Goal: Transaction & Acquisition: Purchase product/service

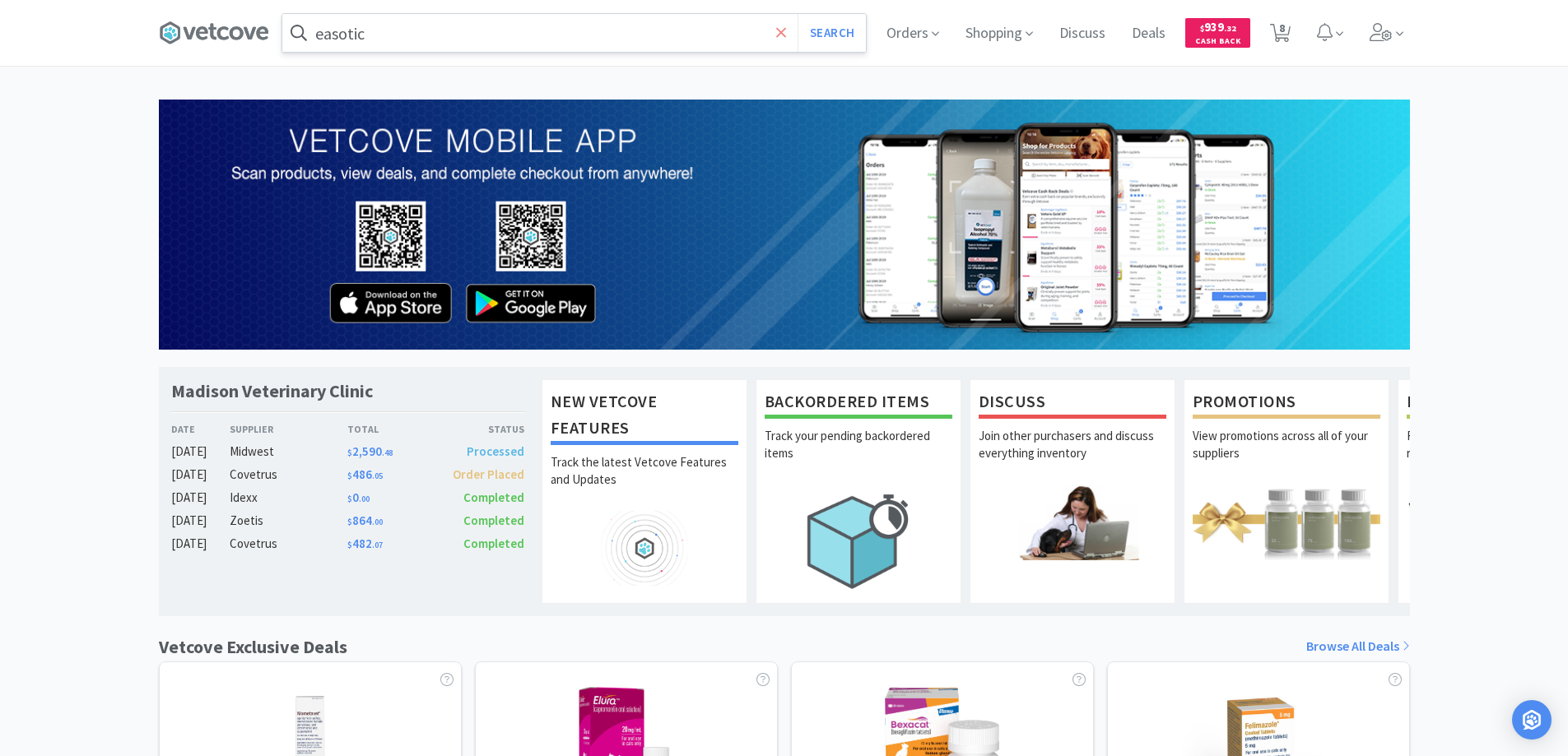
click at [776, 30] on icon at bounding box center [781, 33] width 11 height 16
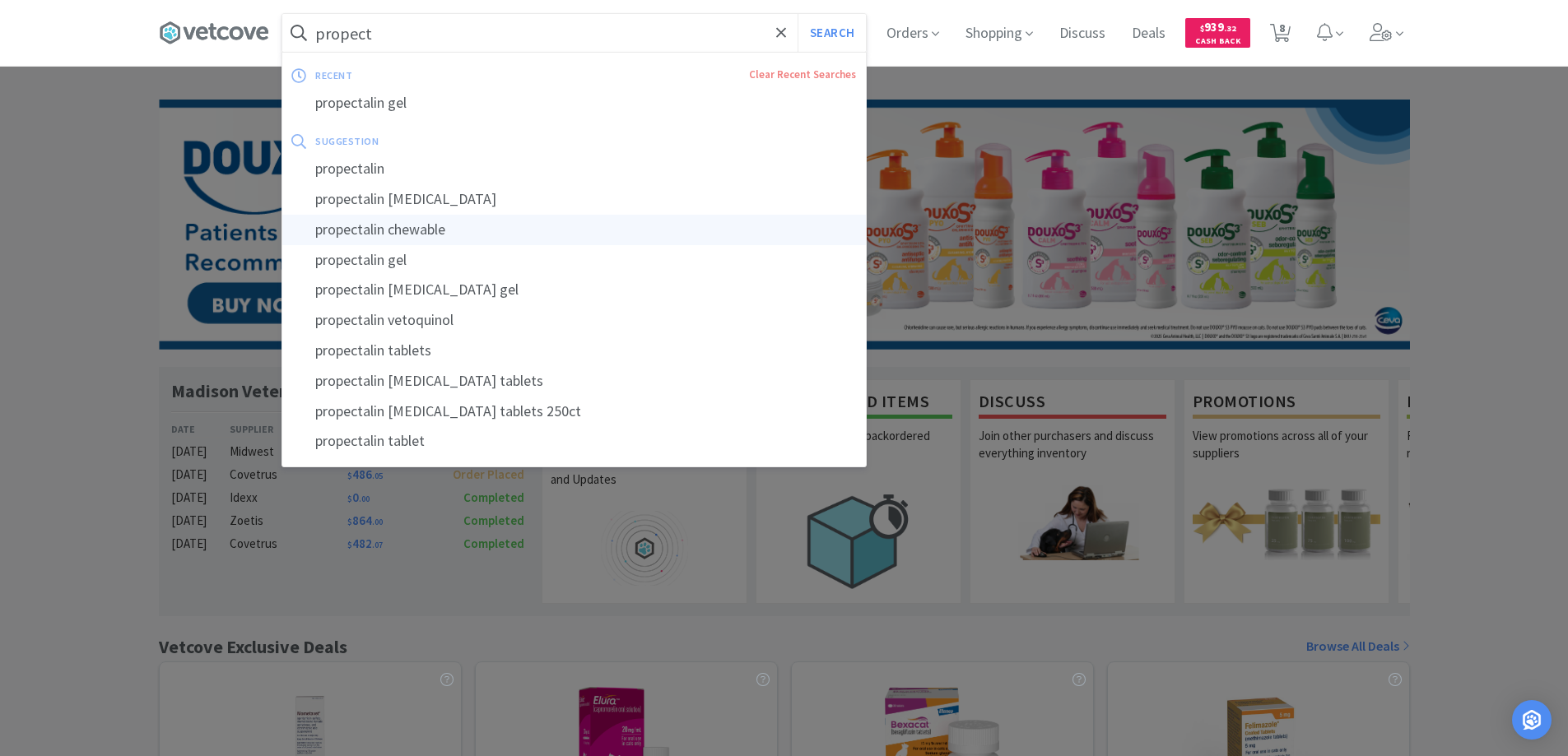
click at [437, 227] on div "propectalin chewable" at bounding box center [573, 231] width 583 height 31
type input "propectalin chewable"
select select "12"
select select "2"
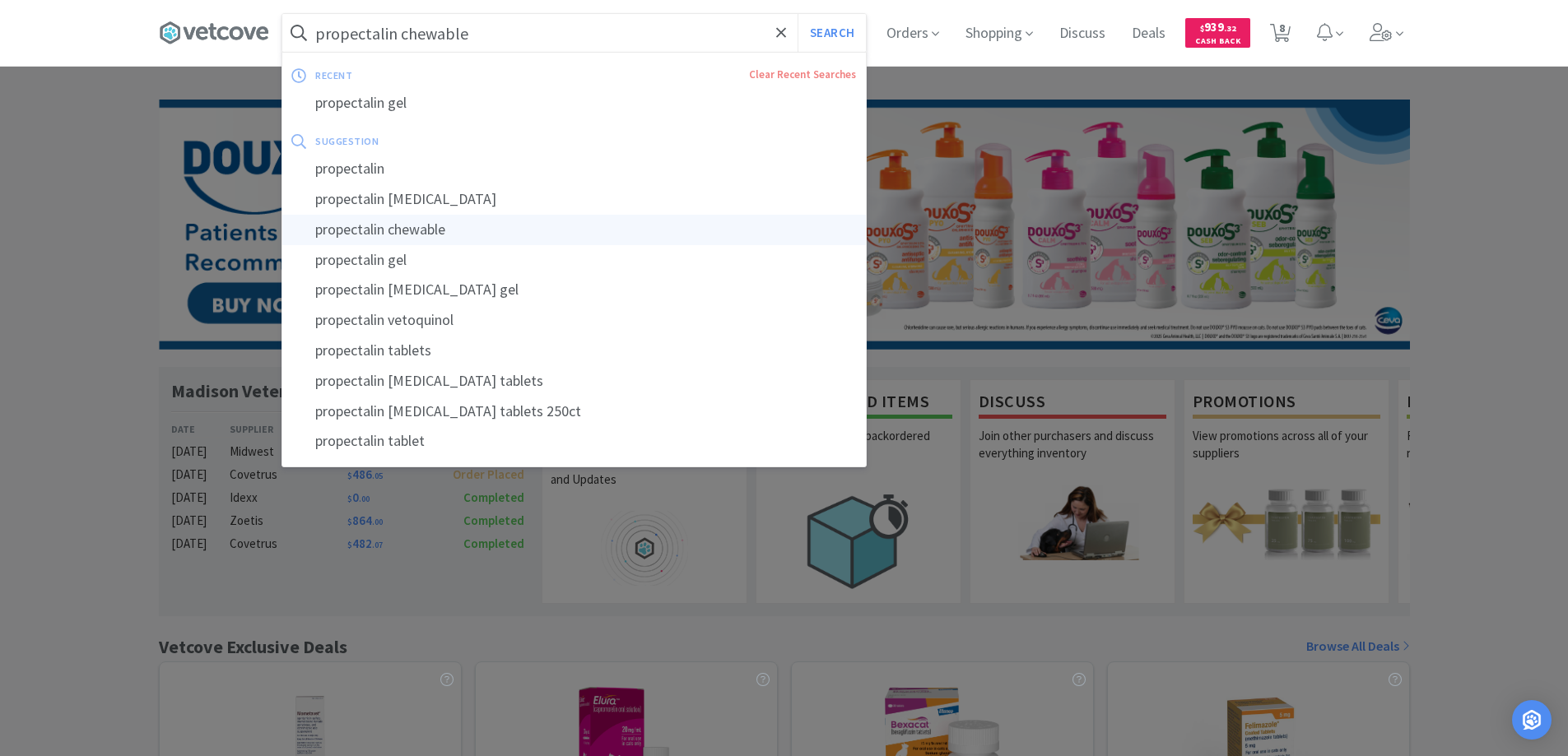
select select "2"
select select "6"
select select "10"
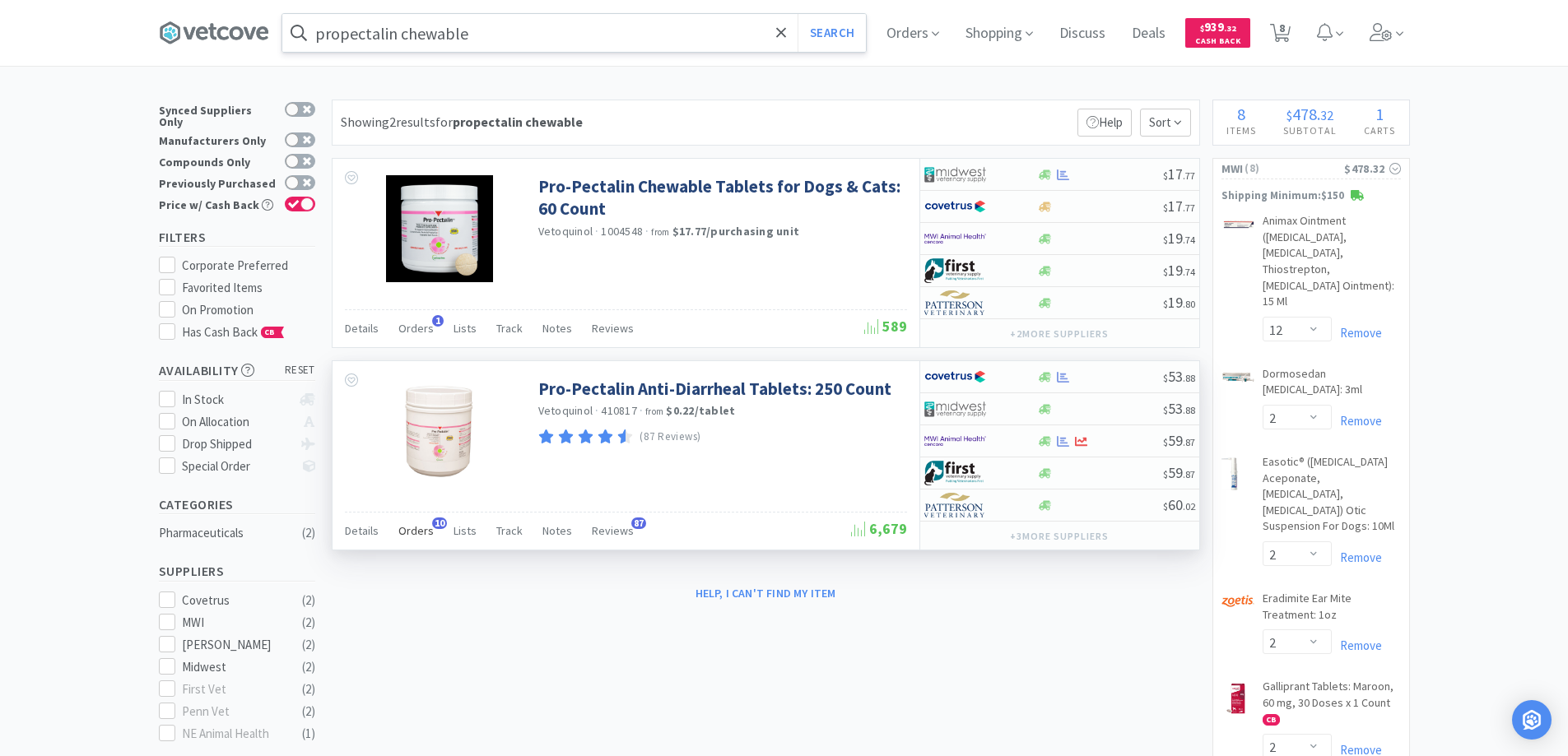
click at [433, 525] on span "10" at bounding box center [439, 523] width 15 height 12
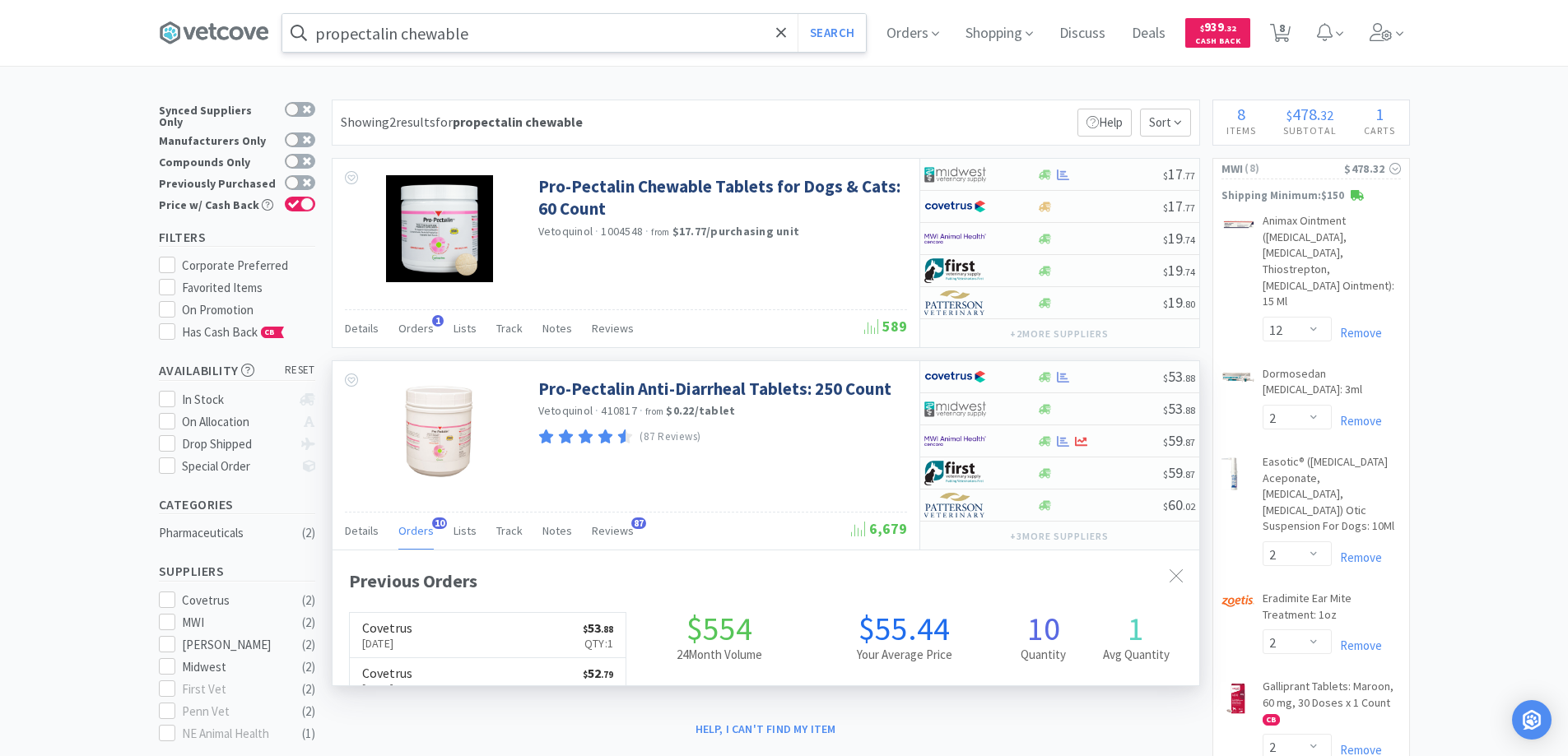
scroll to position [441, 867]
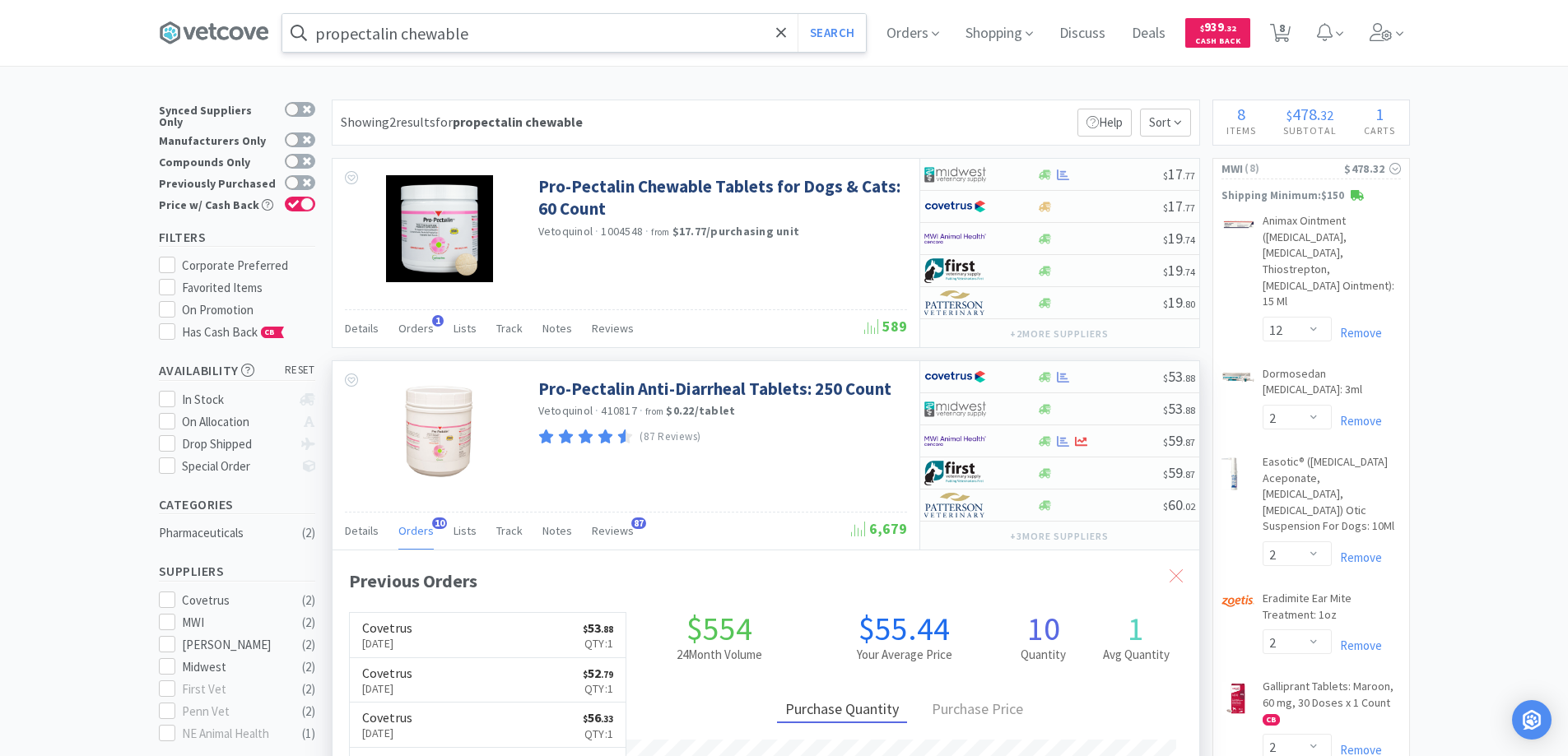
click at [1172, 580] on icon at bounding box center [1176, 576] width 14 height 14
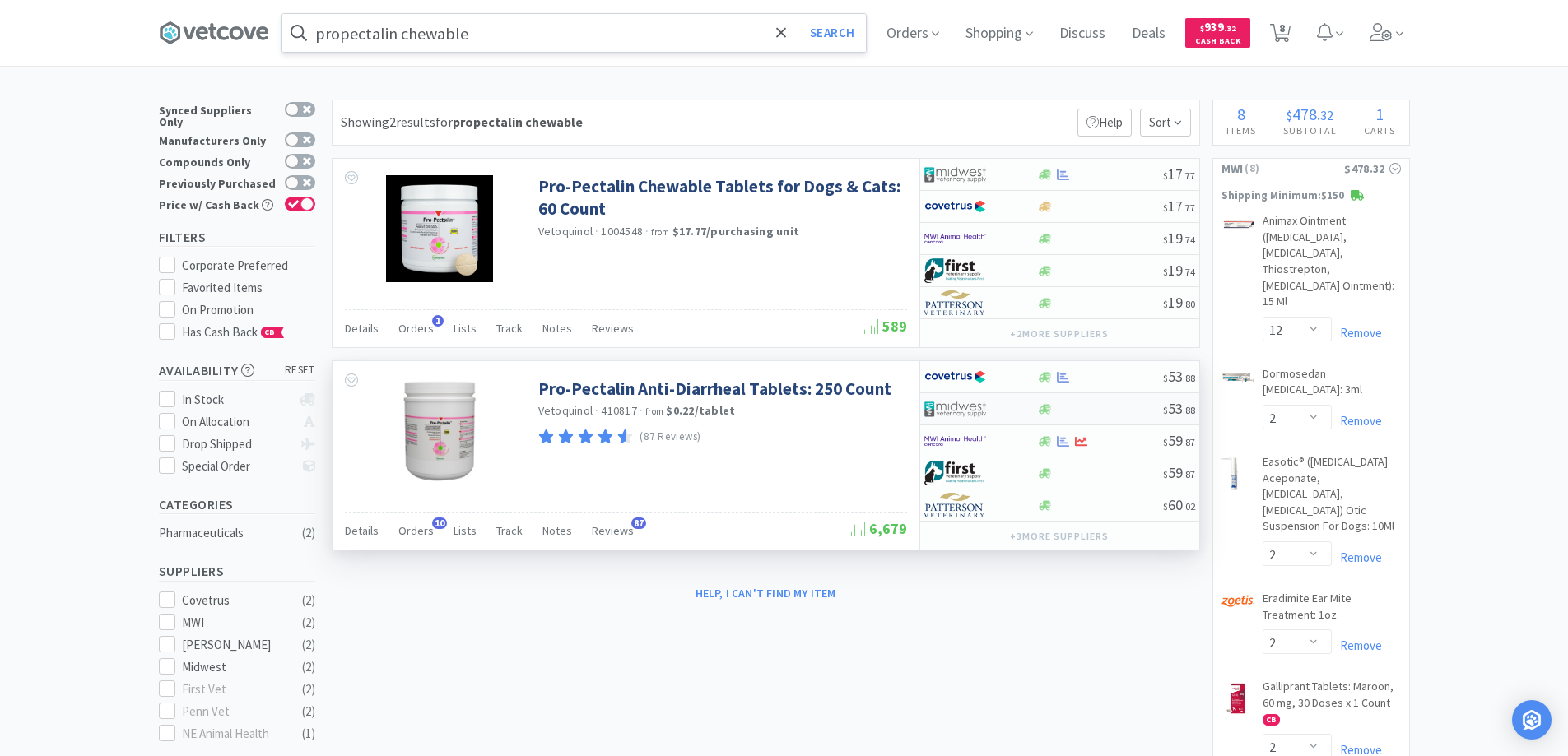
click at [1014, 408] on div at bounding box center [980, 408] width 113 height 28
select select "1"
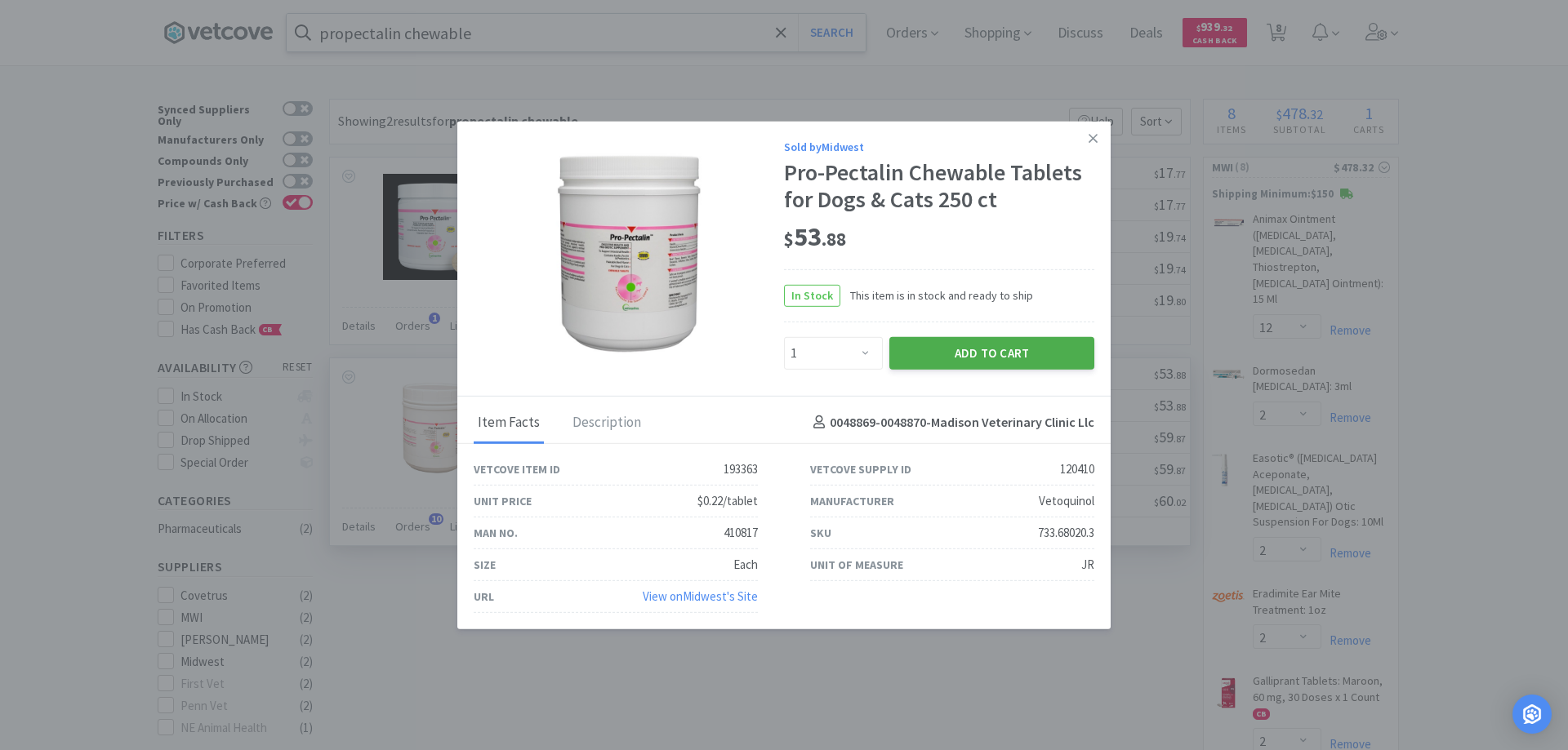
click at [972, 353] on button "Add to Cart" at bounding box center [992, 353] width 205 height 32
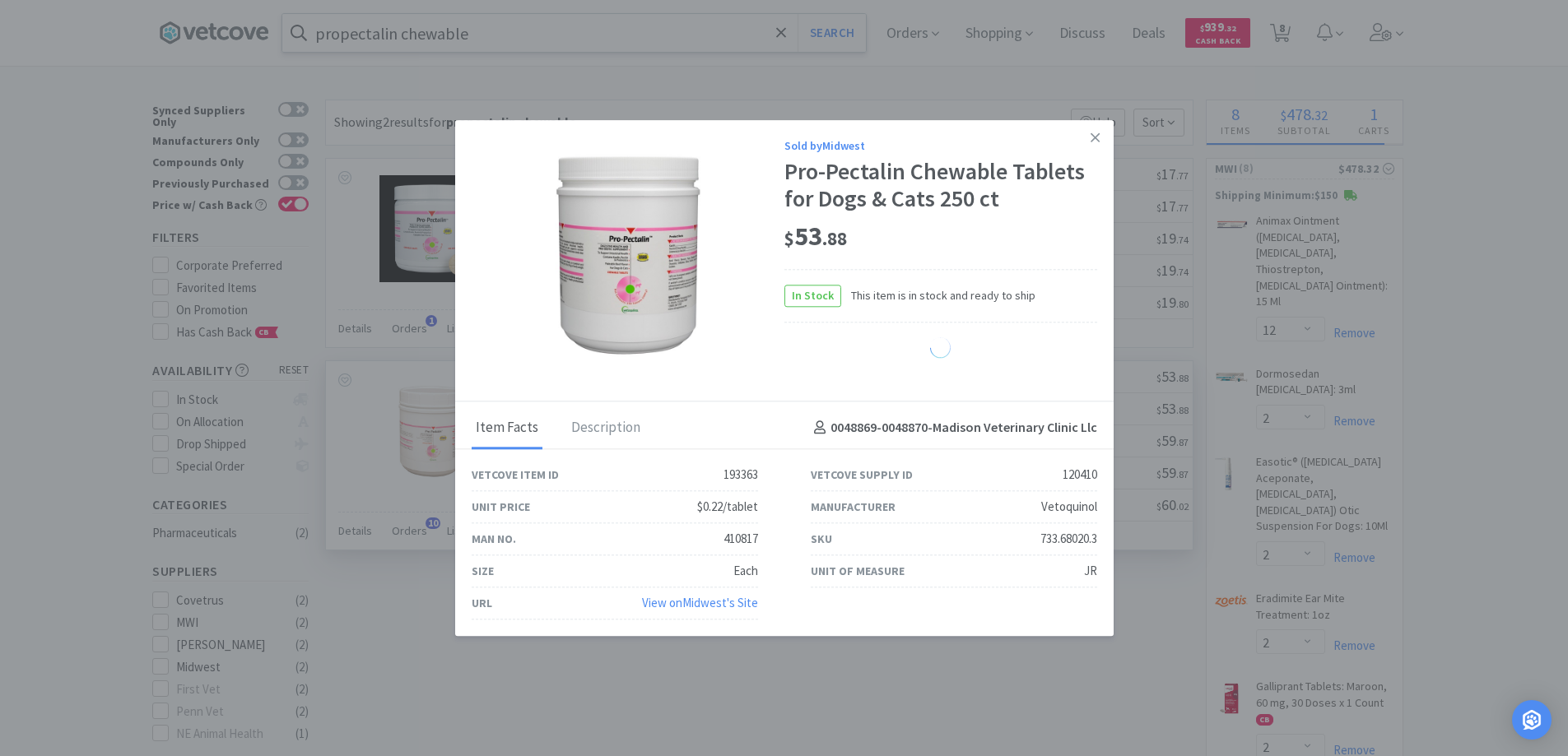
select select "1"
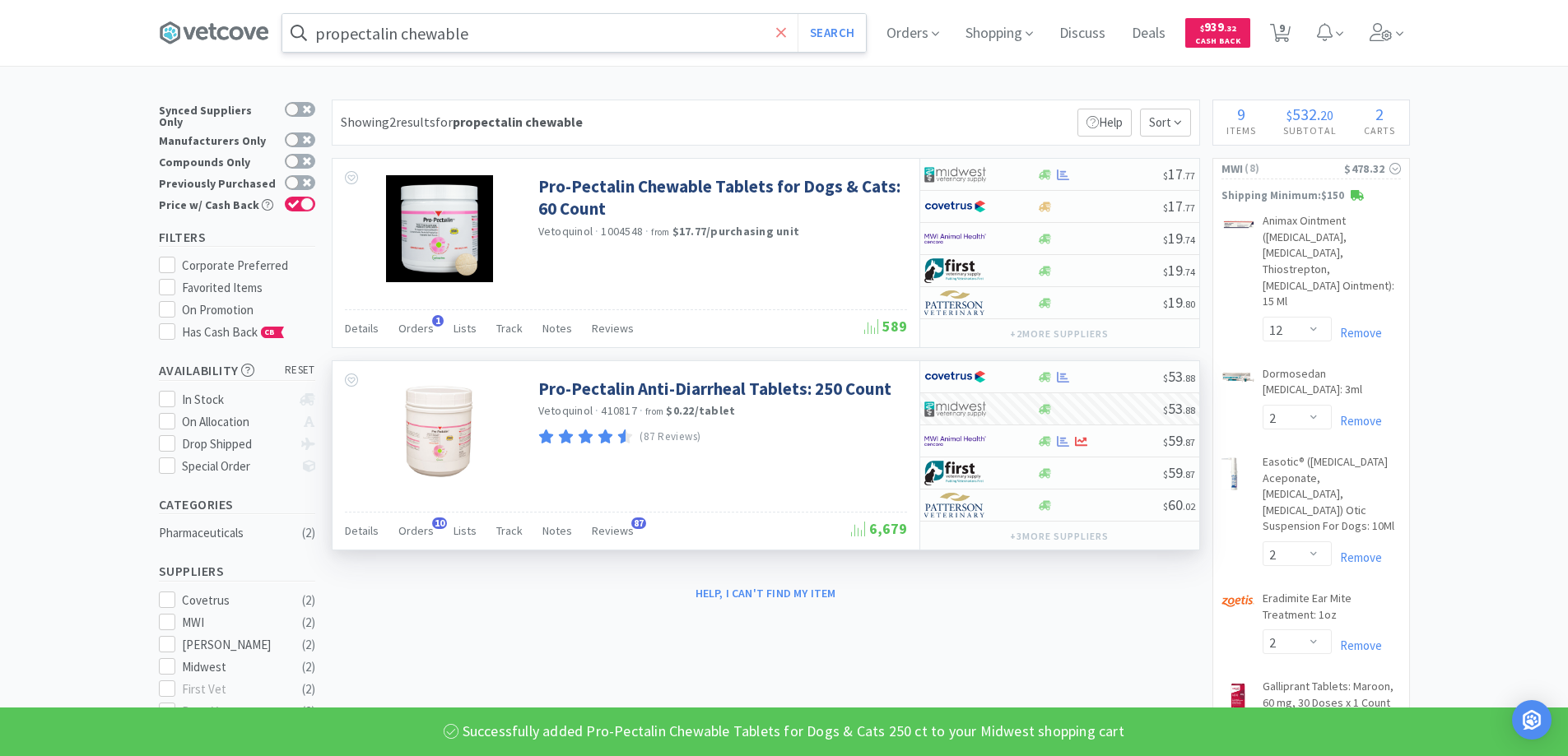
click at [785, 40] on icon at bounding box center [781, 33] width 11 height 16
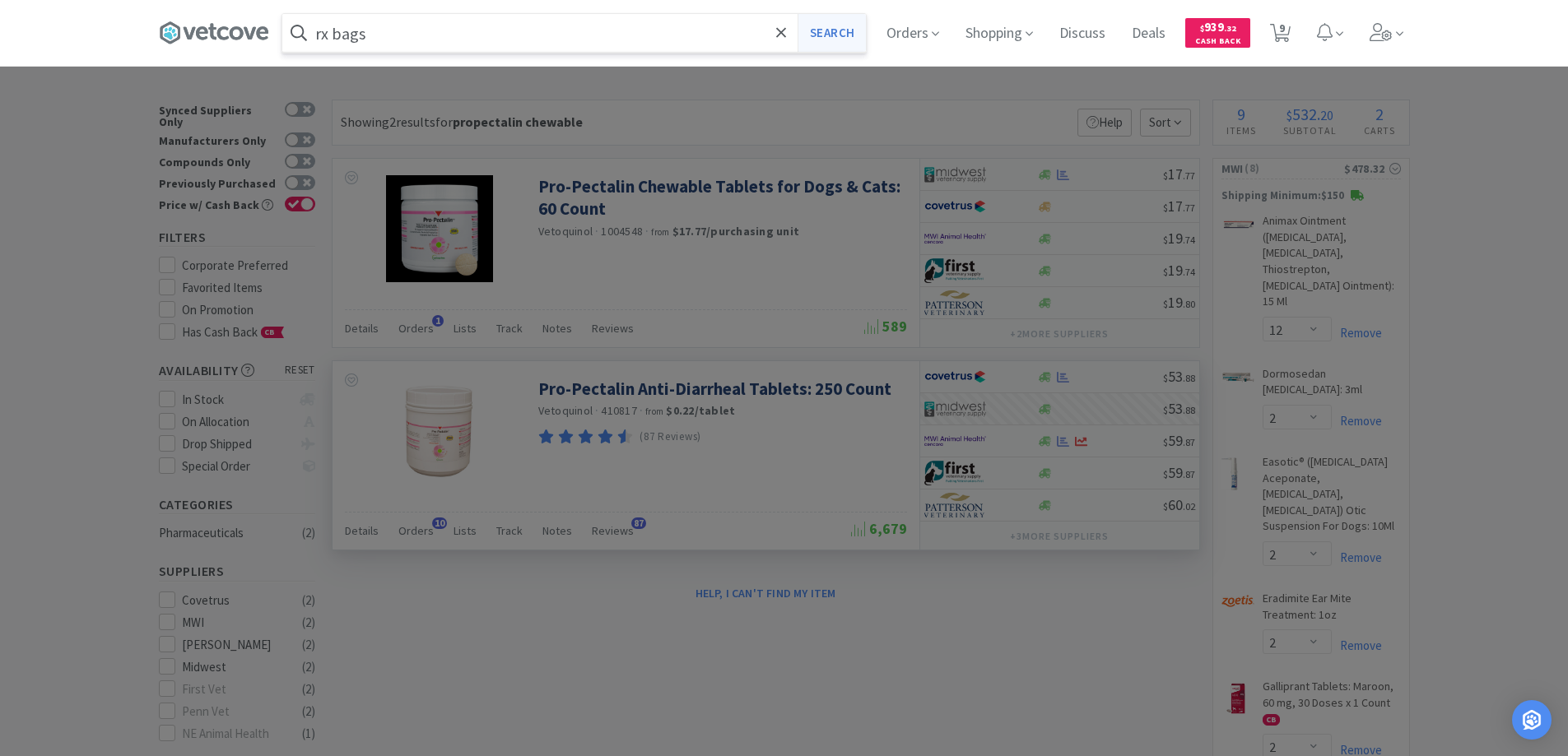
type input "rx bags"
click at [826, 28] on button "Search" at bounding box center [831, 33] width 68 height 38
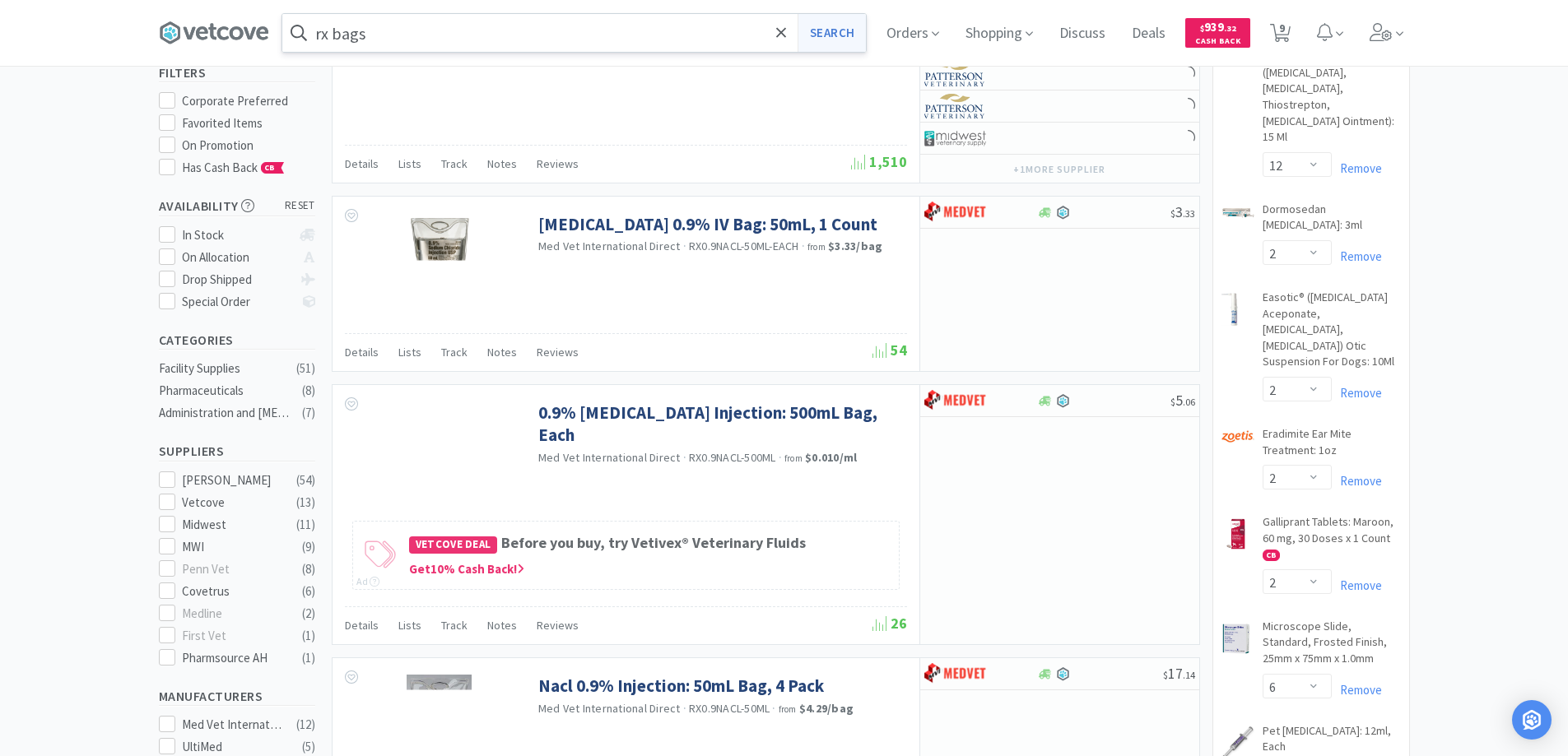
scroll to position [411, 0]
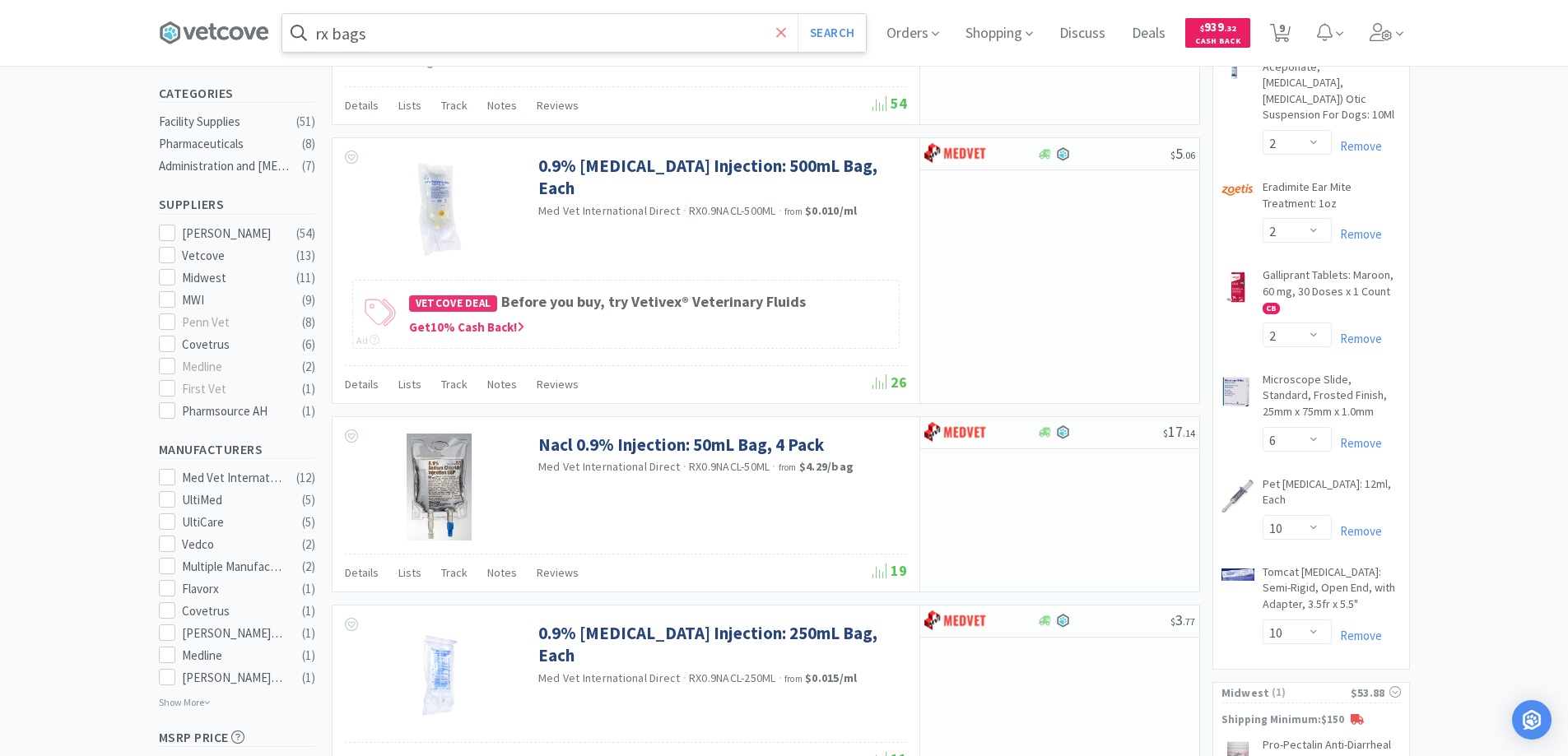
click at [786, 30] on icon at bounding box center [780, 32] width 10 height 10
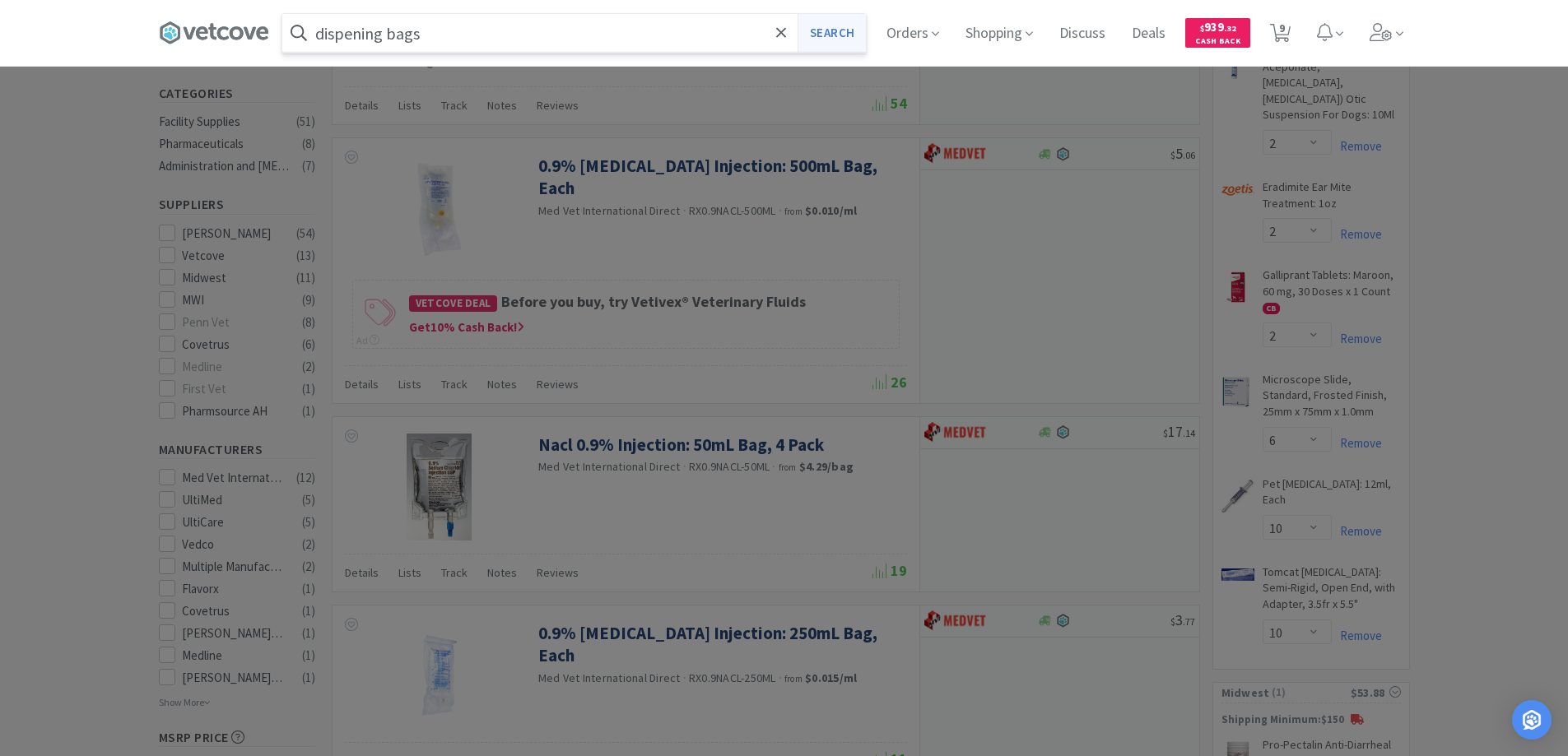
type input "dispening bags"
click at [829, 30] on button "Search" at bounding box center [831, 33] width 68 height 38
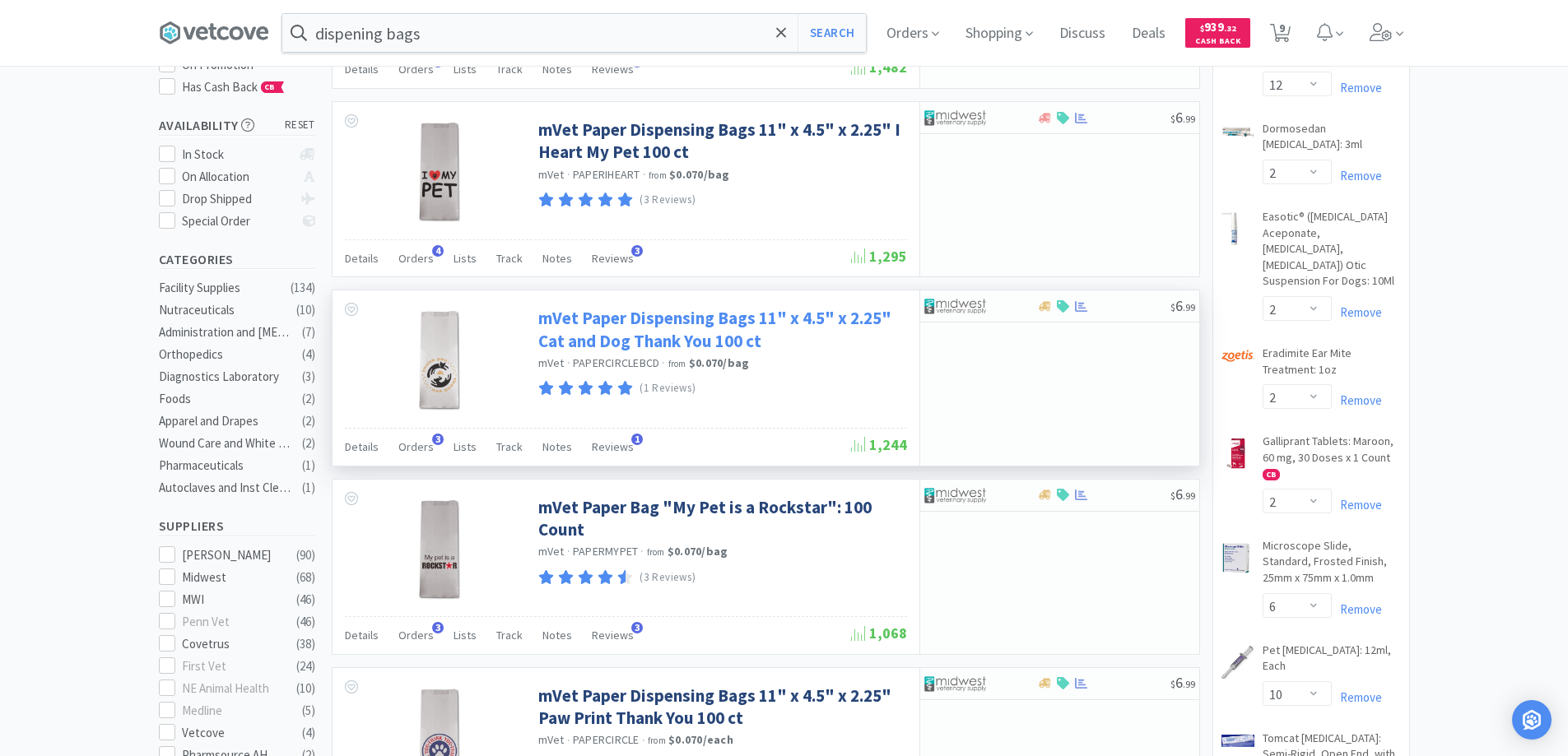
scroll to position [247, 0]
click at [632, 318] on link "mVet Paper Dispensing Bags 11" x 4.5" x 2.25" Cat and Dog Thank You 100 ct" at bounding box center [720, 328] width 365 height 45
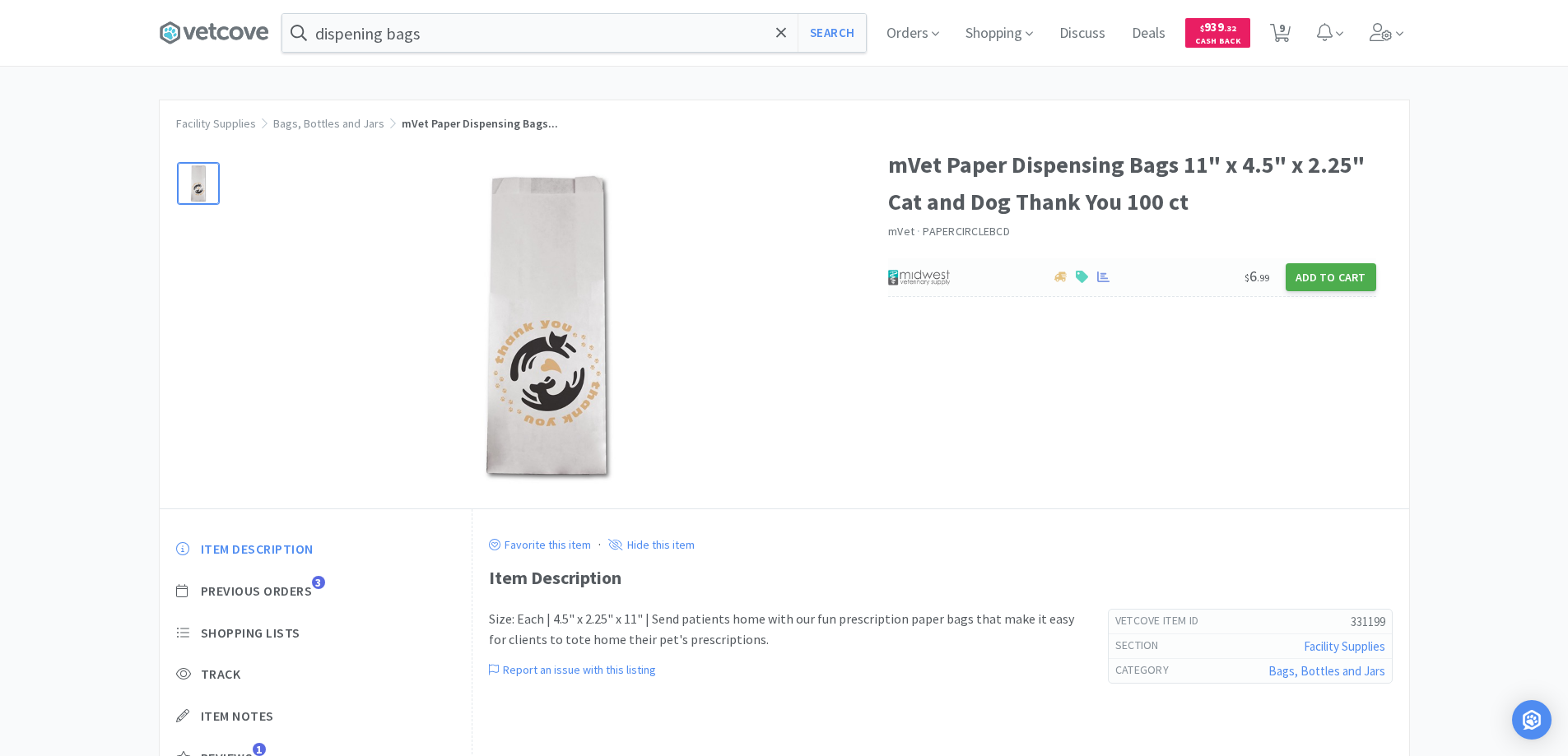
click at [1326, 280] on button "Add to Cart" at bounding box center [1330, 277] width 91 height 28
select select "1"
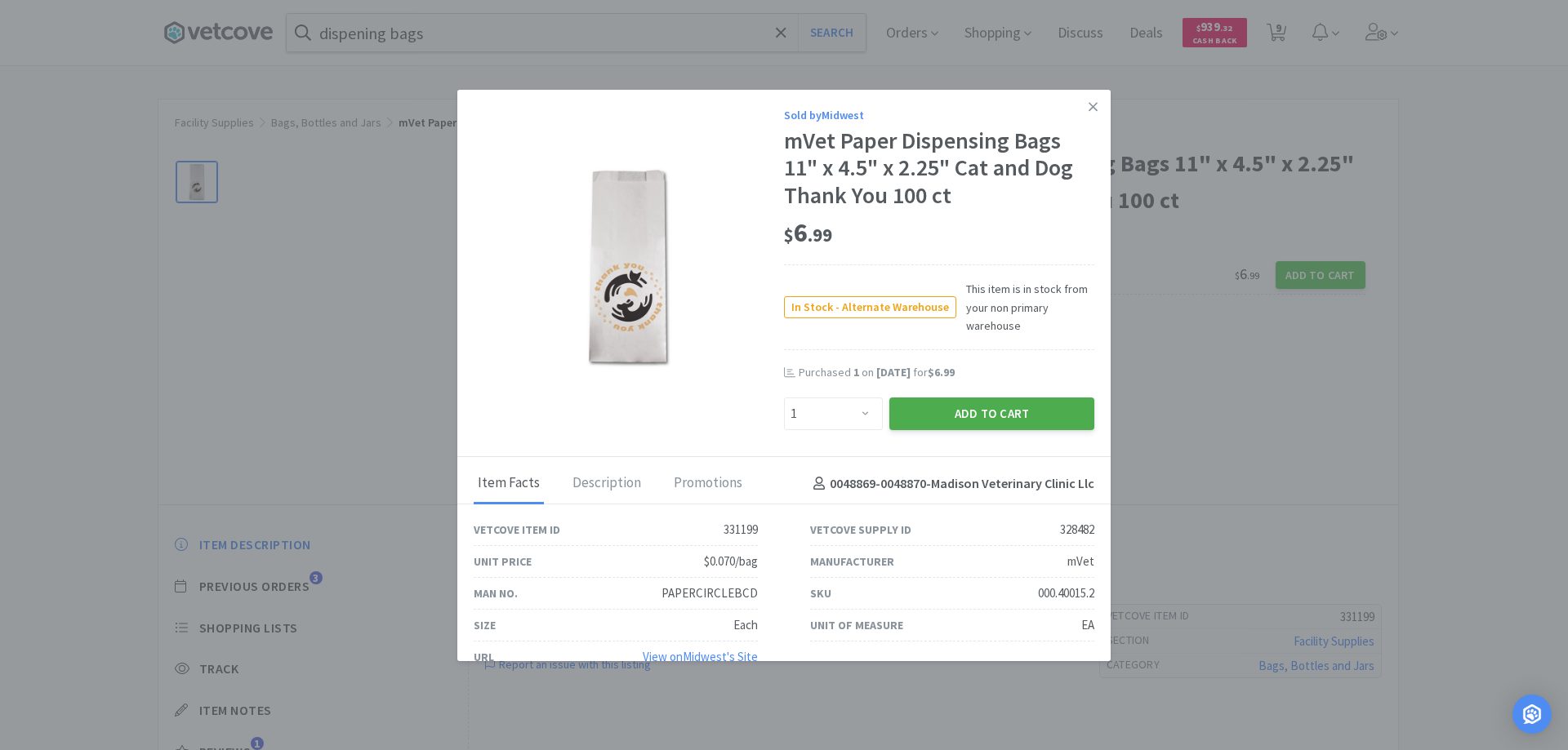
click at [947, 416] on button "Add to Cart" at bounding box center [992, 414] width 205 height 32
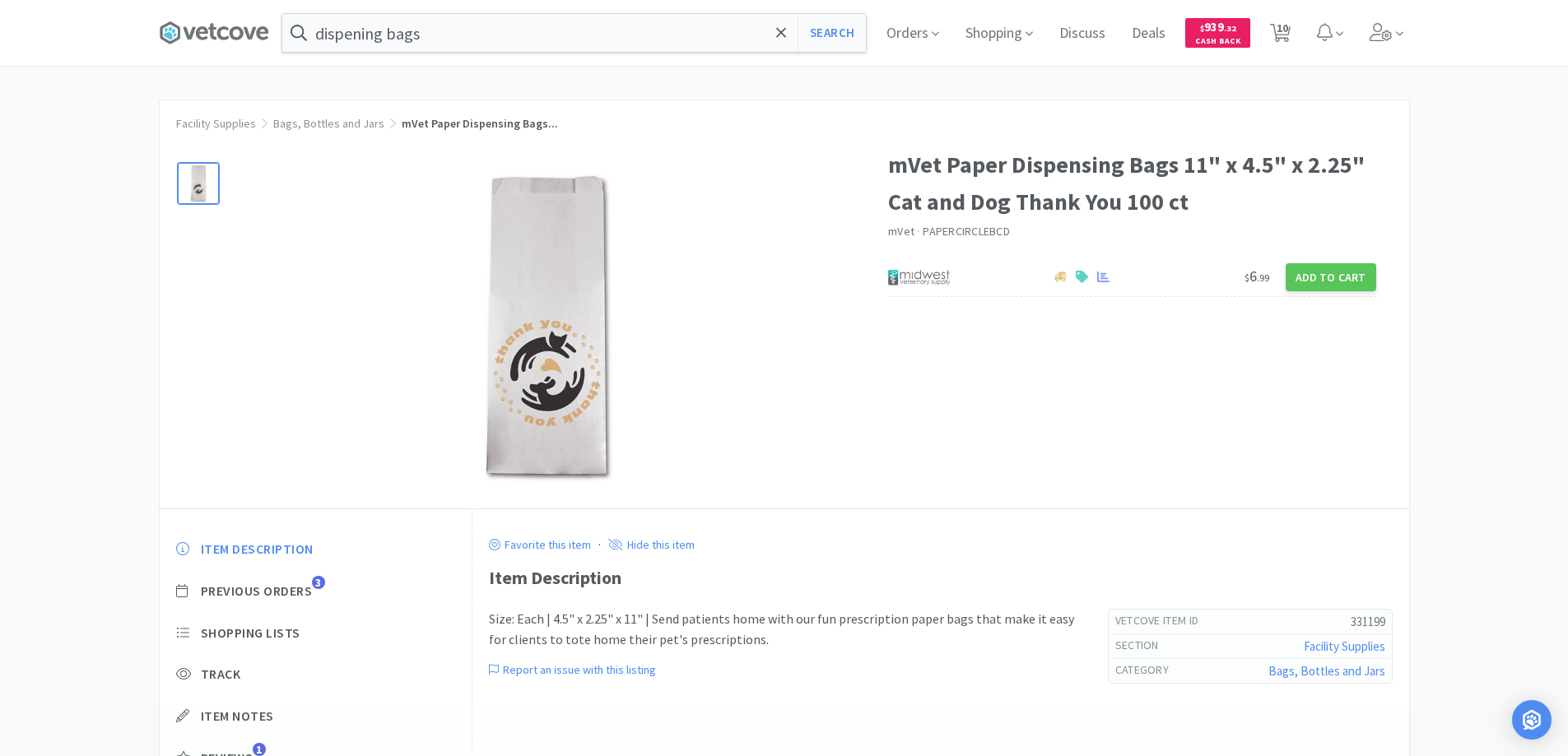
select select "12"
select select "2"
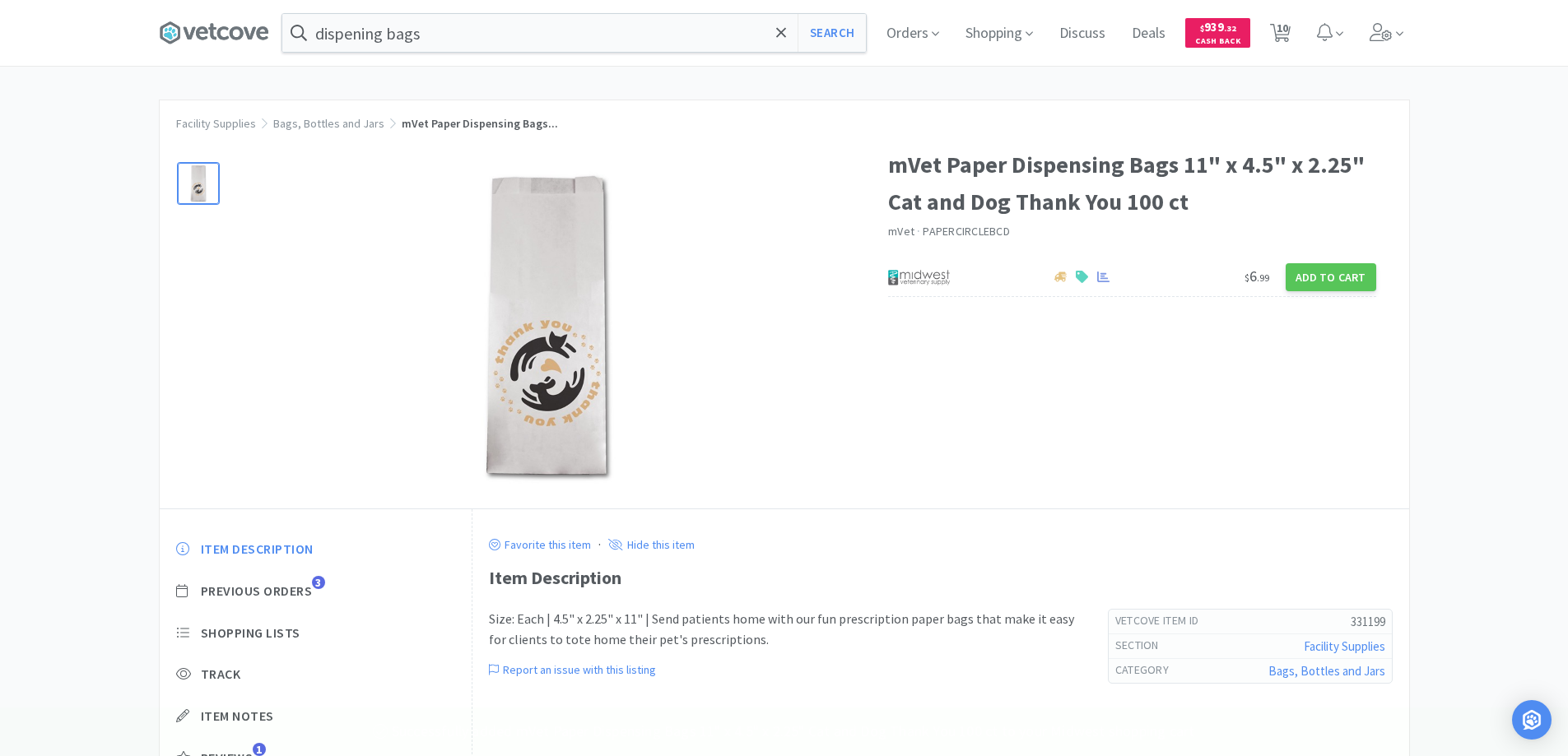
select select "6"
select select "10"
select select "1"
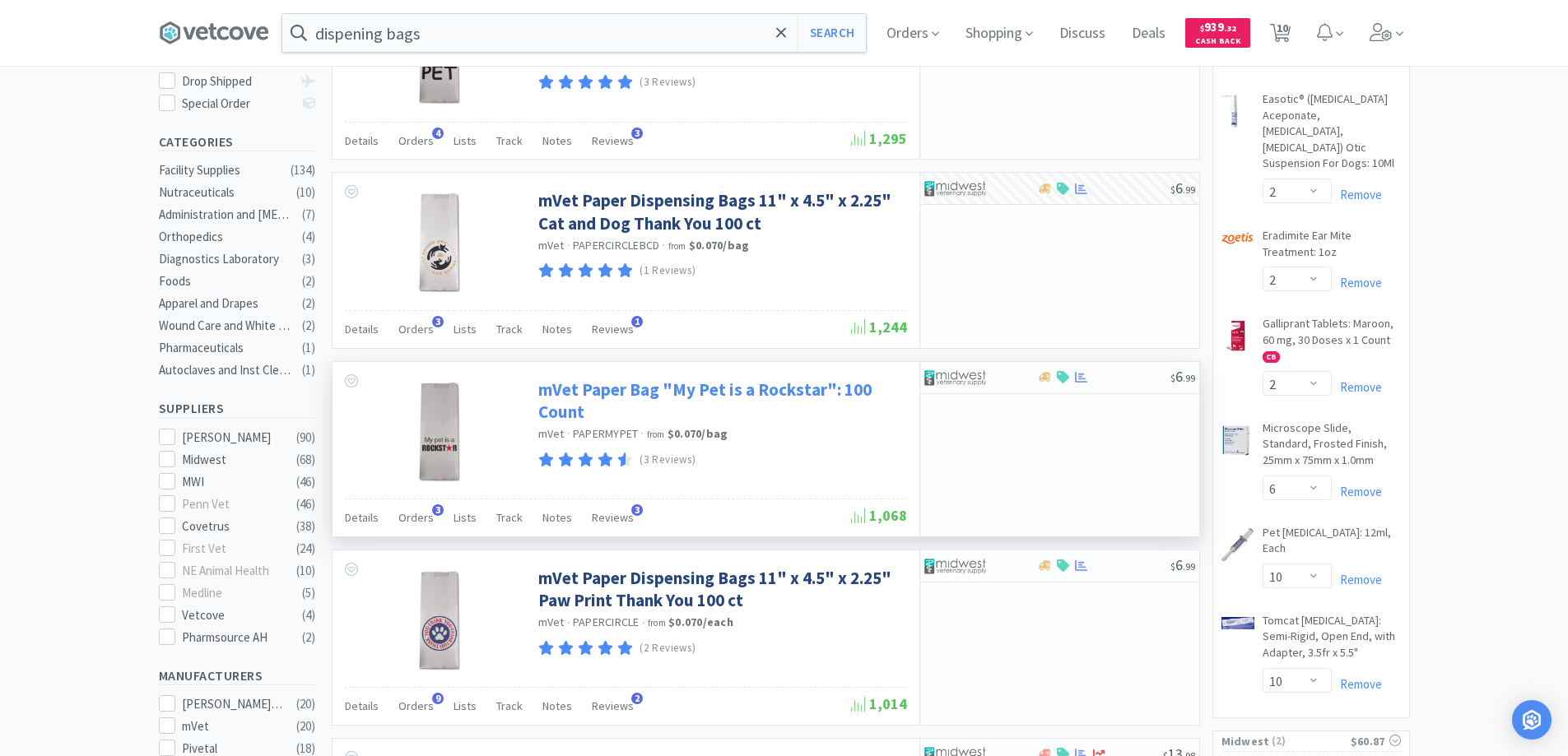
scroll to position [411, 0]
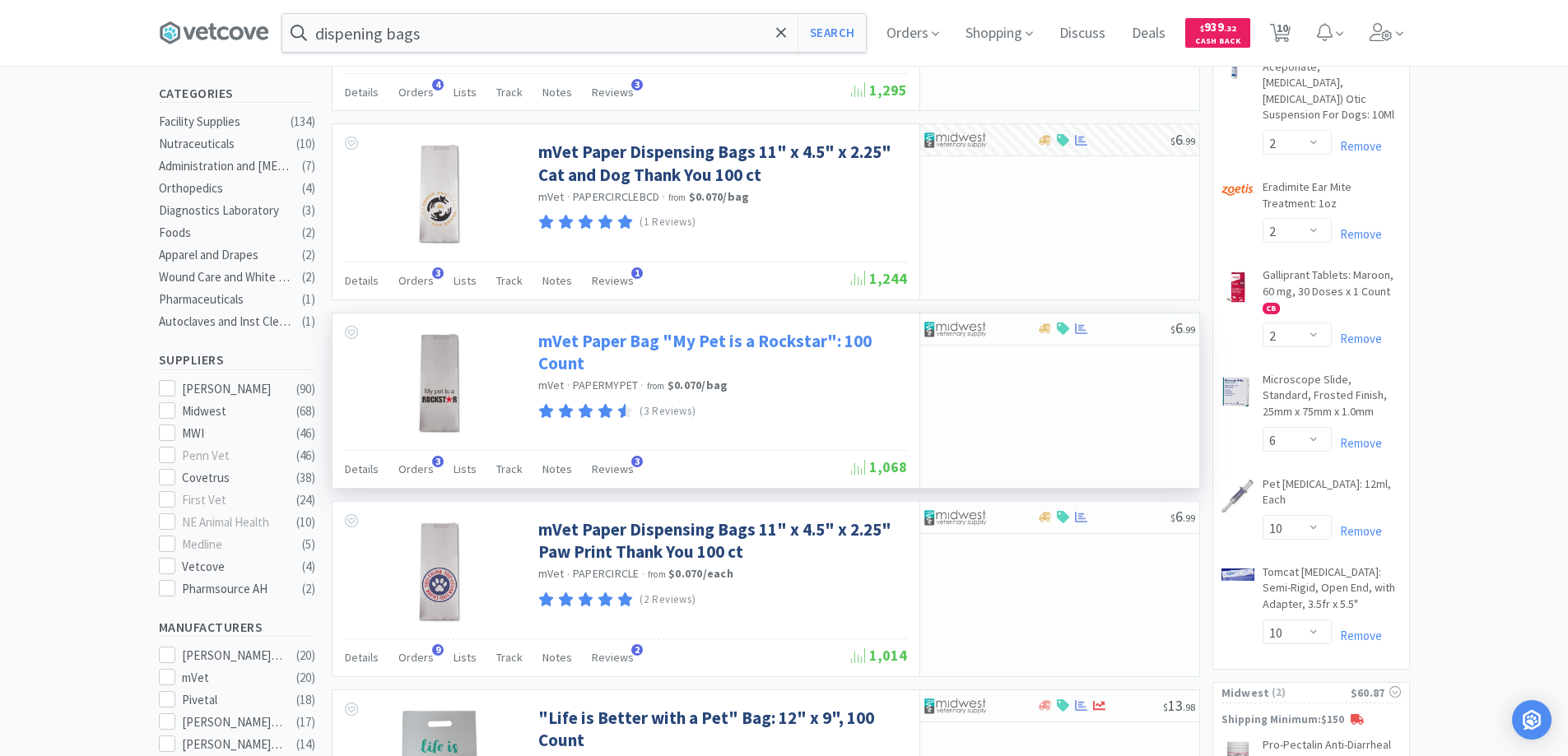
click at [684, 530] on link "mVet Paper Dispensing Bags 11" x 4.5" x 2.25" Paw Print Thank You 100 ct" at bounding box center [720, 541] width 365 height 45
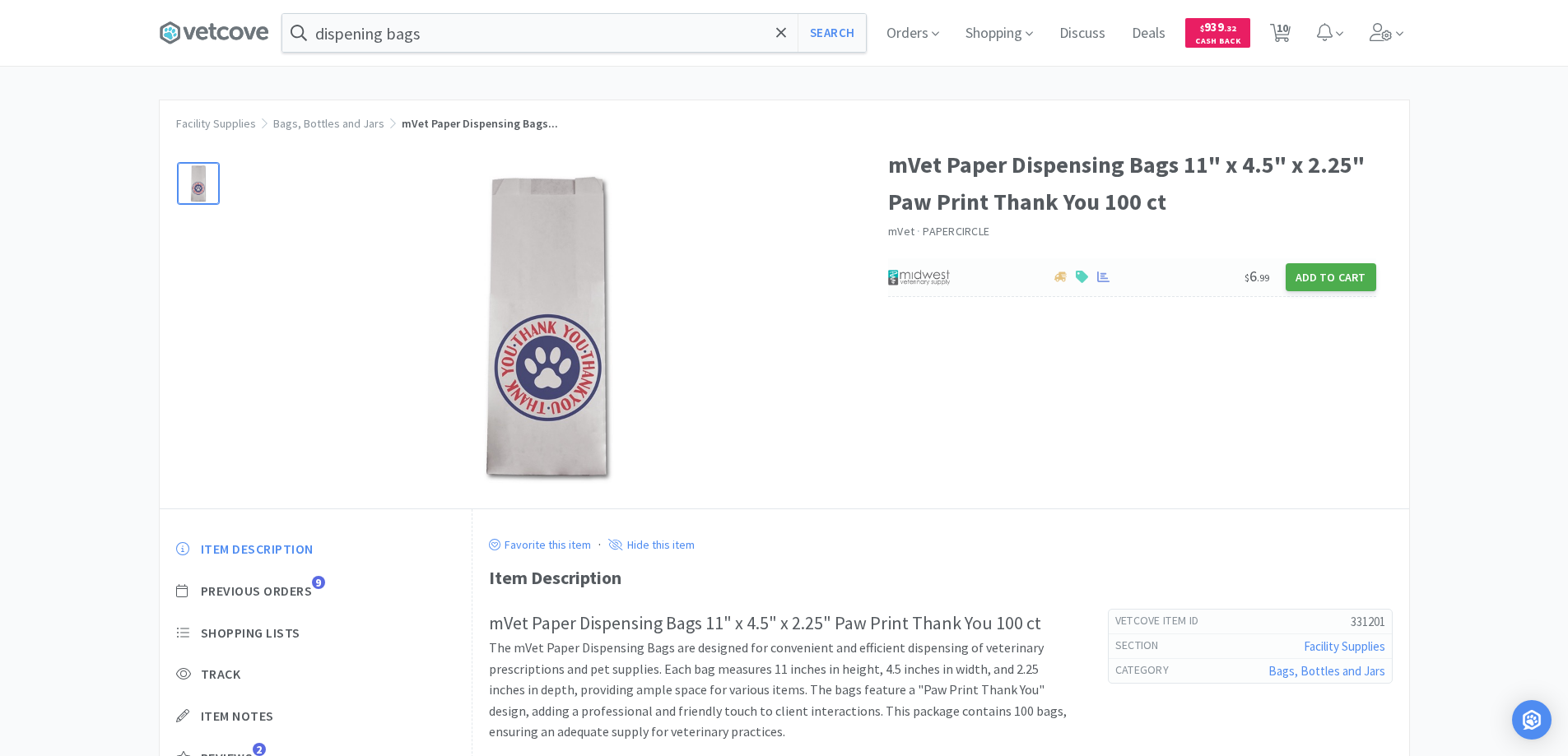
click at [1315, 279] on button "Add to Cart" at bounding box center [1330, 277] width 91 height 28
select select "1"
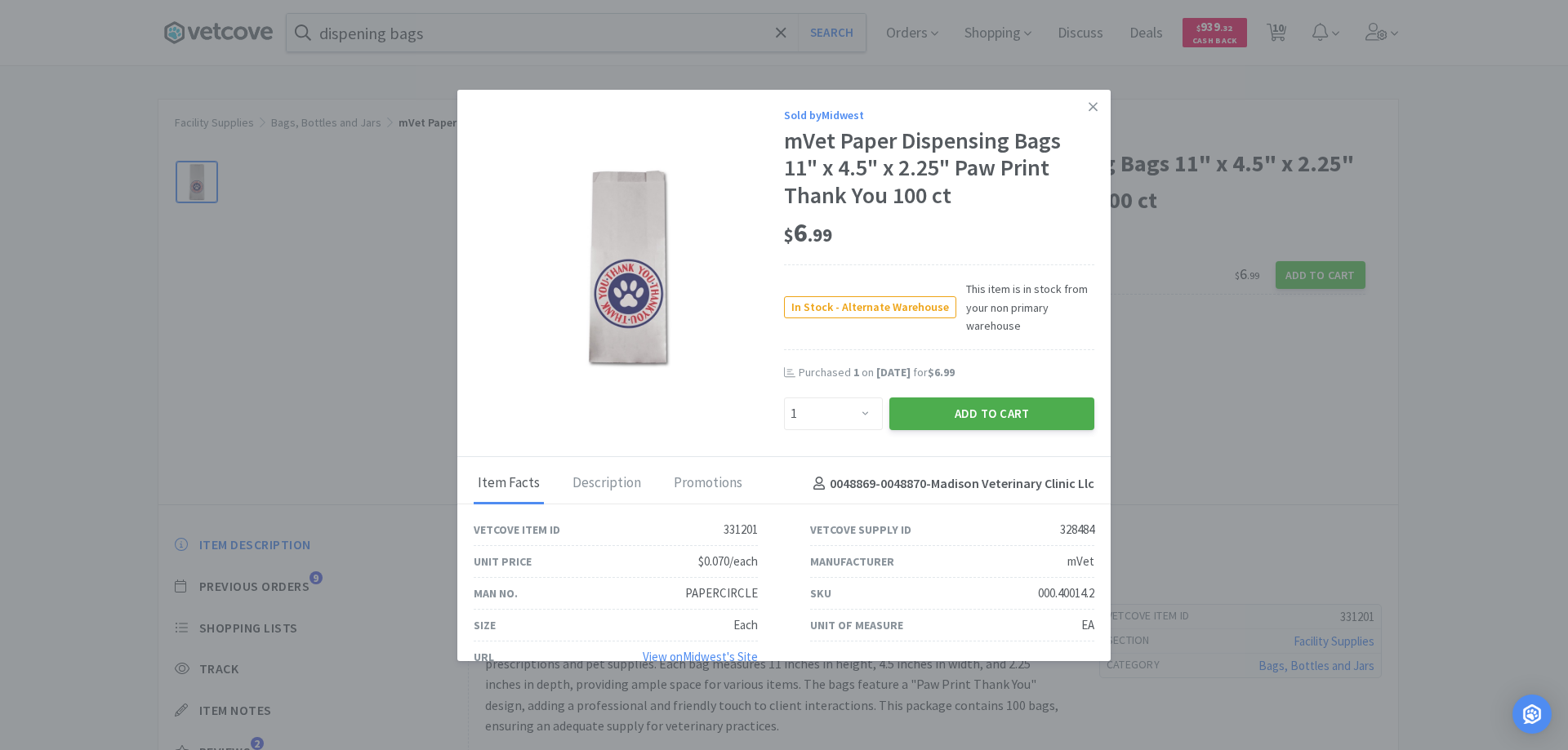
click at [937, 415] on button "Add to Cart" at bounding box center [992, 414] width 205 height 32
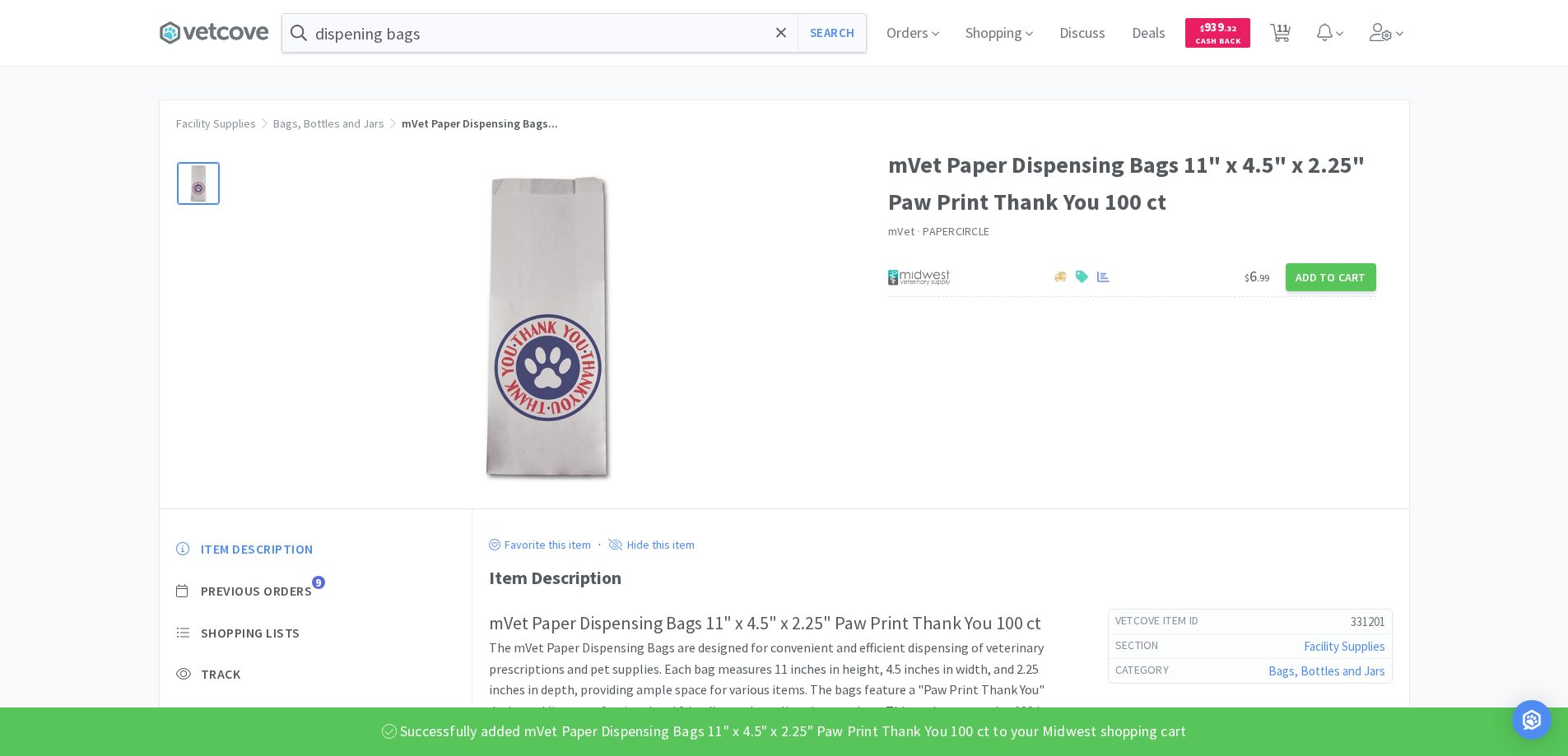
select select "12"
select select "2"
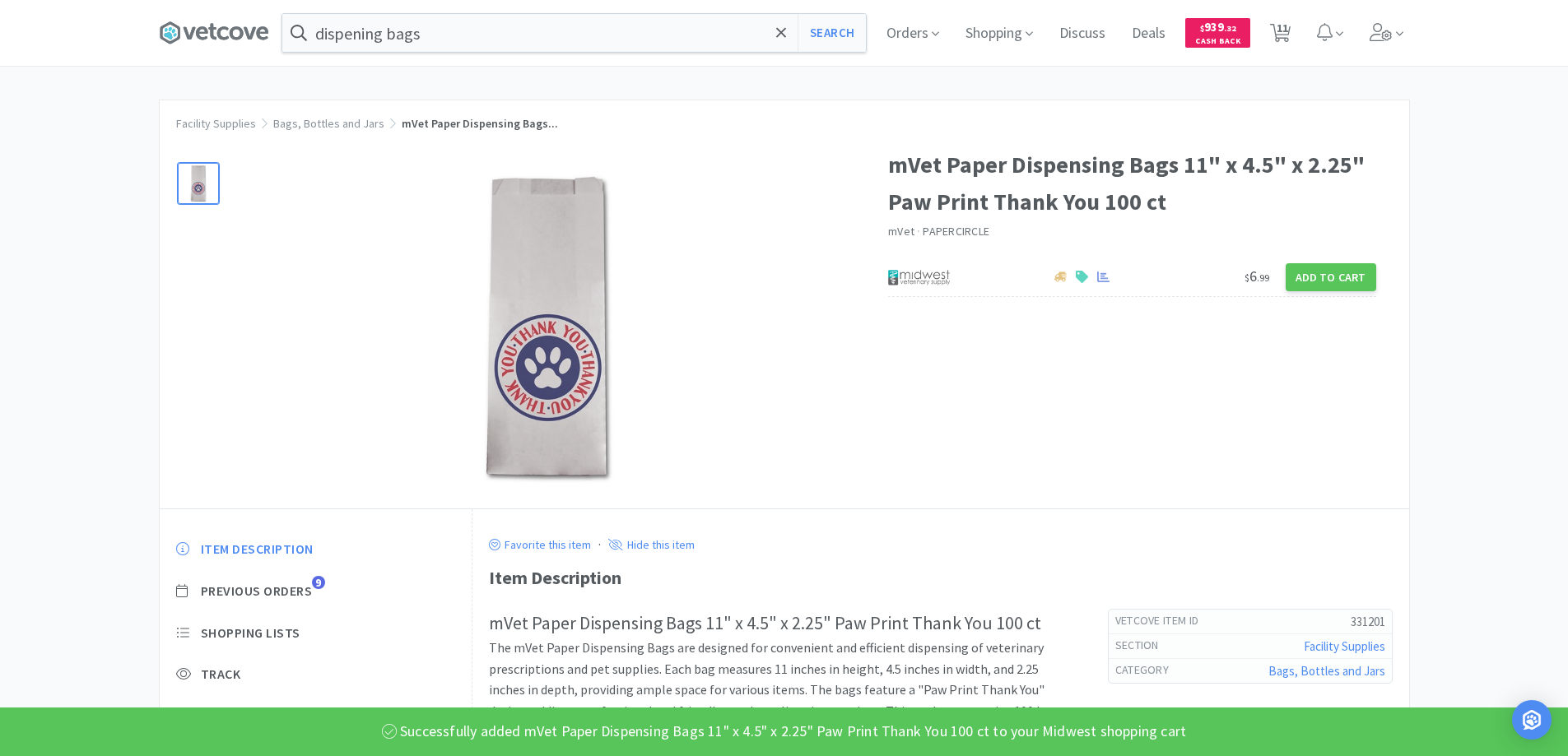
select select "6"
select select "10"
select select "1"
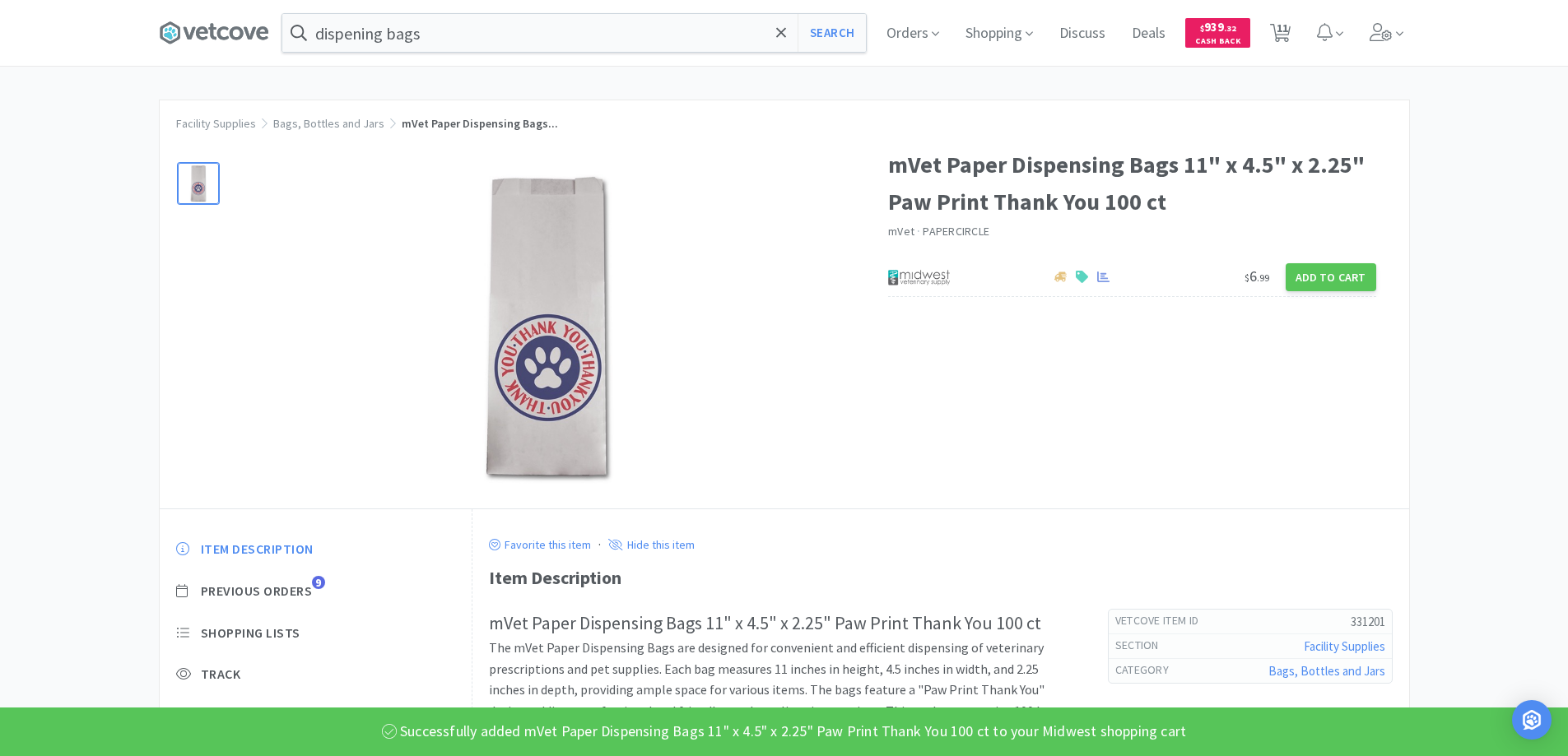
select select "1"
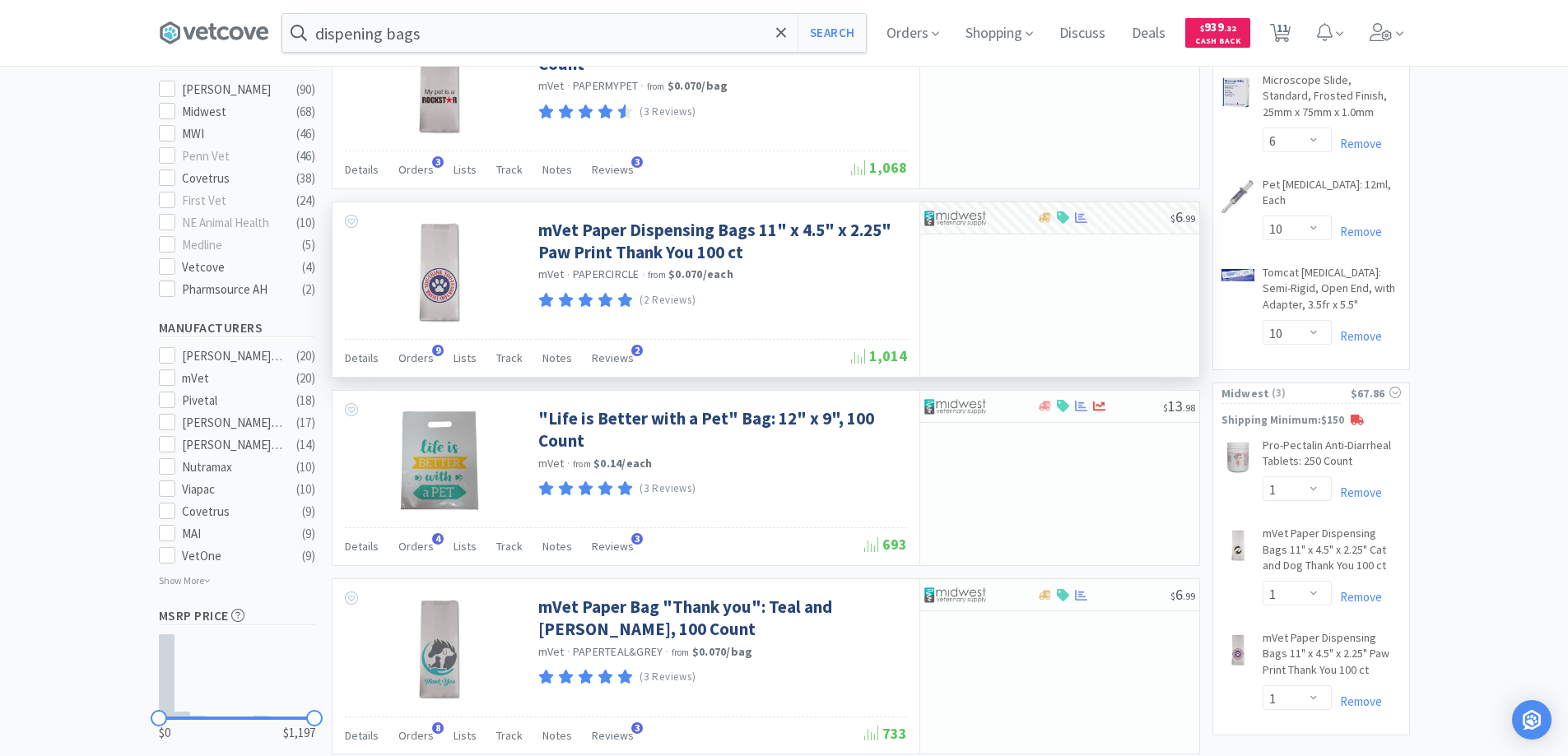
scroll to position [741, 0]
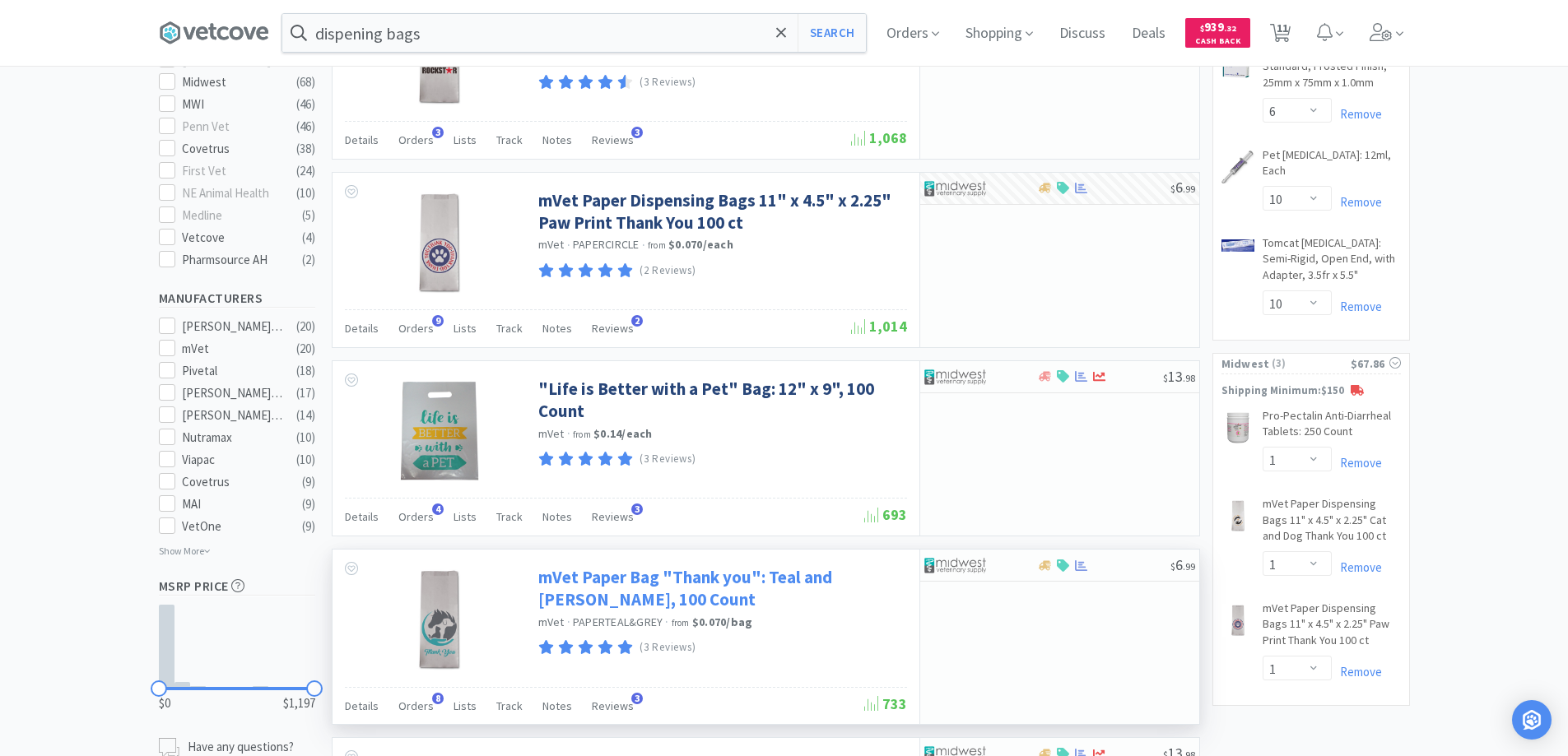
click at [610, 578] on link "mVet Paper Bag "Thank you": Teal and [PERSON_NAME], 100 Count" at bounding box center [720, 589] width 365 height 45
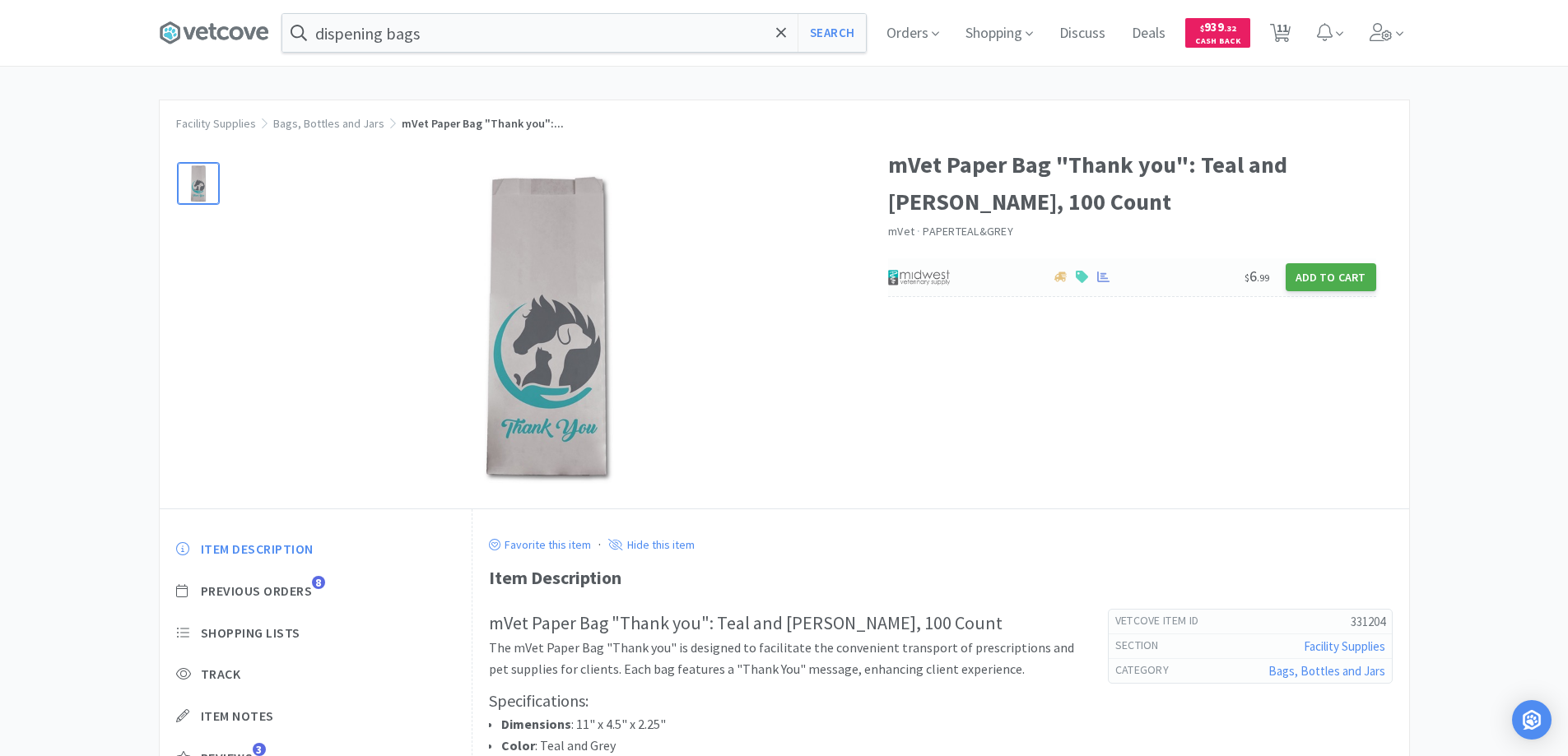
click at [1319, 276] on button "Add to Cart" at bounding box center [1330, 277] width 91 height 28
select select "1"
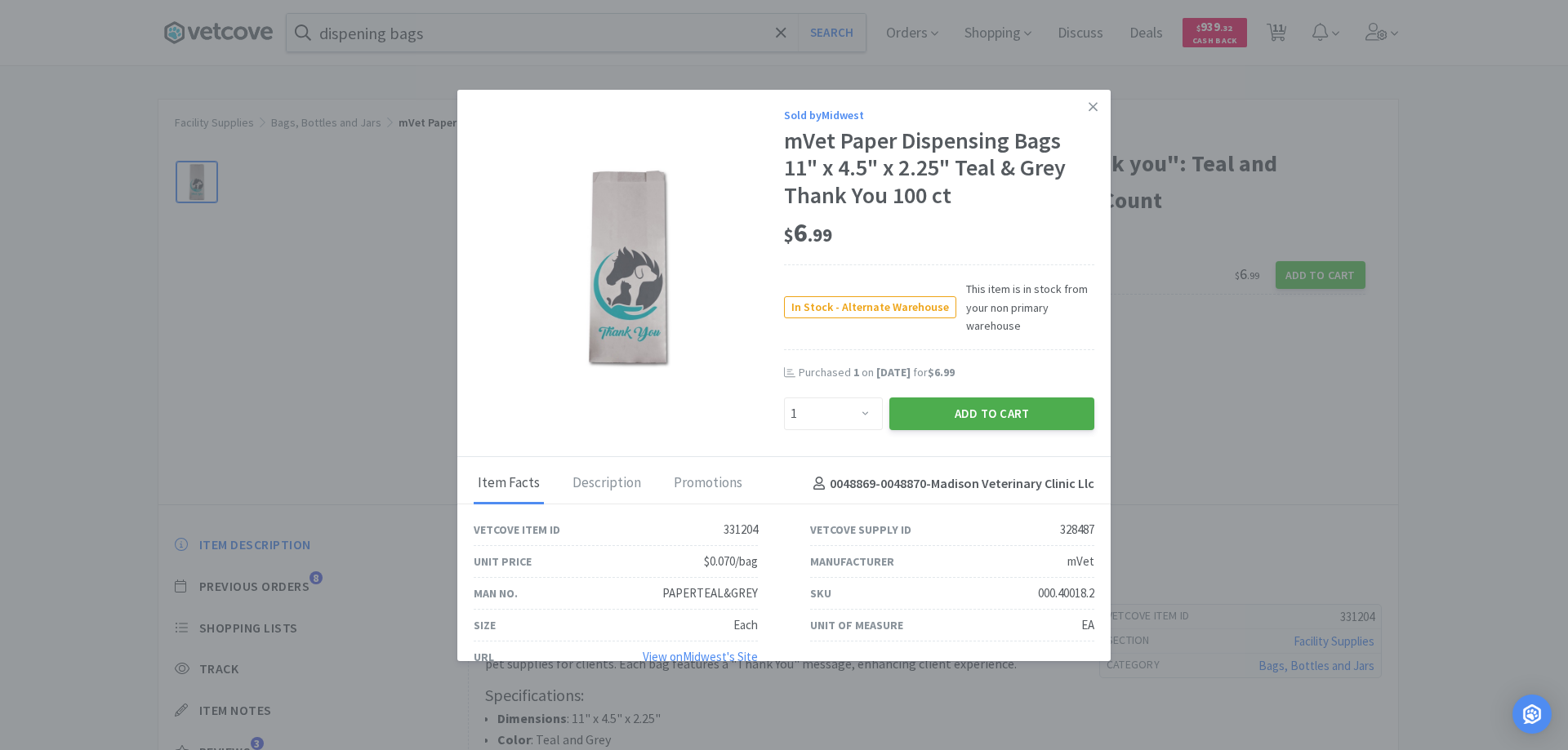
click at [951, 411] on button "Add to Cart" at bounding box center [992, 414] width 205 height 32
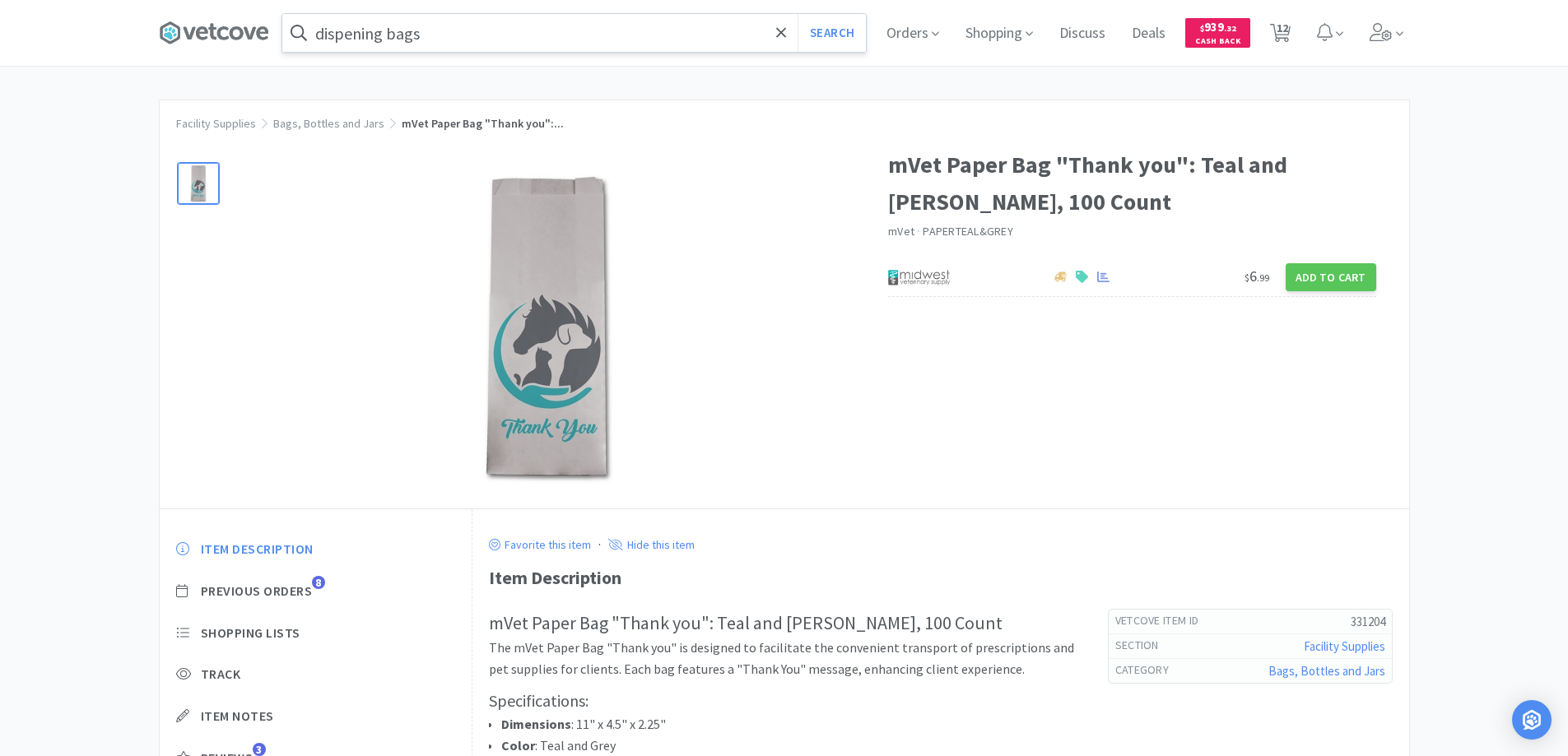
select select "12"
select select "2"
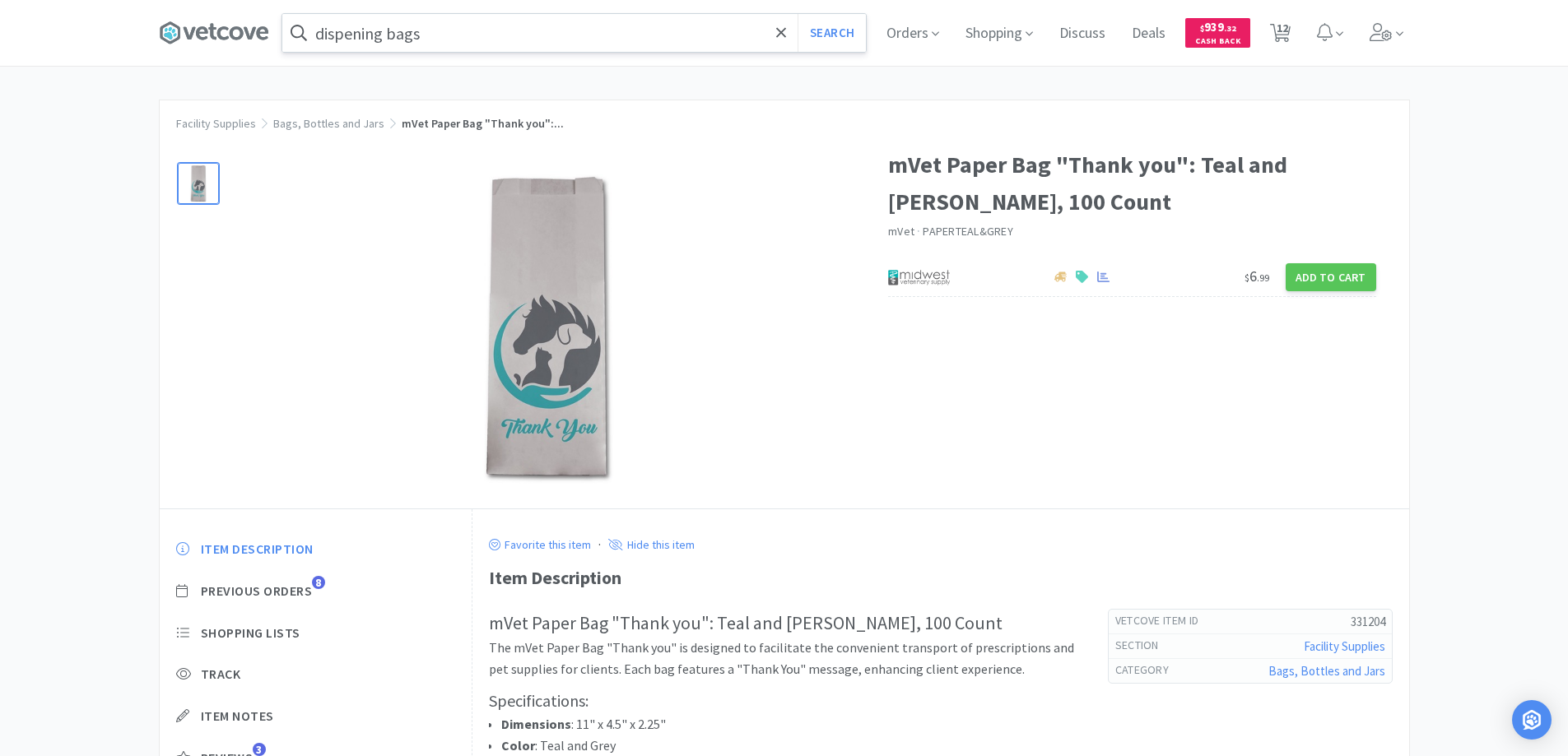
select select "6"
select select "10"
select select "1"
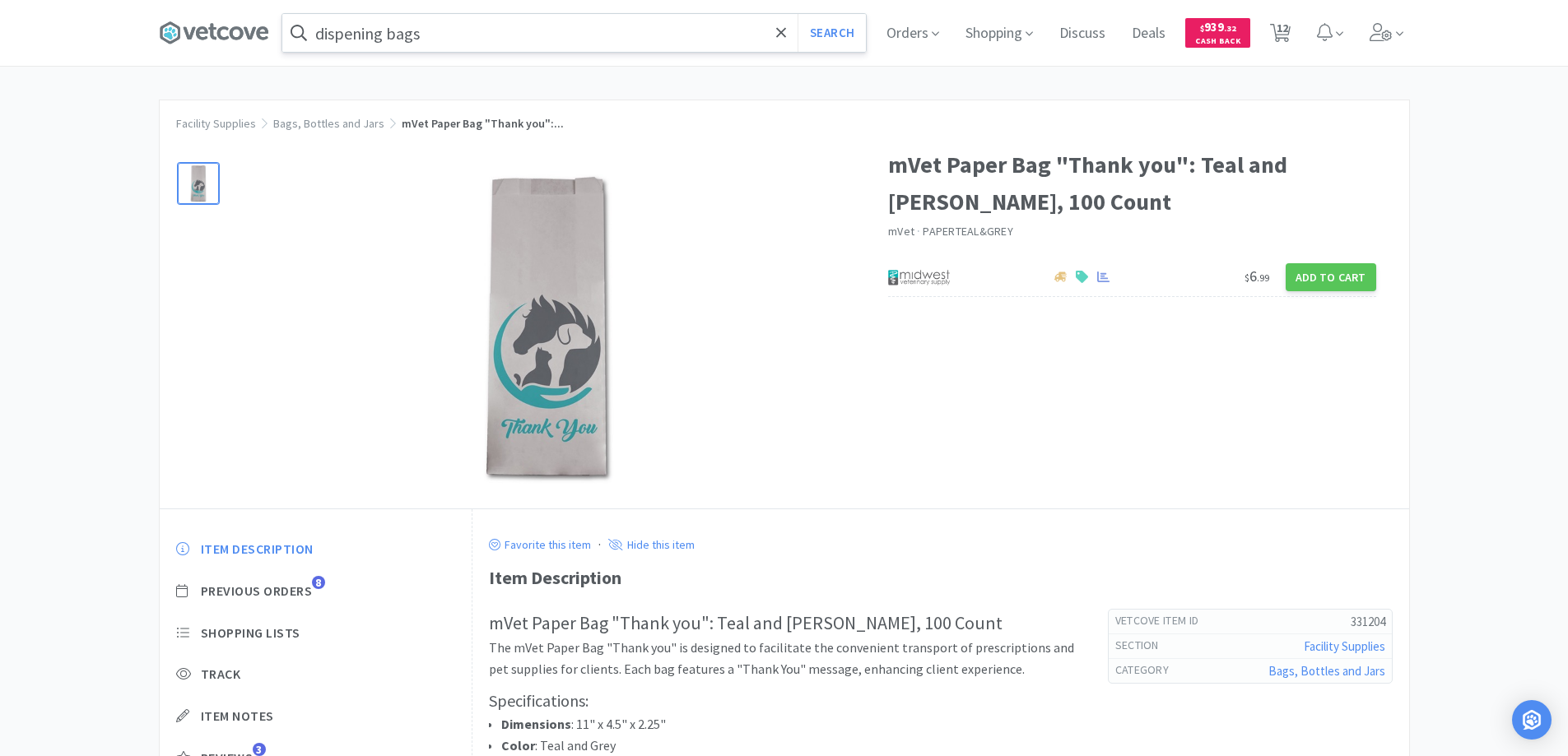
select select "1"
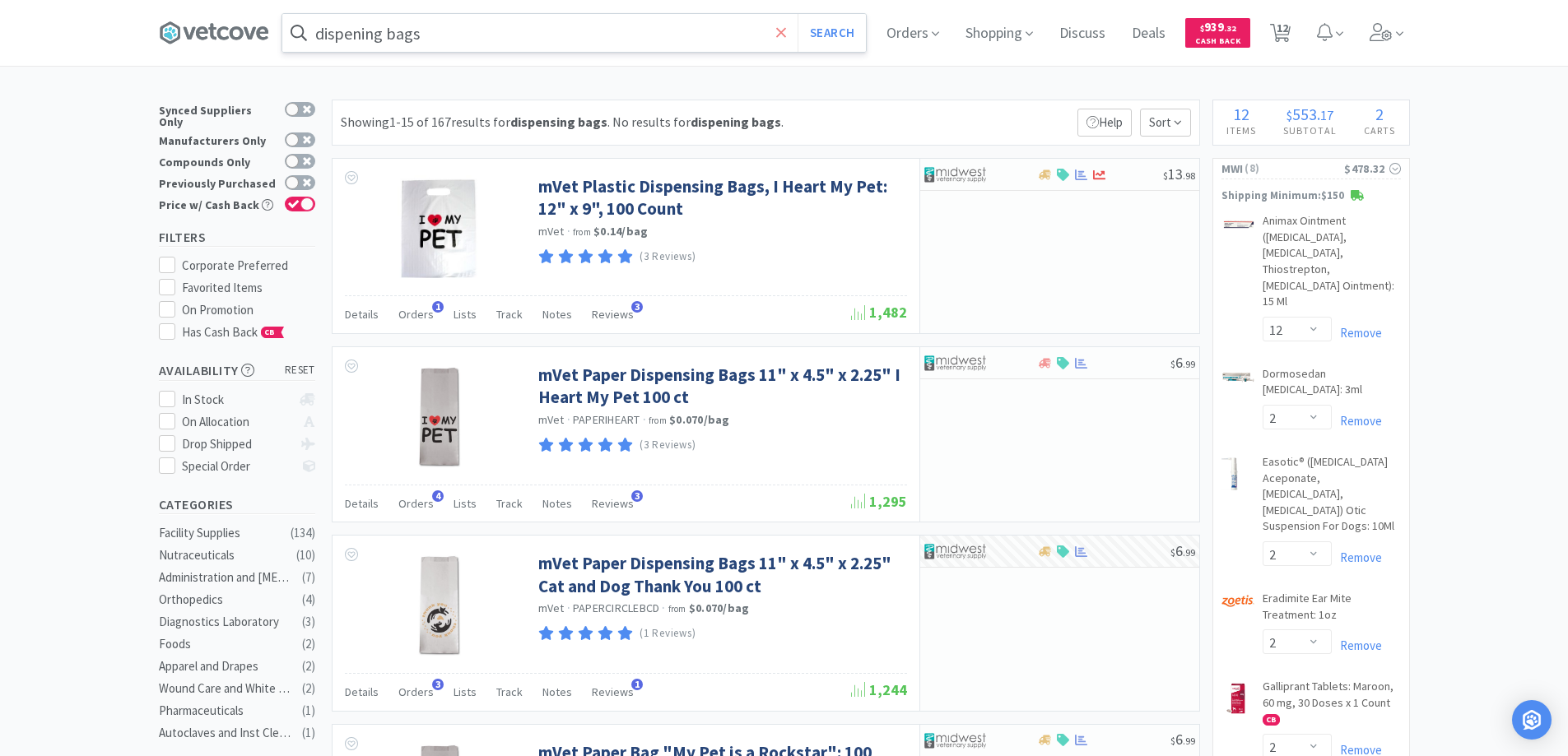
click at [787, 29] on icon at bounding box center [781, 33] width 11 height 16
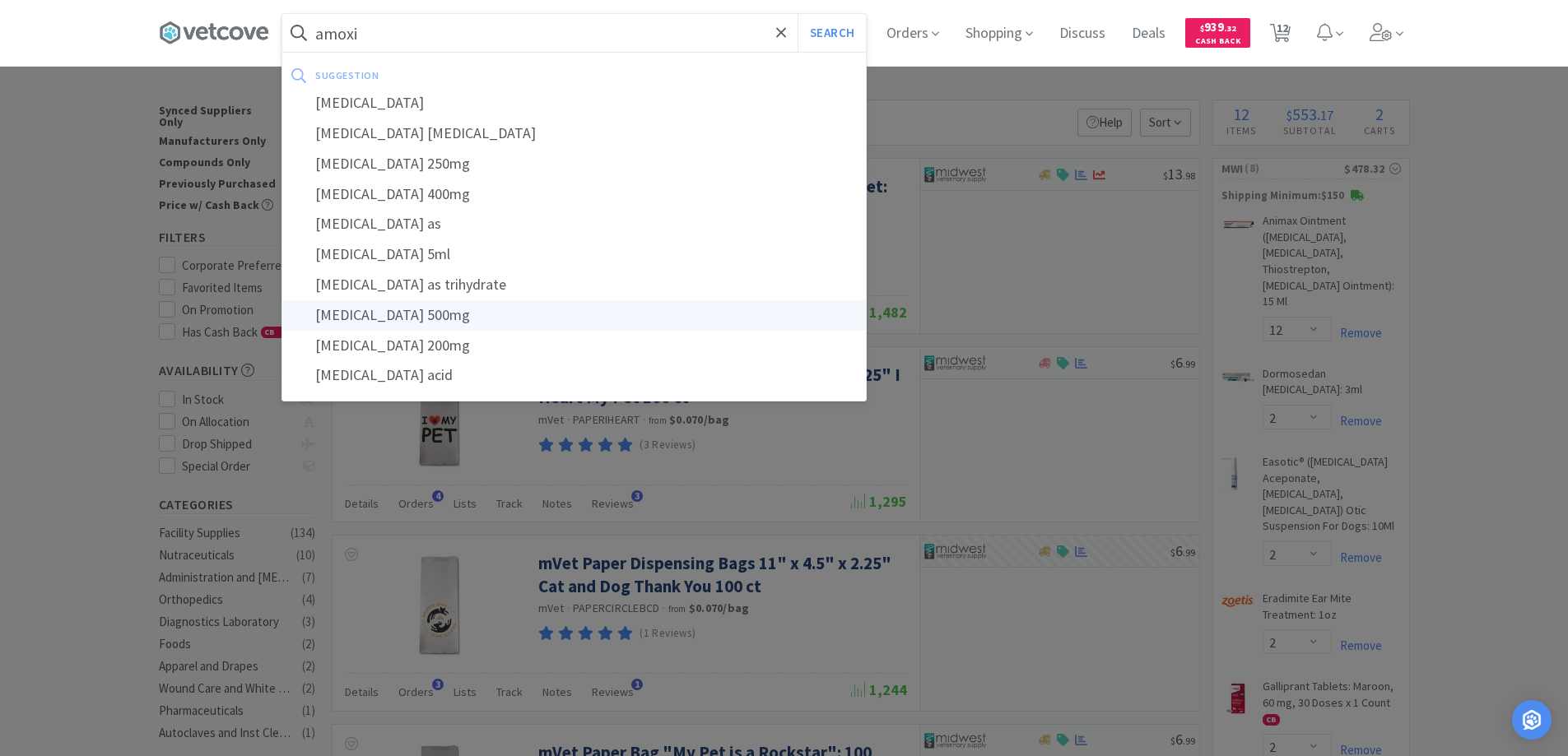
click at [408, 316] on div "[MEDICAL_DATA] 500mg" at bounding box center [573, 316] width 583 height 31
type input "[MEDICAL_DATA] 500mg"
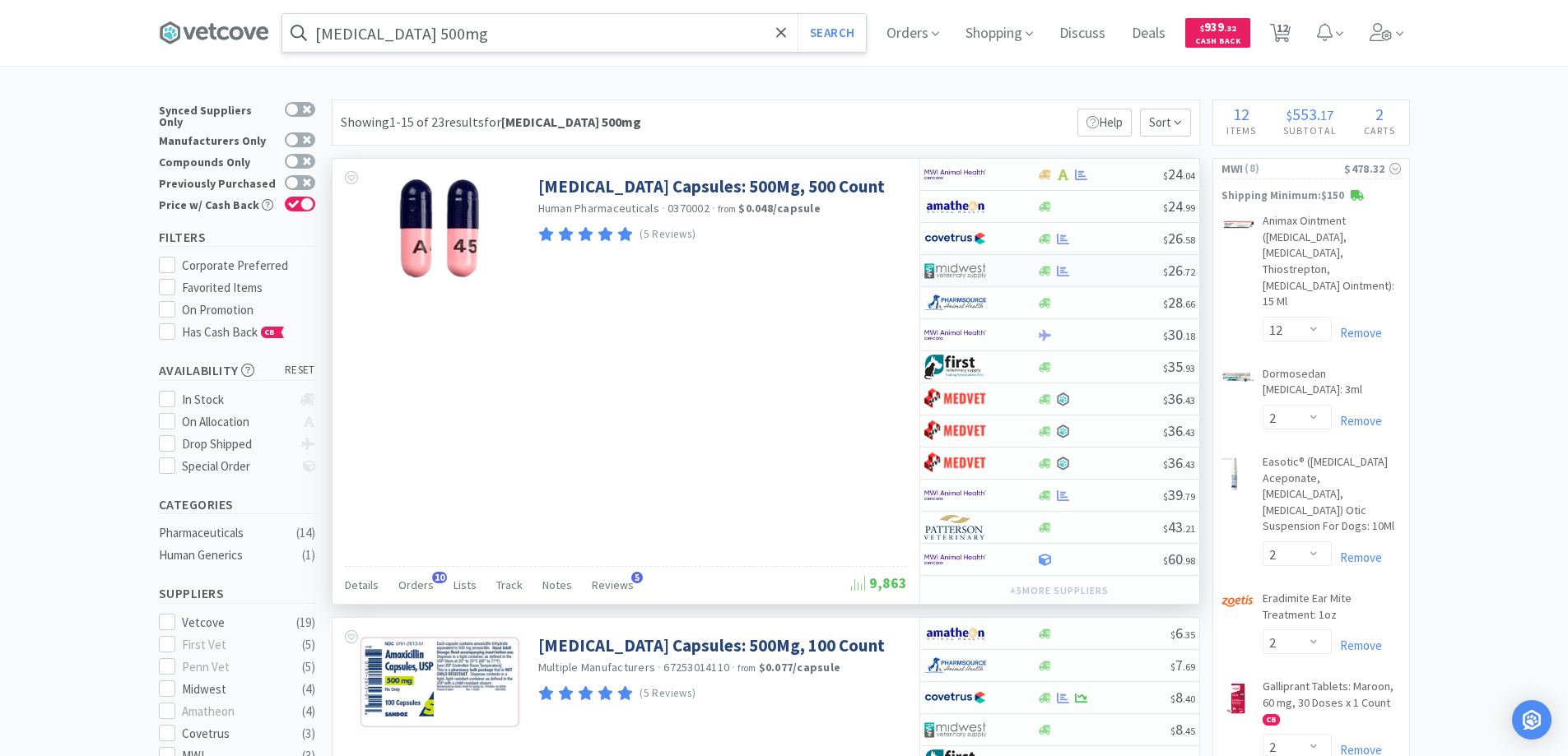
click at [1020, 273] on div at bounding box center [980, 270] width 113 height 28
select select "1"
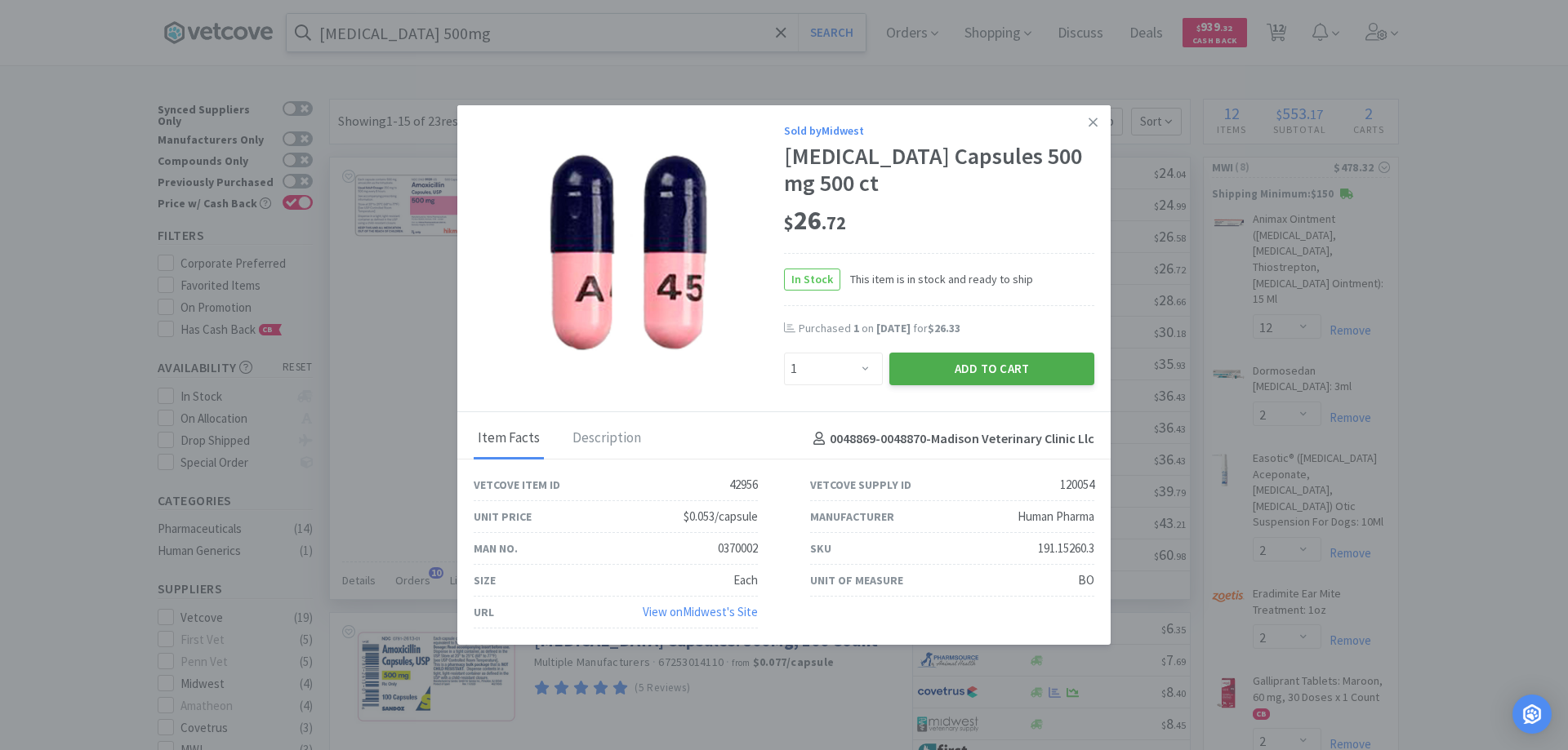
click at [962, 357] on button "Add to Cart" at bounding box center [992, 369] width 205 height 32
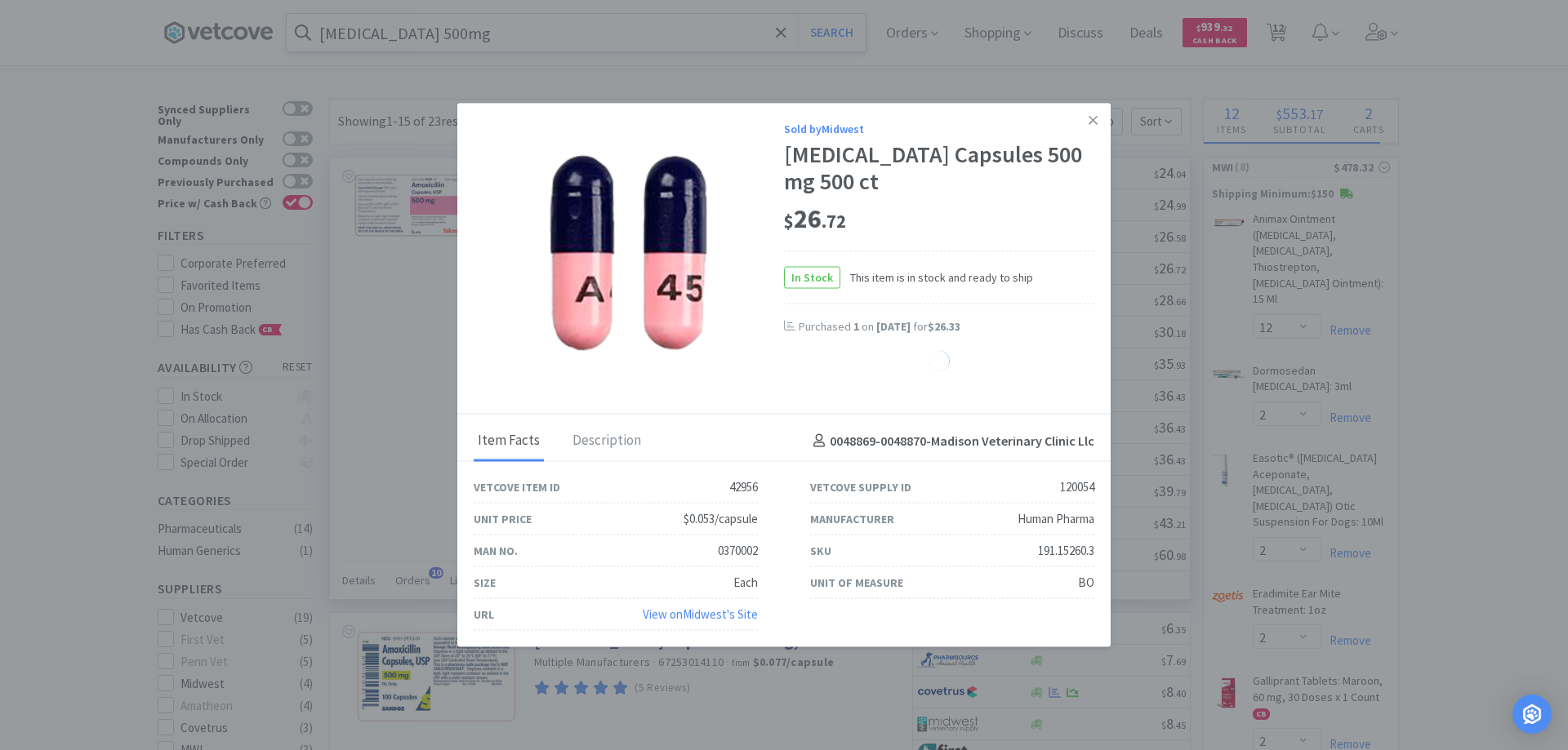
select select "1"
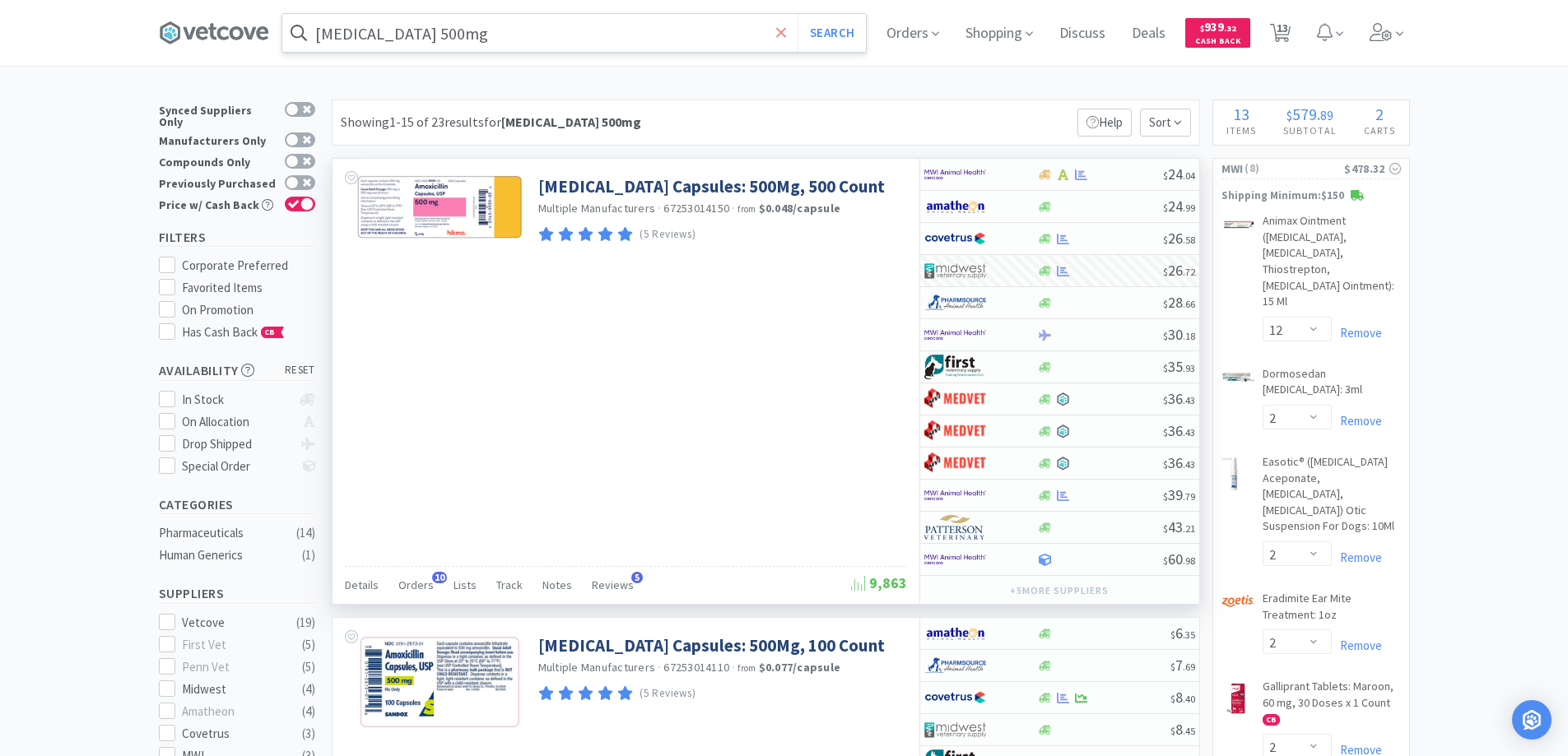
click at [784, 33] on icon at bounding box center [781, 33] width 11 height 16
click at [541, 570] on div at bounding box center [784, 378] width 1568 height 756
click at [1288, 31] on span "13" at bounding box center [1282, 28] width 12 height 66
select select "12"
select select "2"
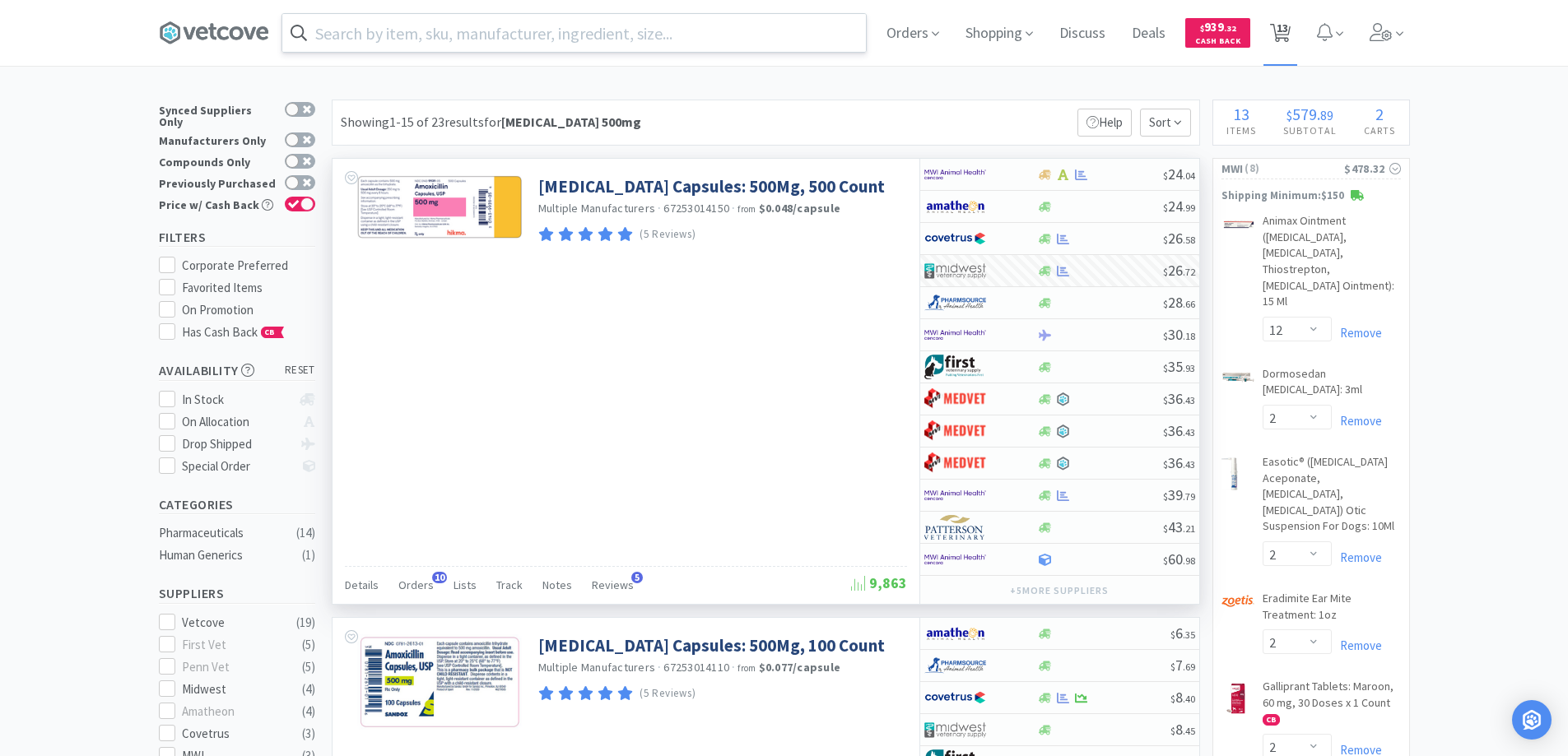
select select "2"
select select "6"
select select "10"
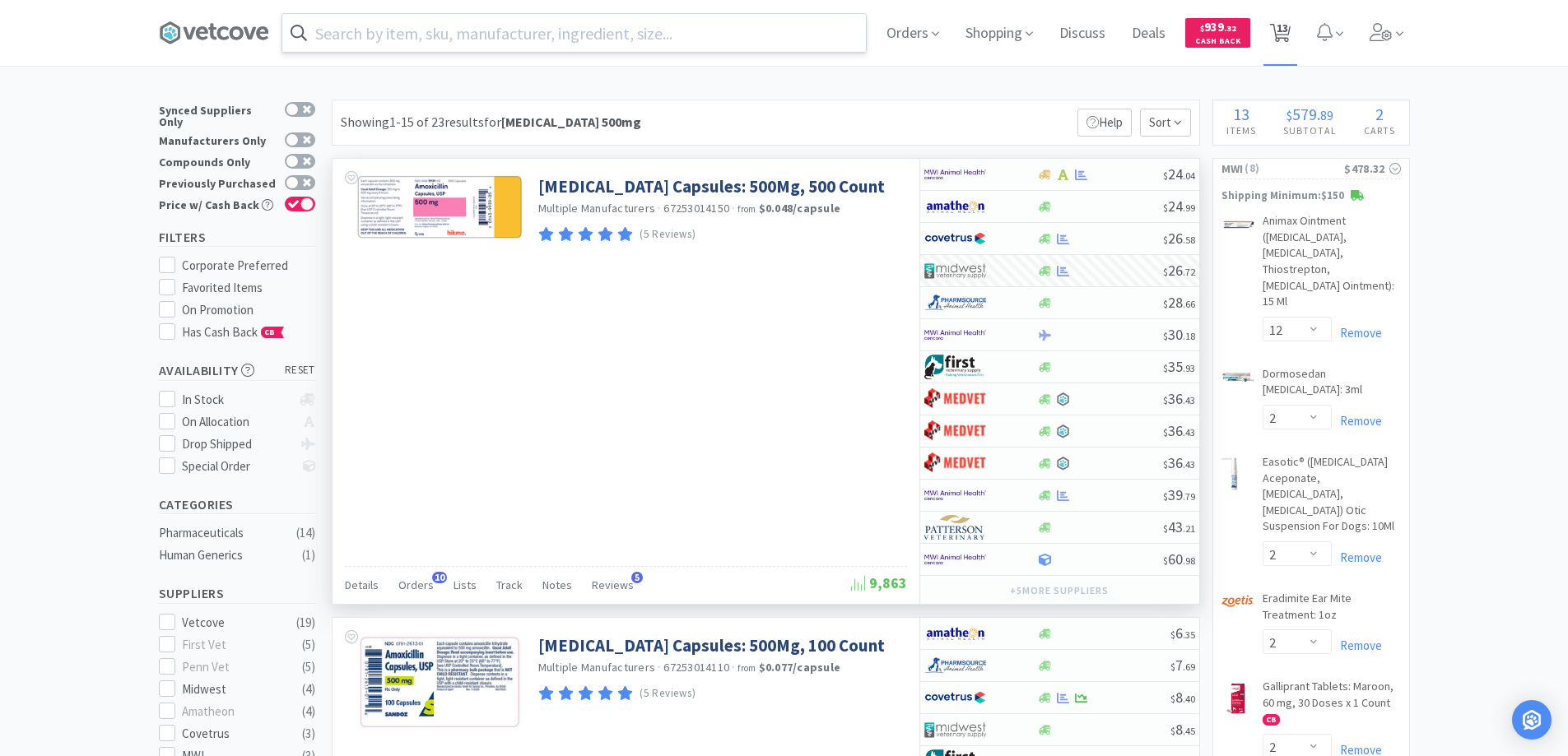
select select "10"
select select "1"
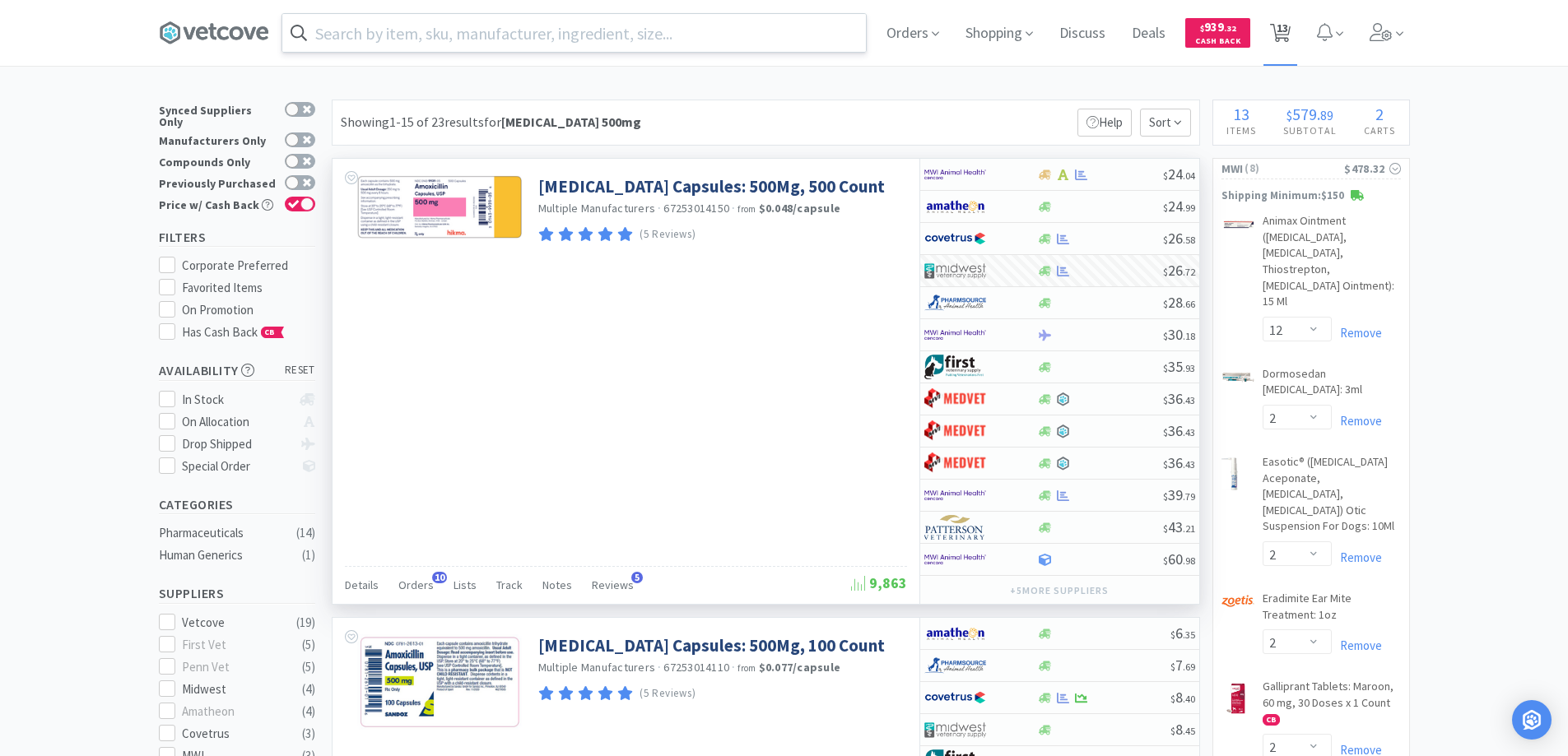
select select "1"
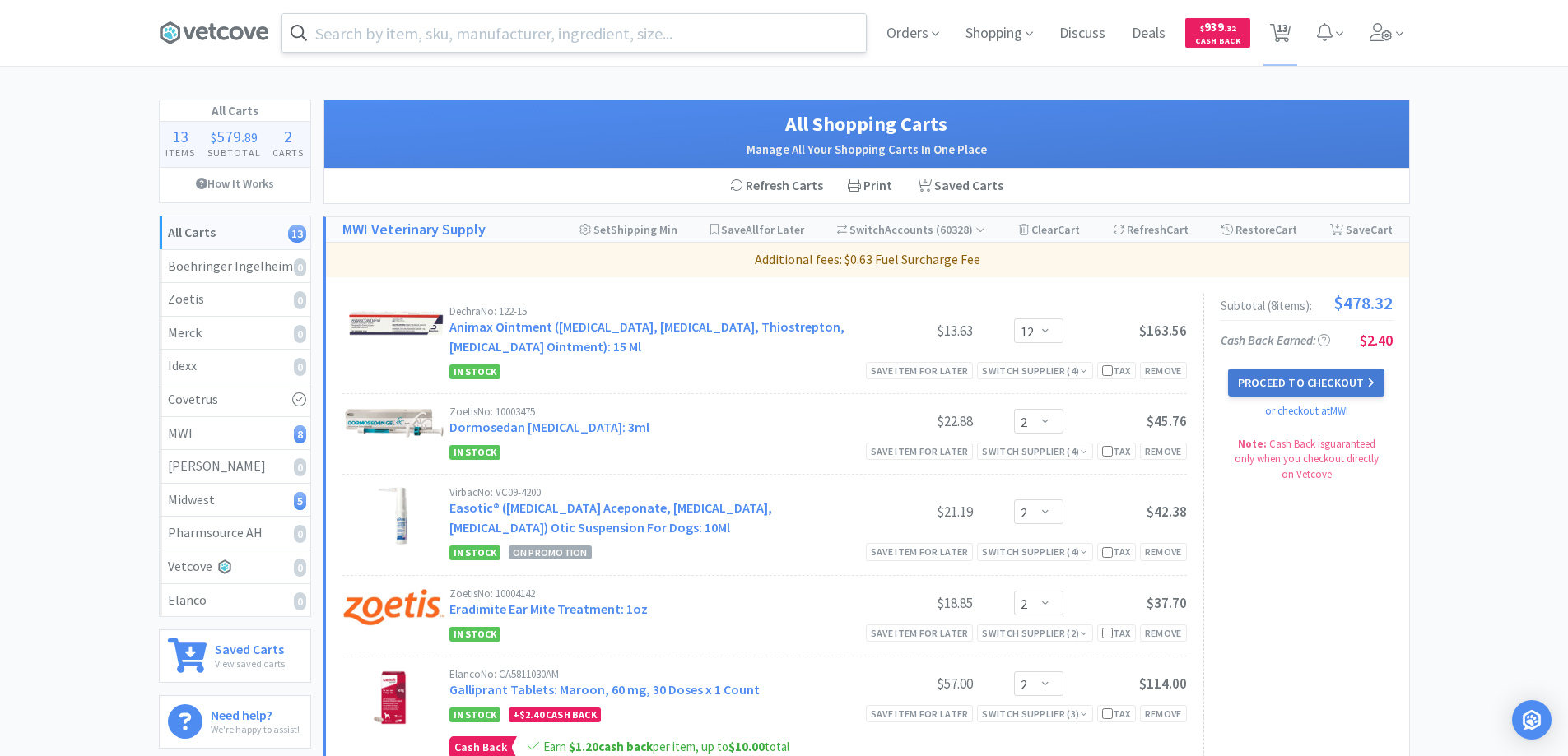
click at [1266, 383] on button "Proceed to Checkout" at bounding box center [1306, 382] width 156 height 28
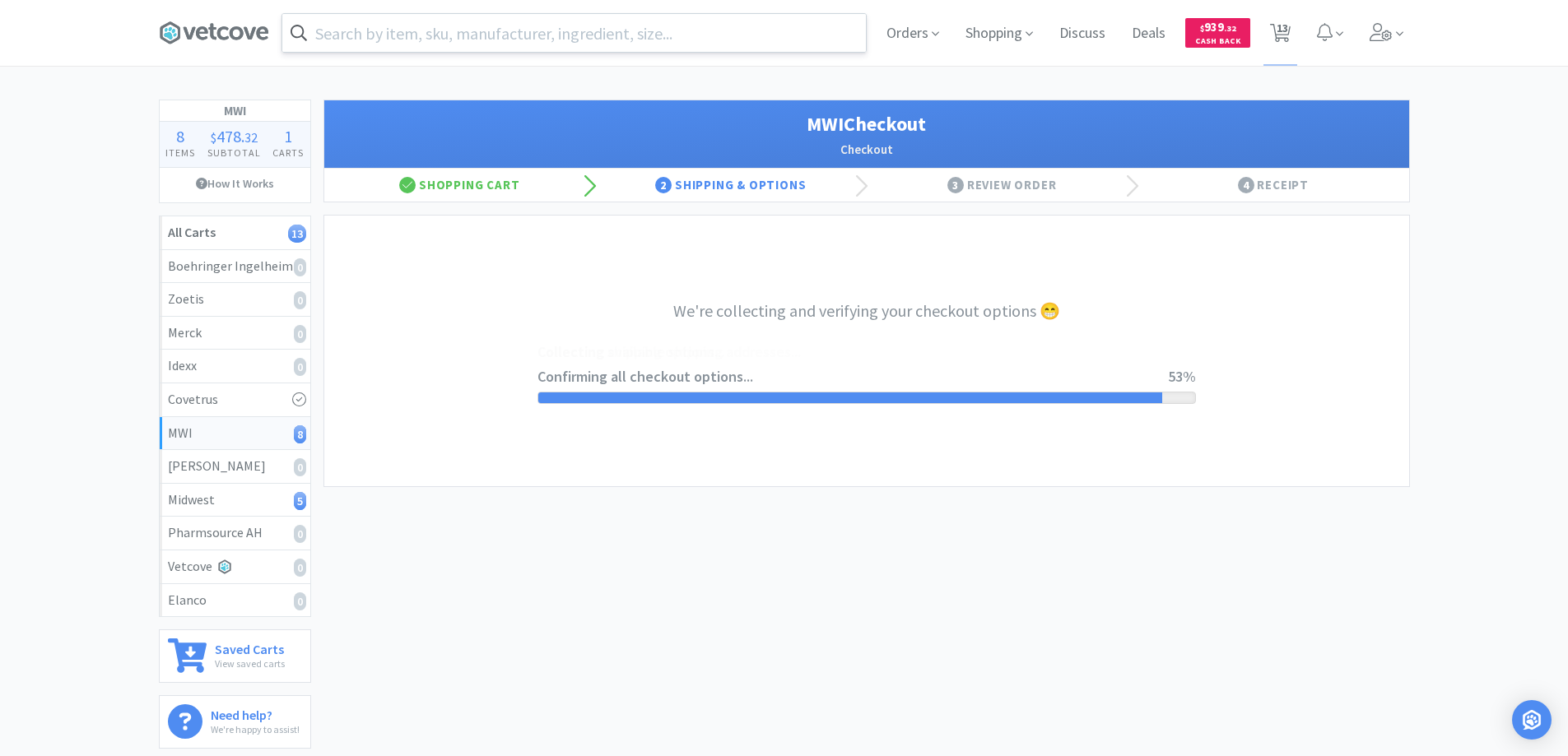
select select "STD_"
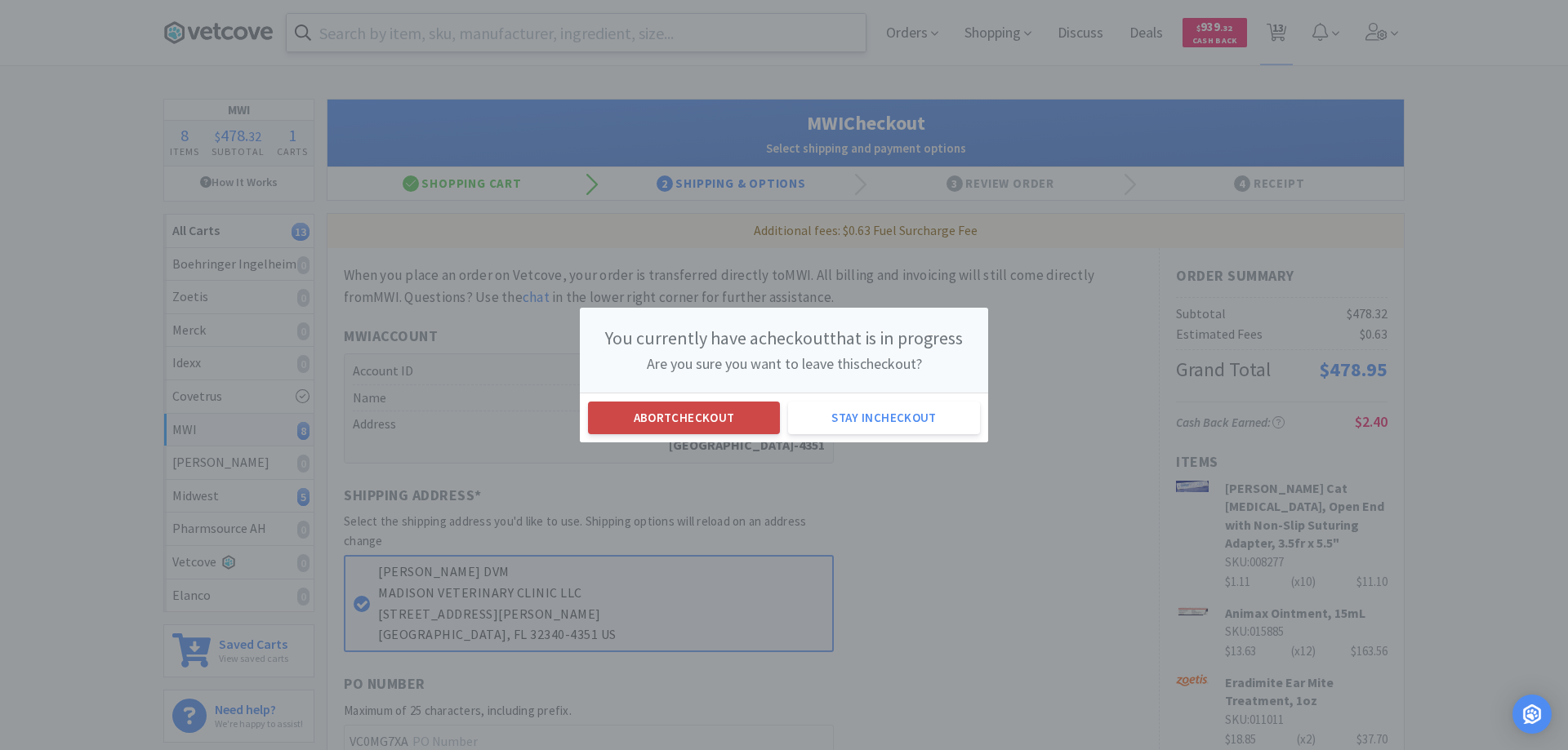
click at [644, 415] on button "Abort checkout" at bounding box center [684, 418] width 192 height 32
select select "12"
select select "2"
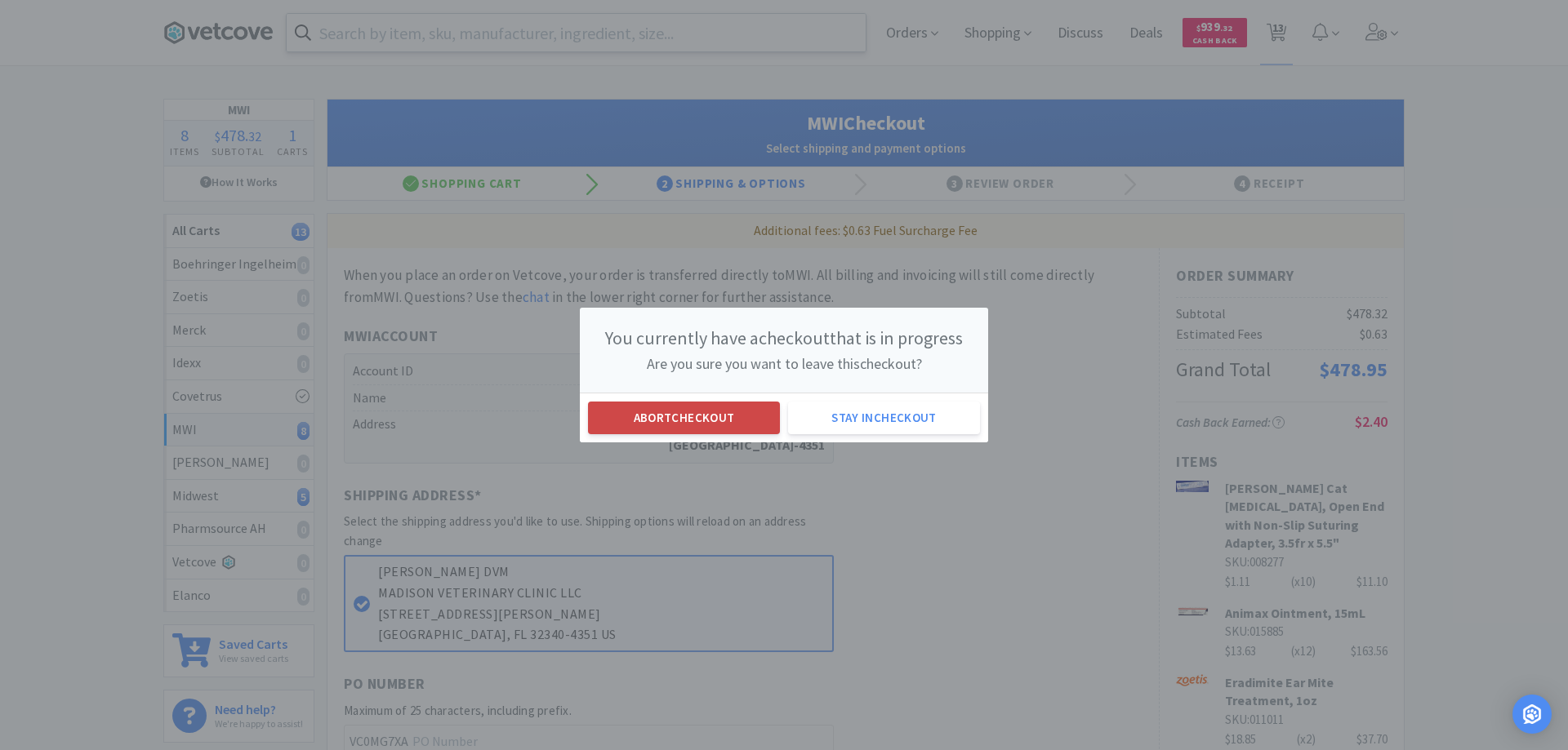
select select "2"
select select "6"
select select "10"
select select "1"
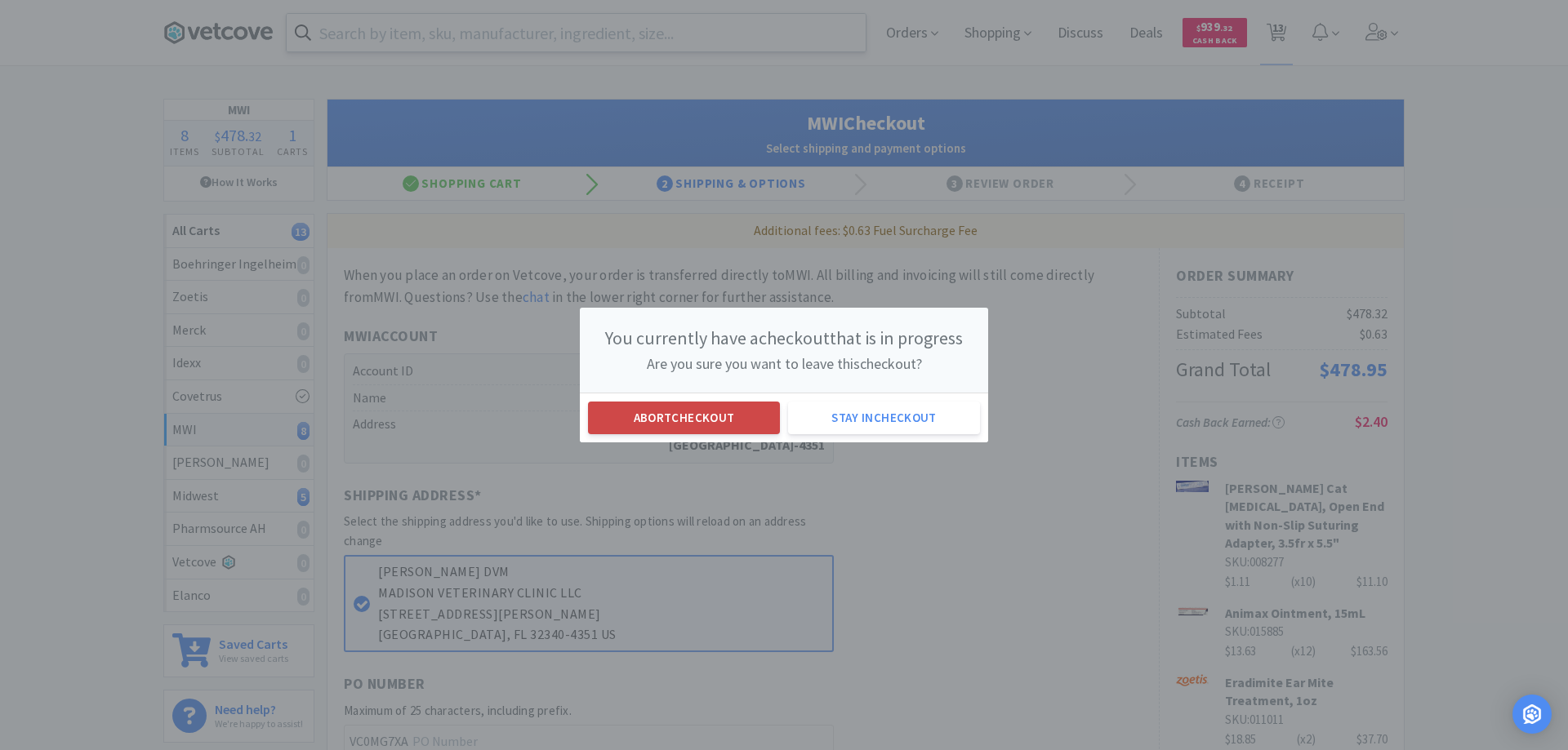
select select "1"
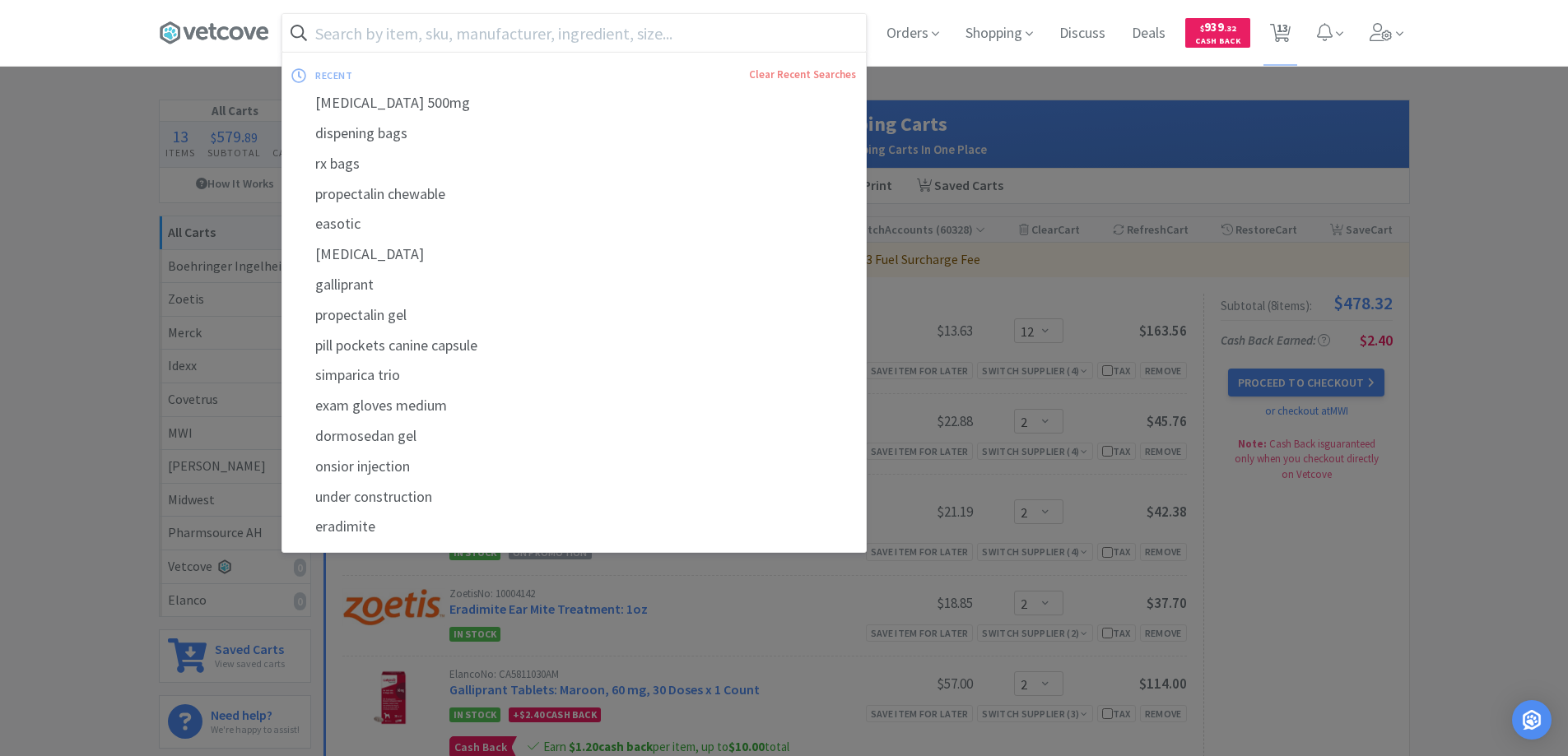
drag, startPoint x: 334, startPoint y: 34, endPoint x: 376, endPoint y: 15, distance: 46.1
click at [346, 31] on input "text" at bounding box center [573, 33] width 583 height 38
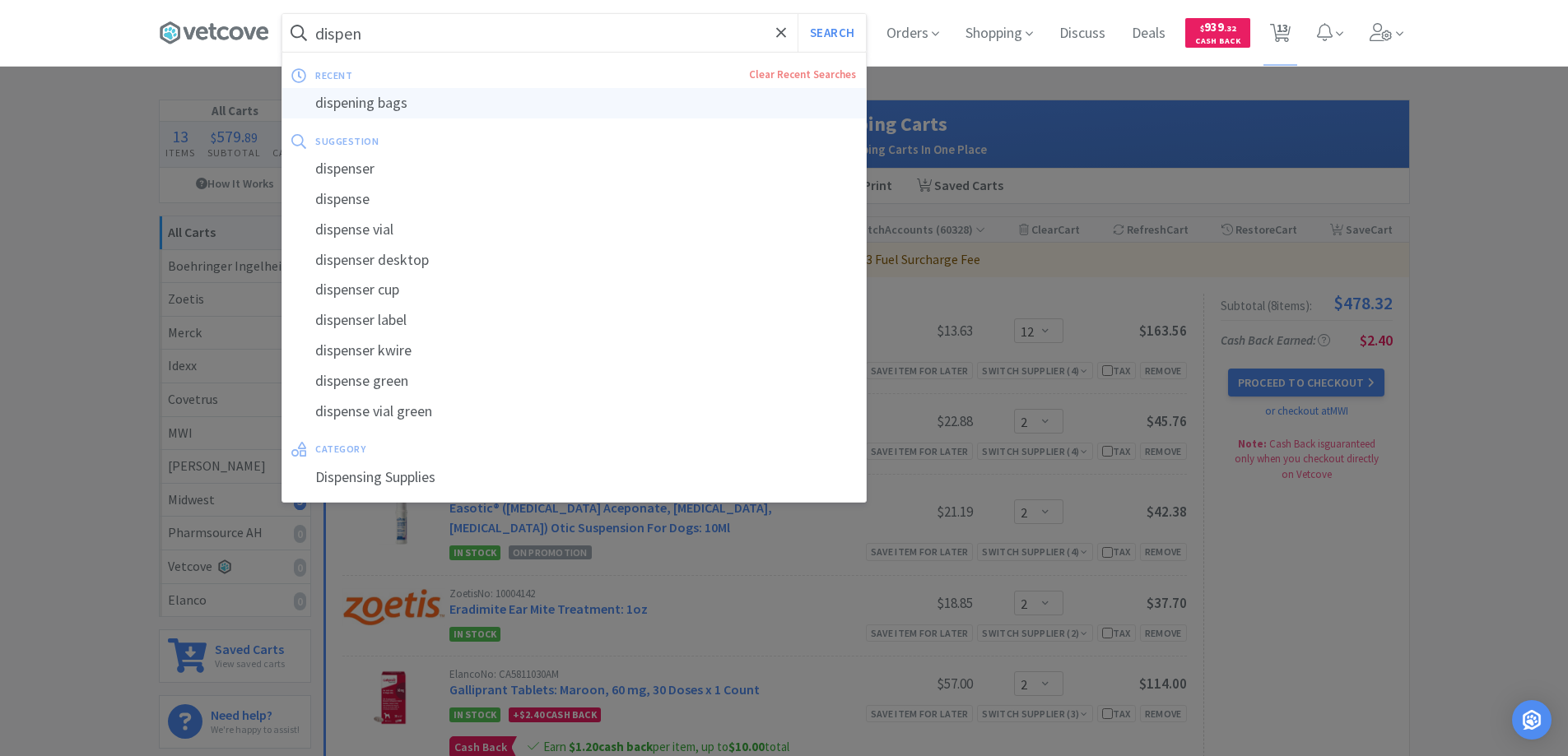
click at [358, 103] on div "dispening bags" at bounding box center [573, 103] width 583 height 31
type input "dispening bags"
select select "12"
select select "2"
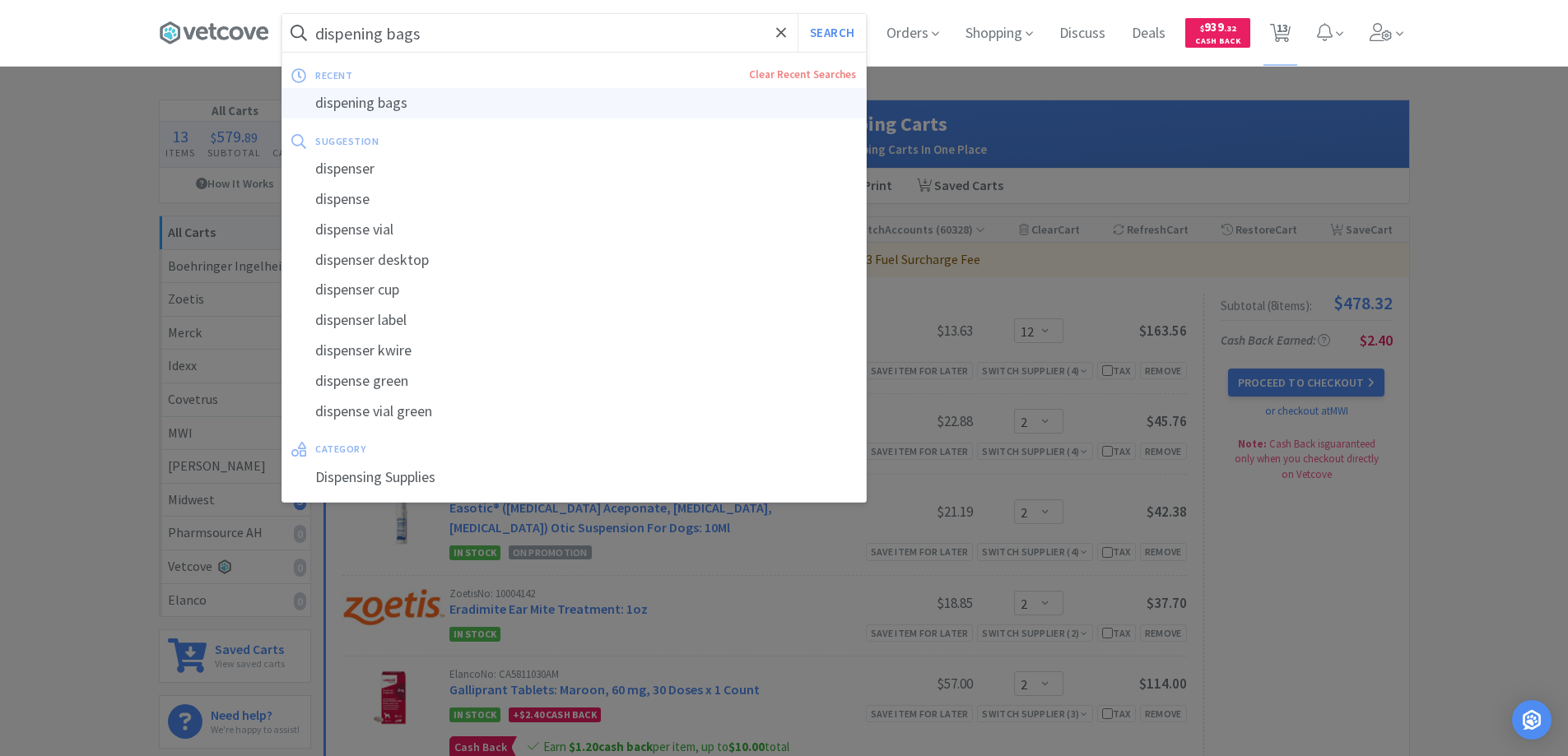
select select "2"
select select "6"
select select "10"
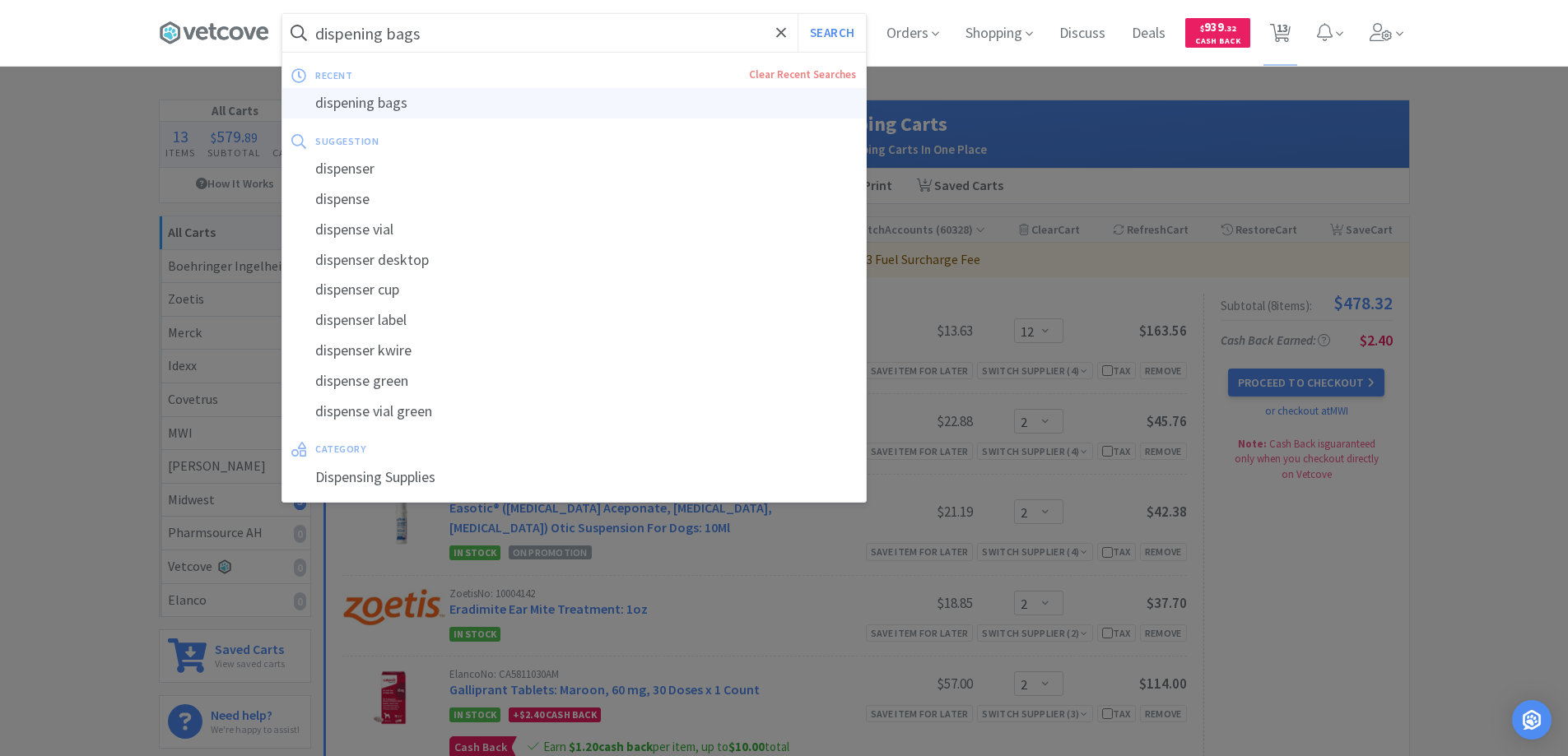
select select "1"
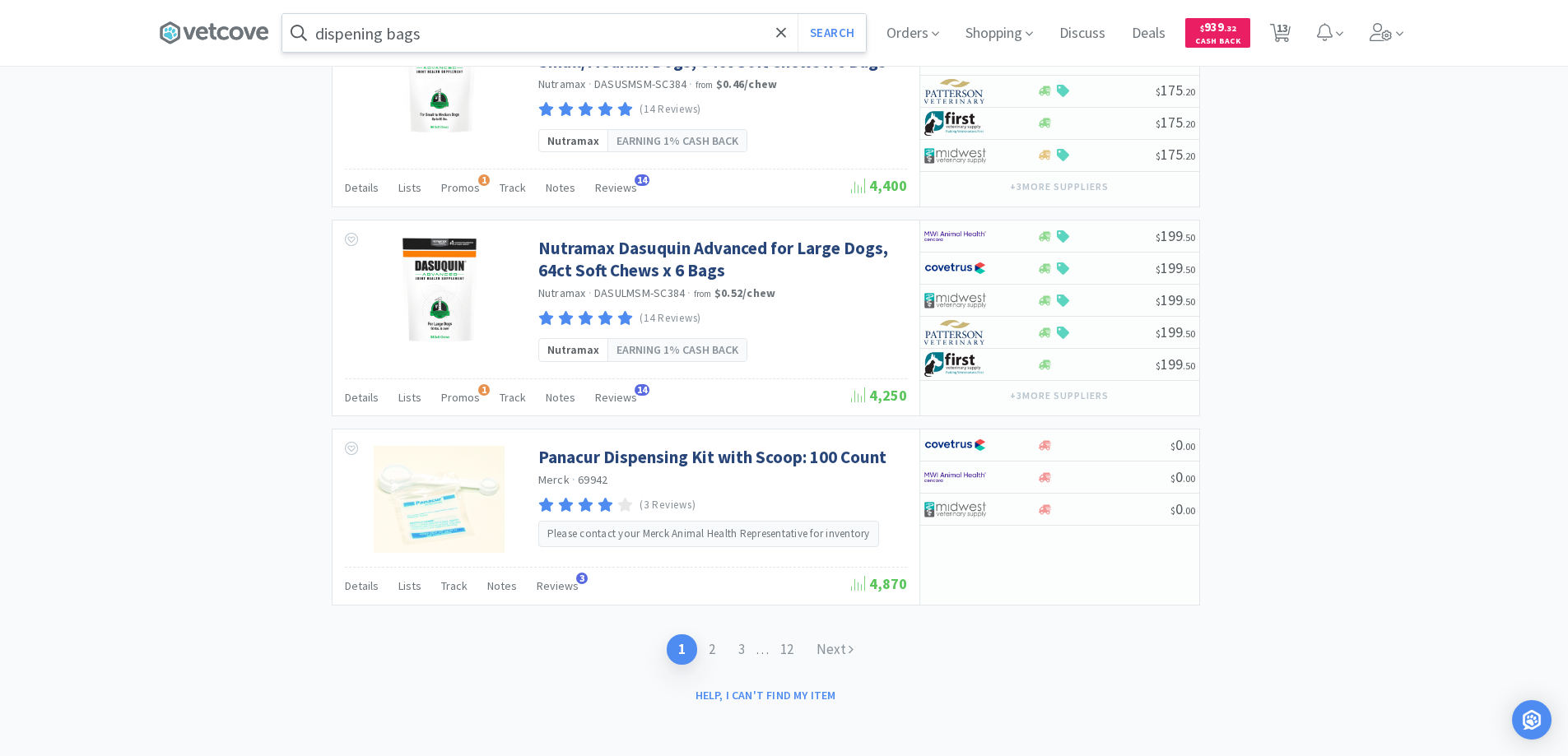
scroll to position [2505, 0]
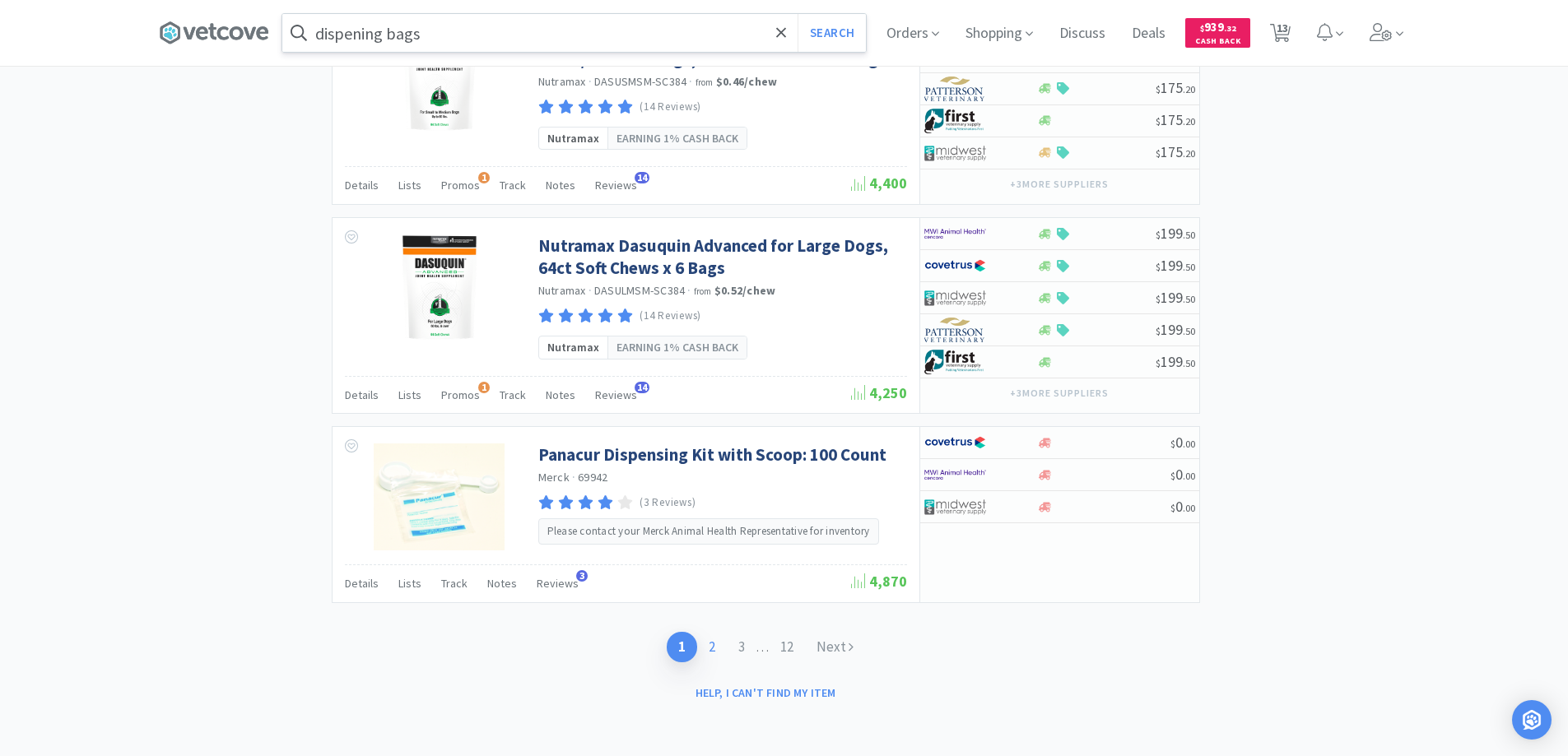
click at [711, 646] on link "2" at bounding box center [711, 647] width 30 height 31
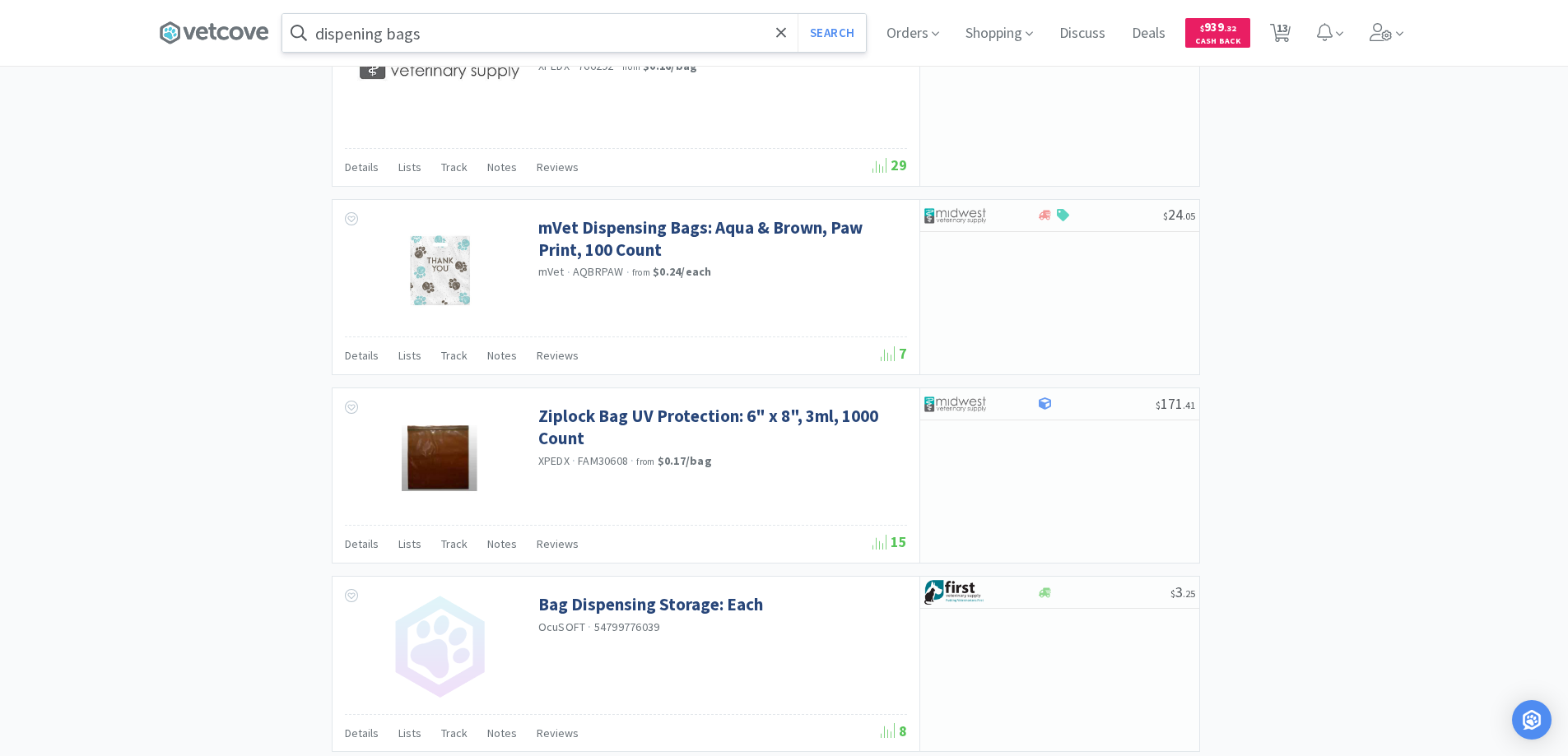
scroll to position [2372, 0]
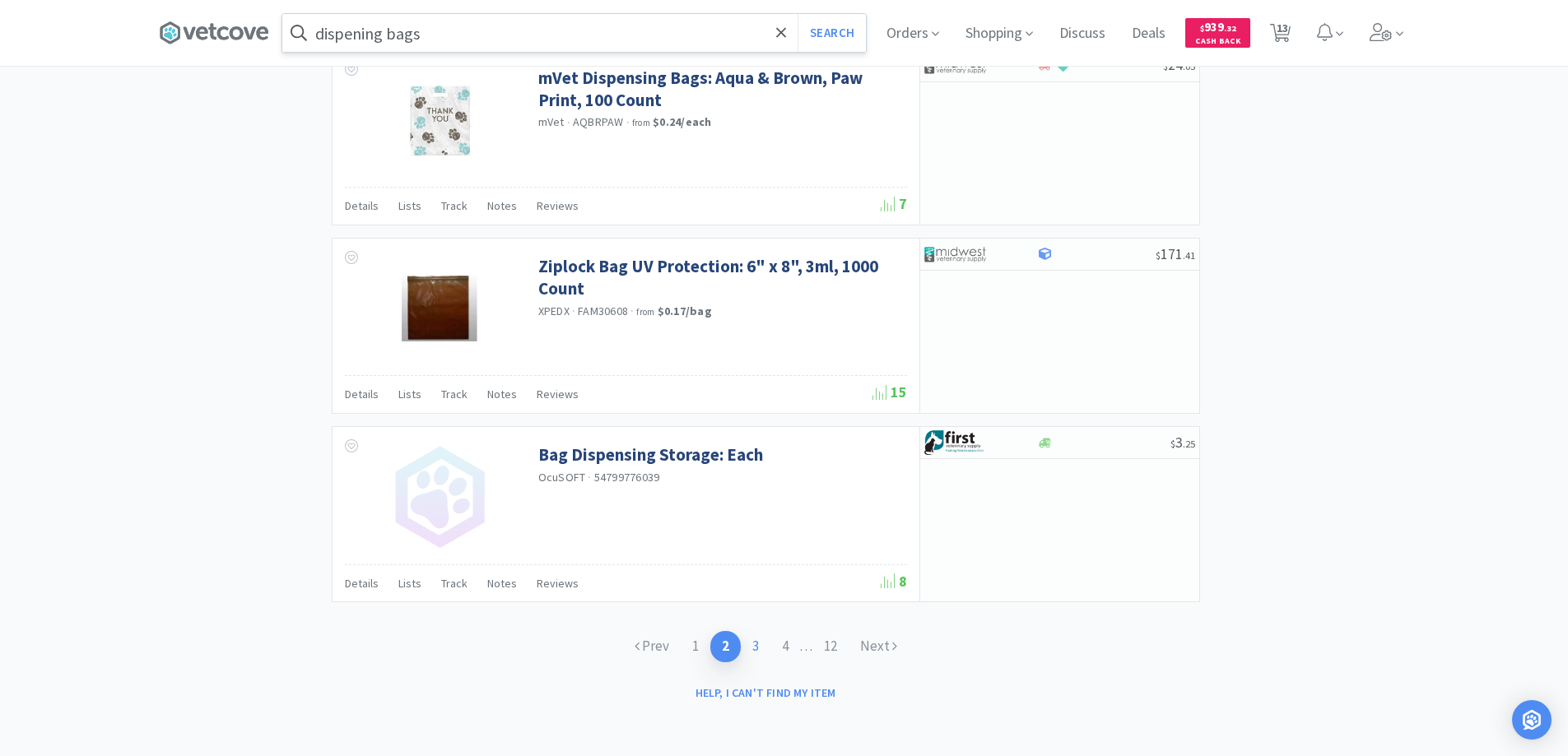
click at [749, 645] on link "3" at bounding box center [755, 647] width 30 height 31
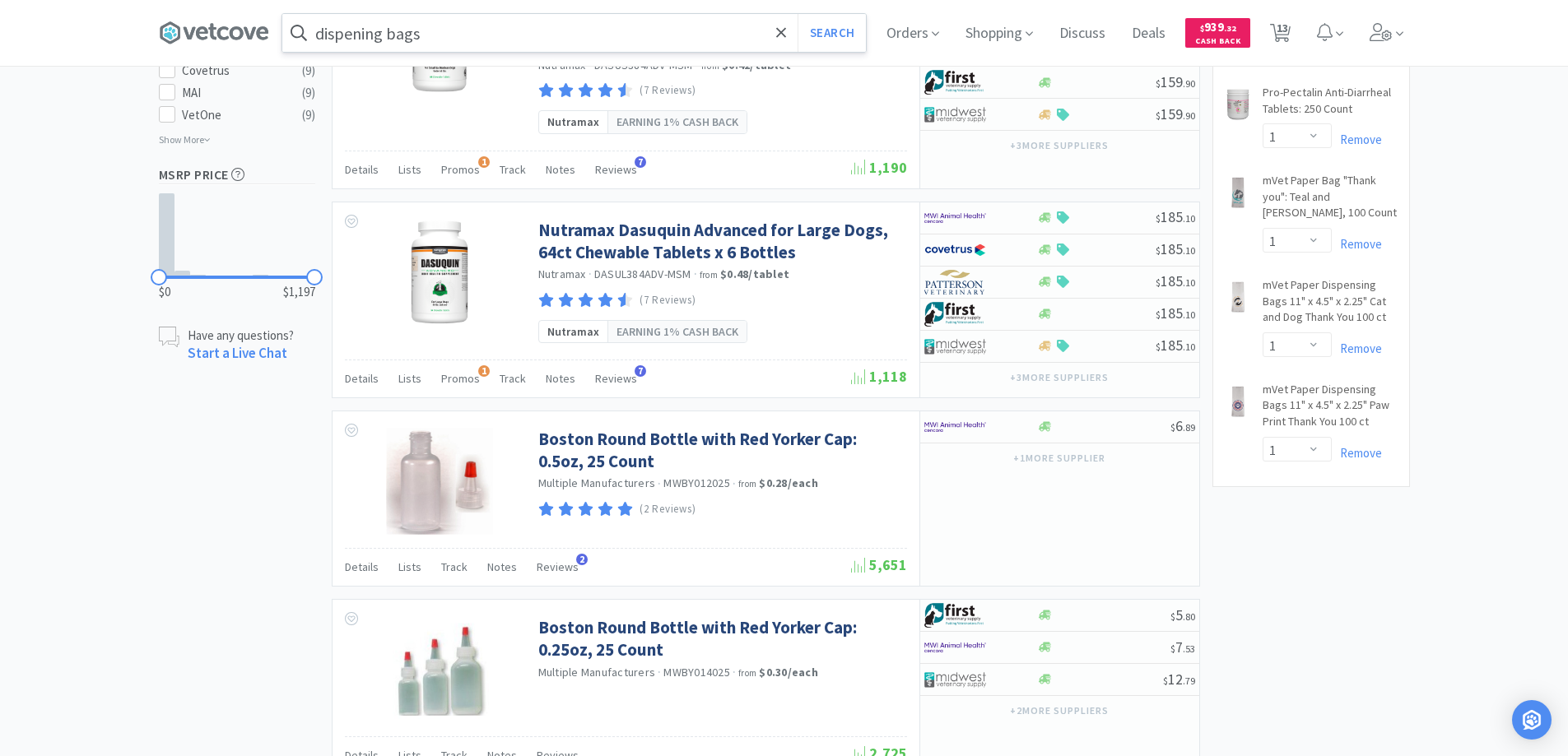
scroll to position [411, 0]
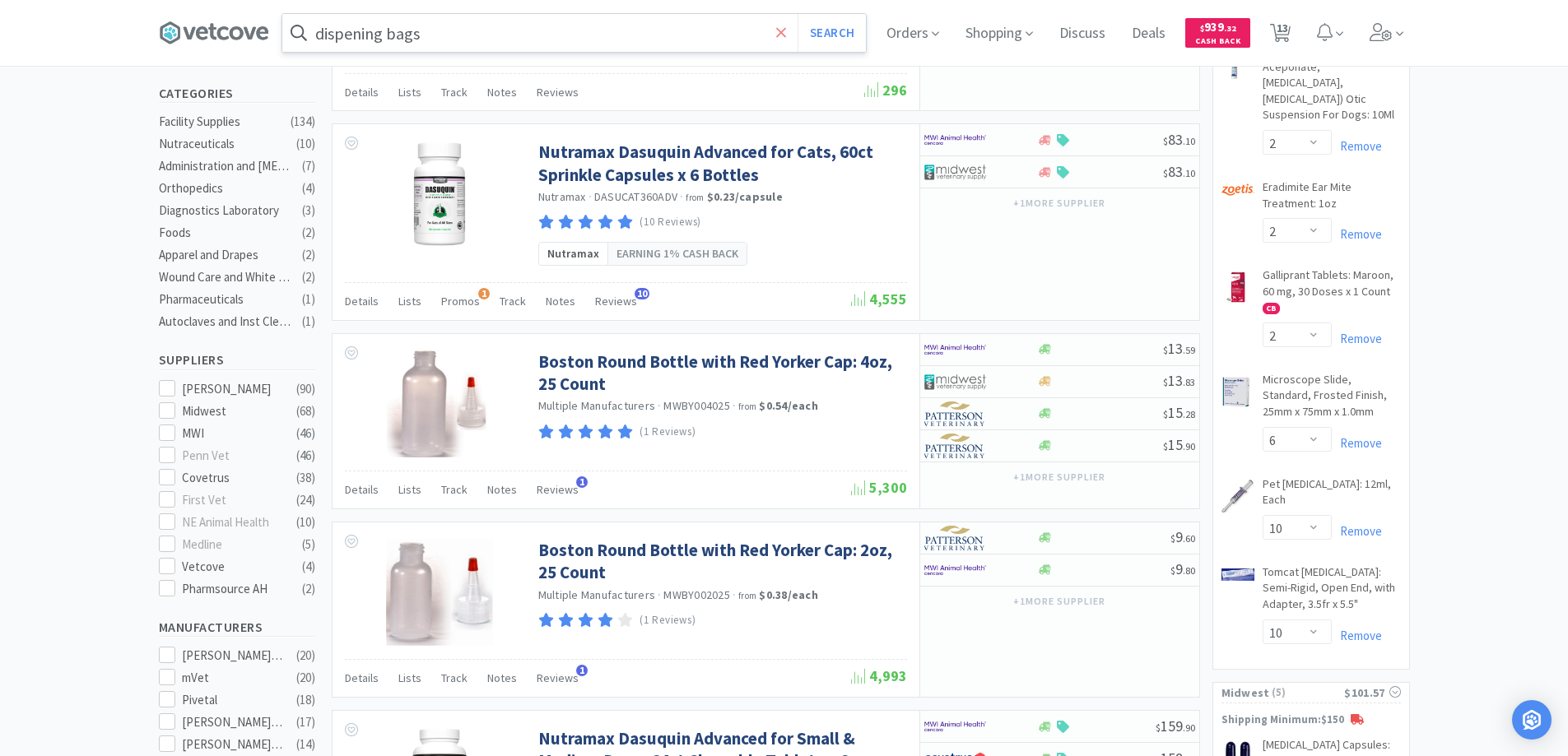
click at [784, 28] on icon at bounding box center [781, 33] width 11 height 16
click at [999, 409] on div at bounding box center [784, 378] width 1568 height 756
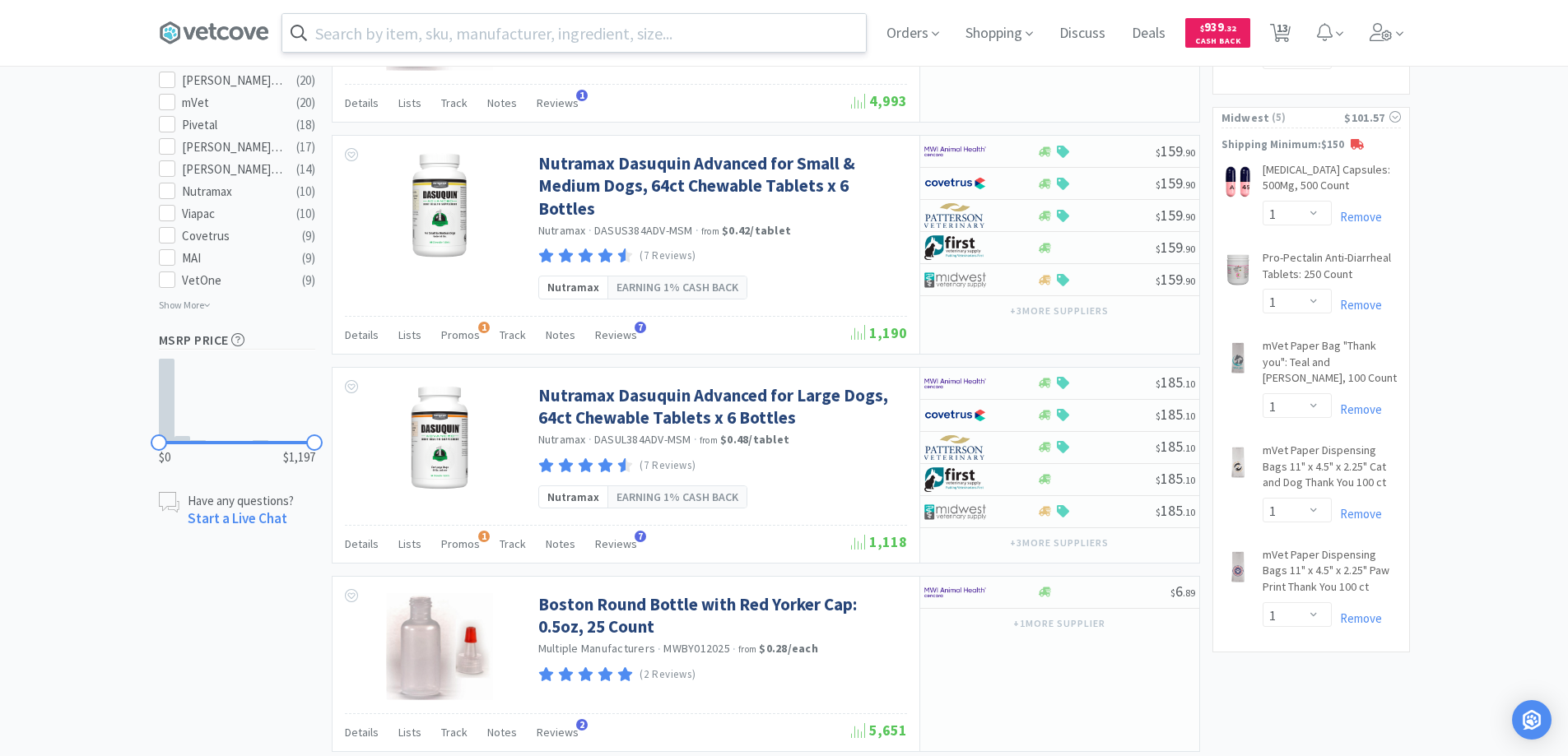
scroll to position [987, 0]
click at [1288, 31] on span "13" at bounding box center [1282, 28] width 12 height 66
select select "12"
select select "2"
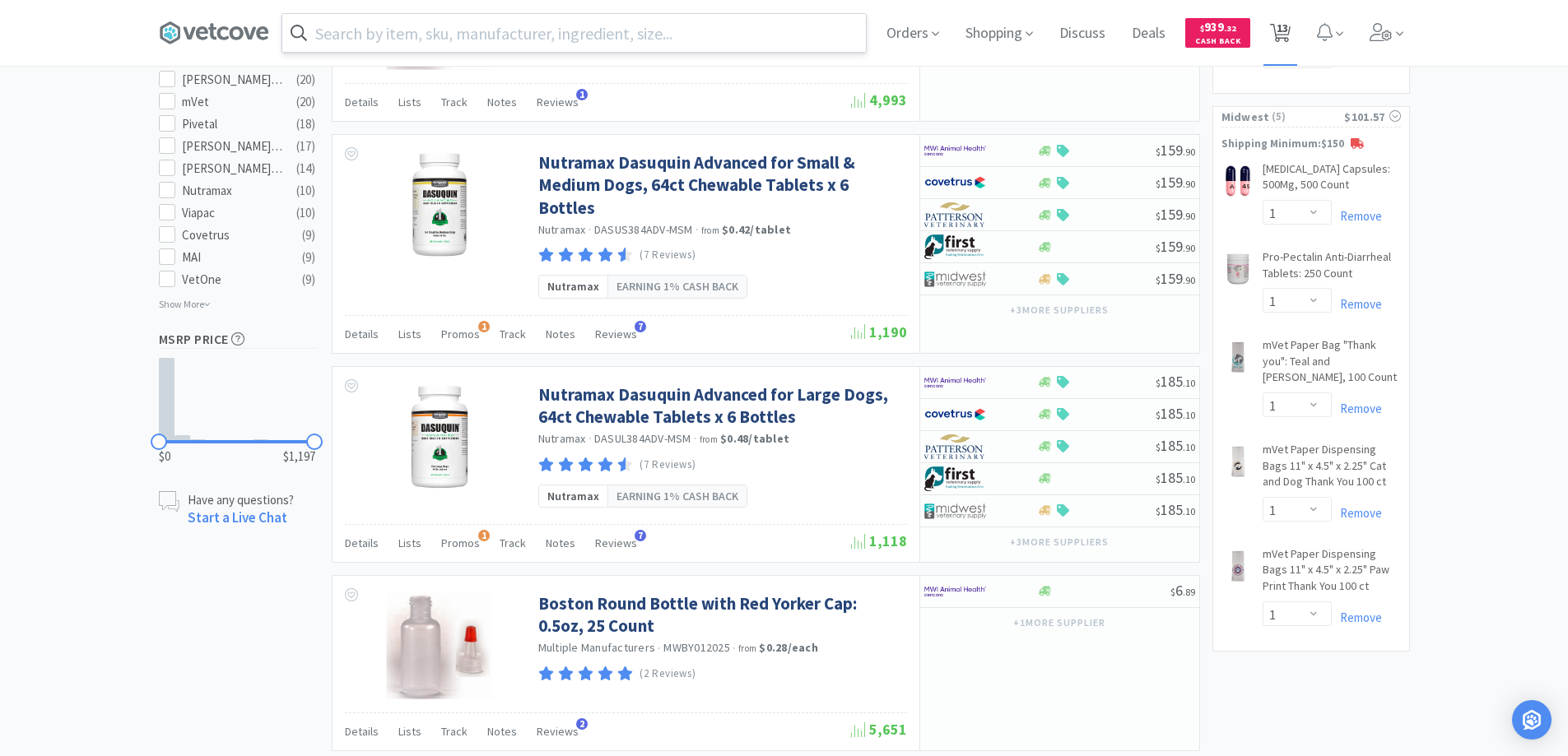
select select "2"
select select "6"
select select "10"
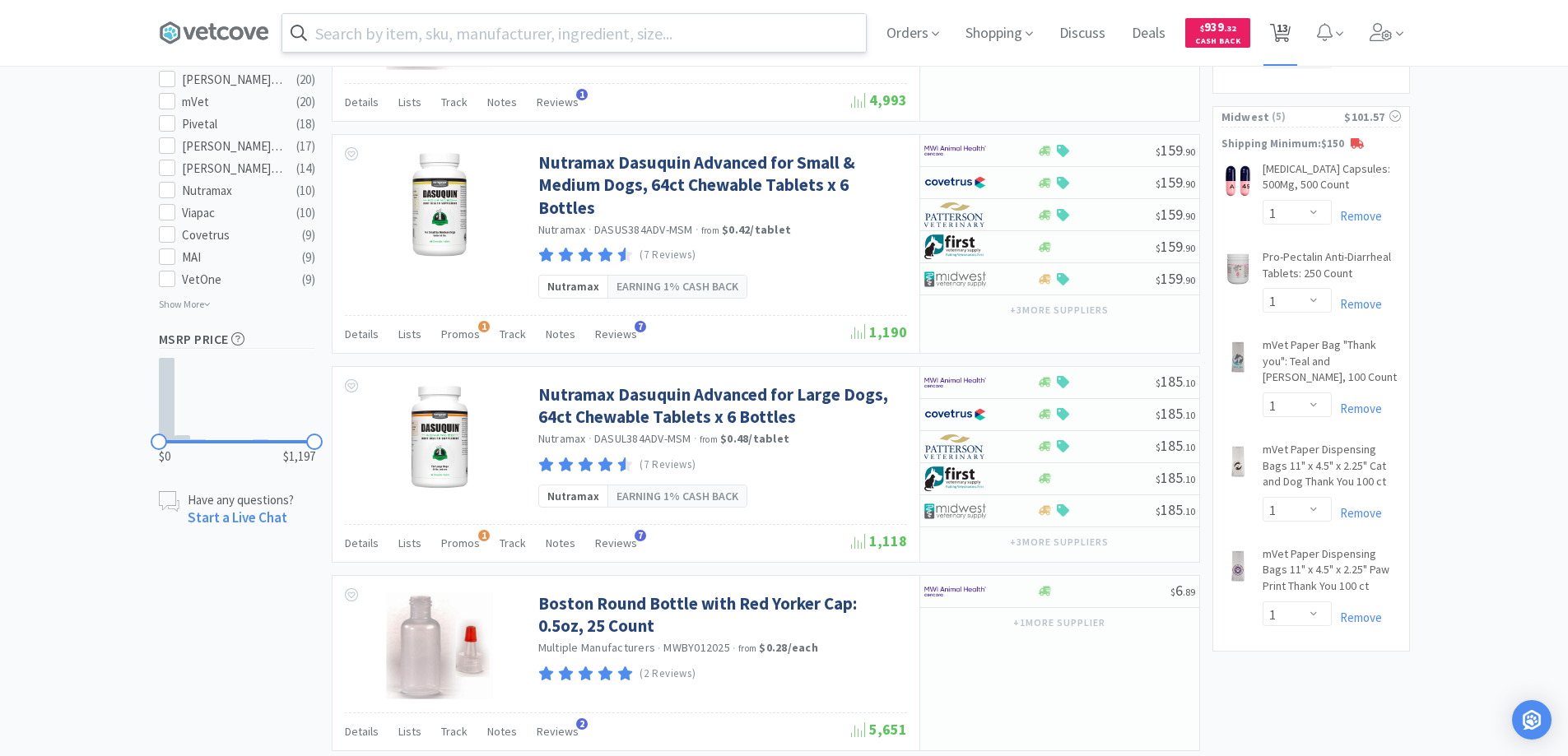
select select "1"
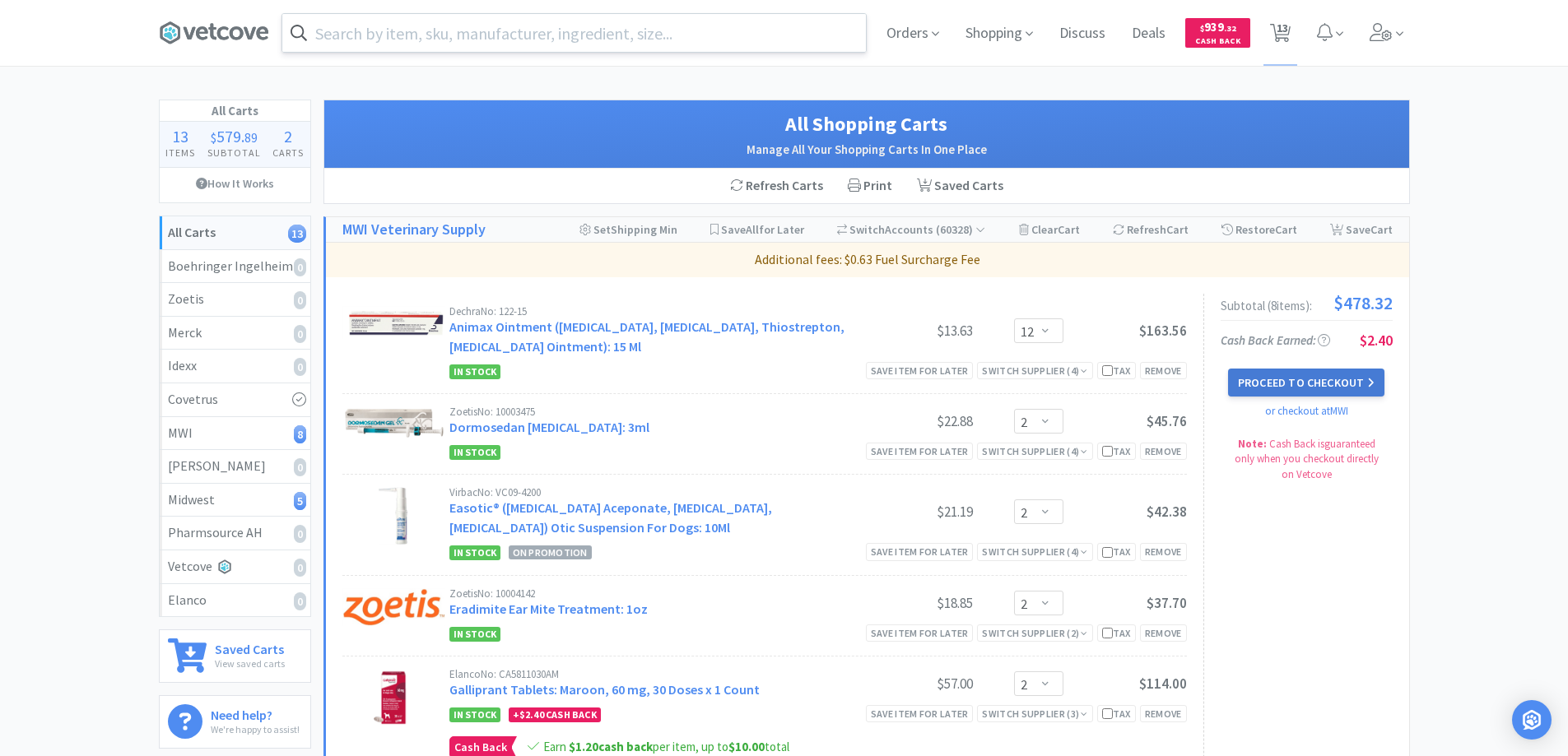
click at [1258, 383] on button "Proceed to Checkout" at bounding box center [1306, 382] width 156 height 28
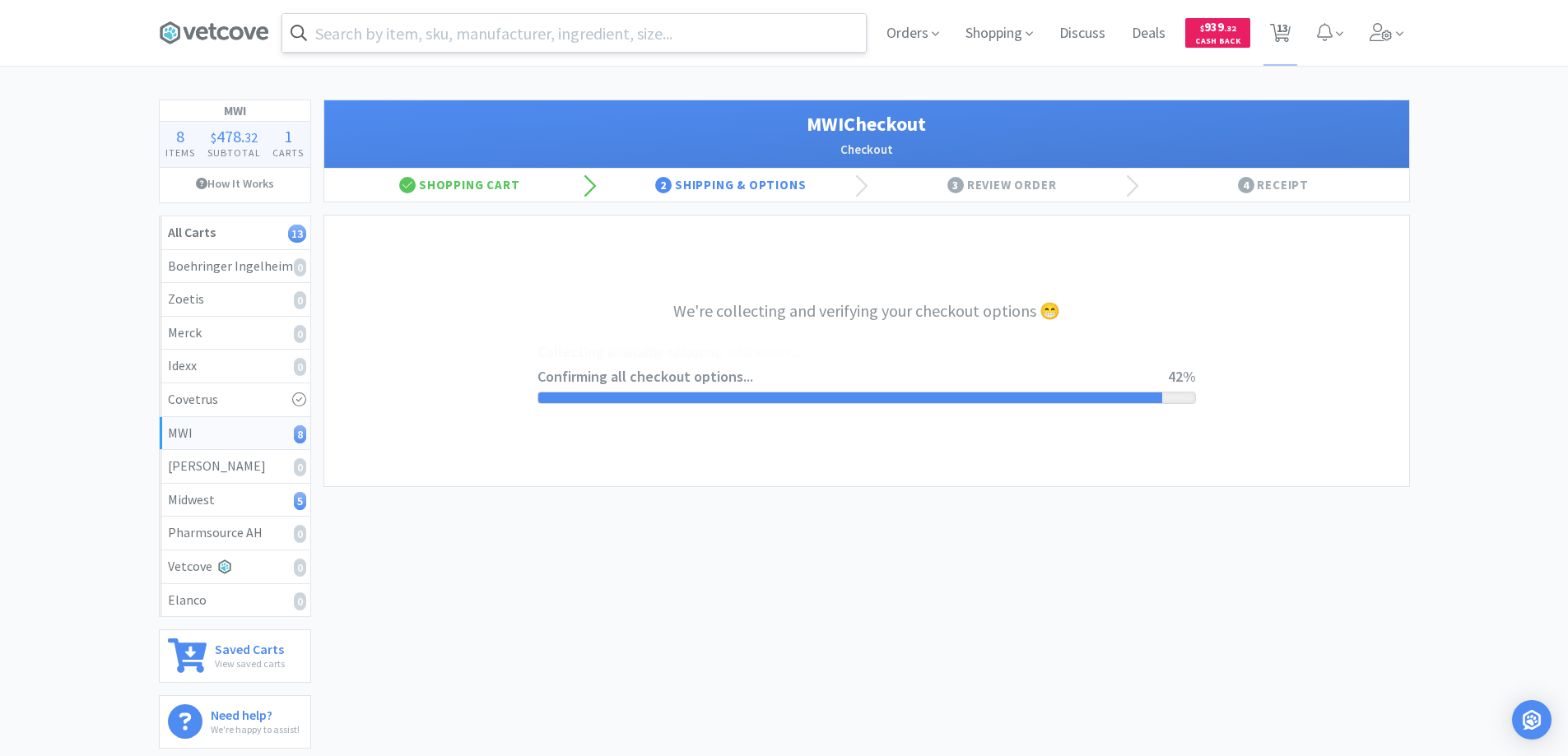
select select "STD_"
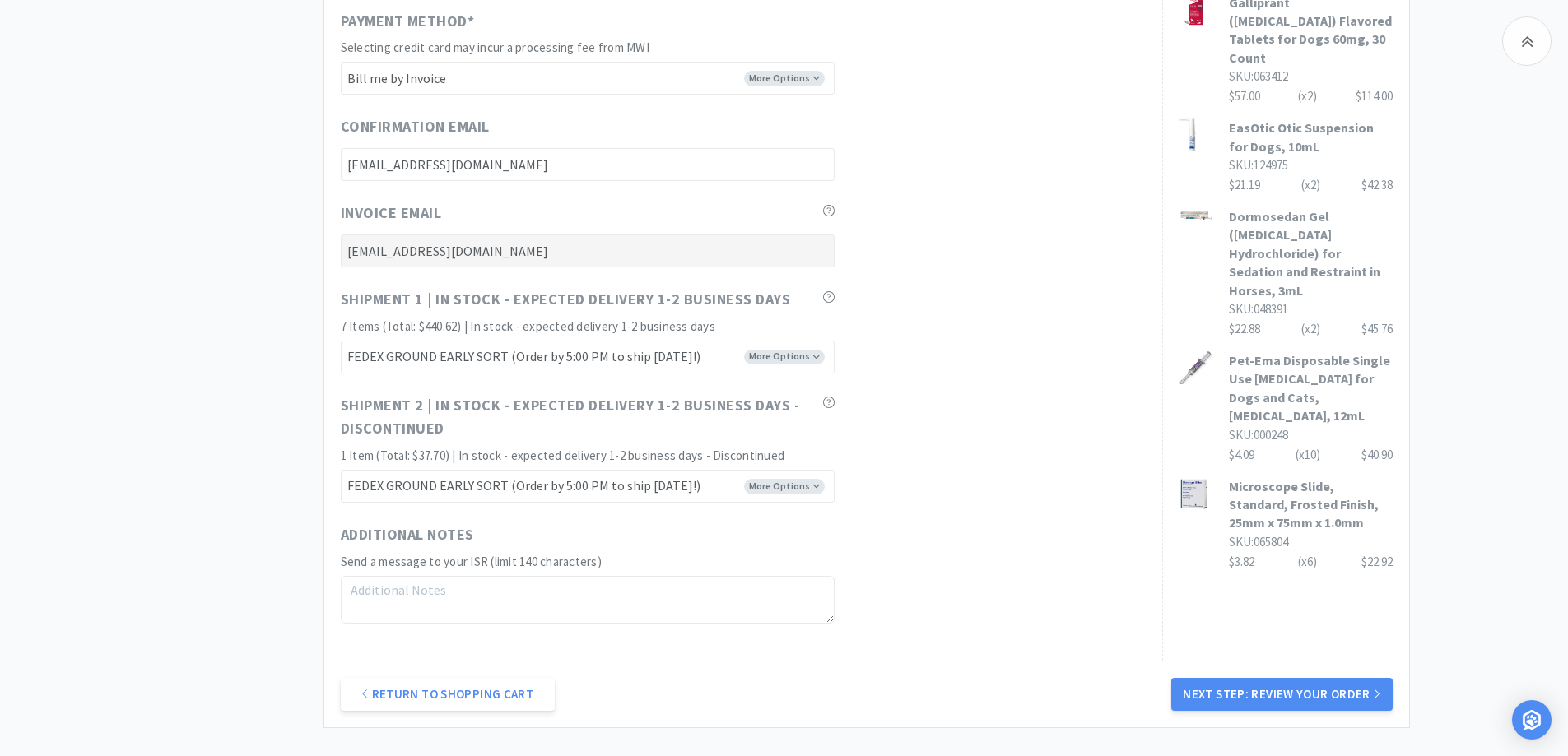
scroll to position [915, 0]
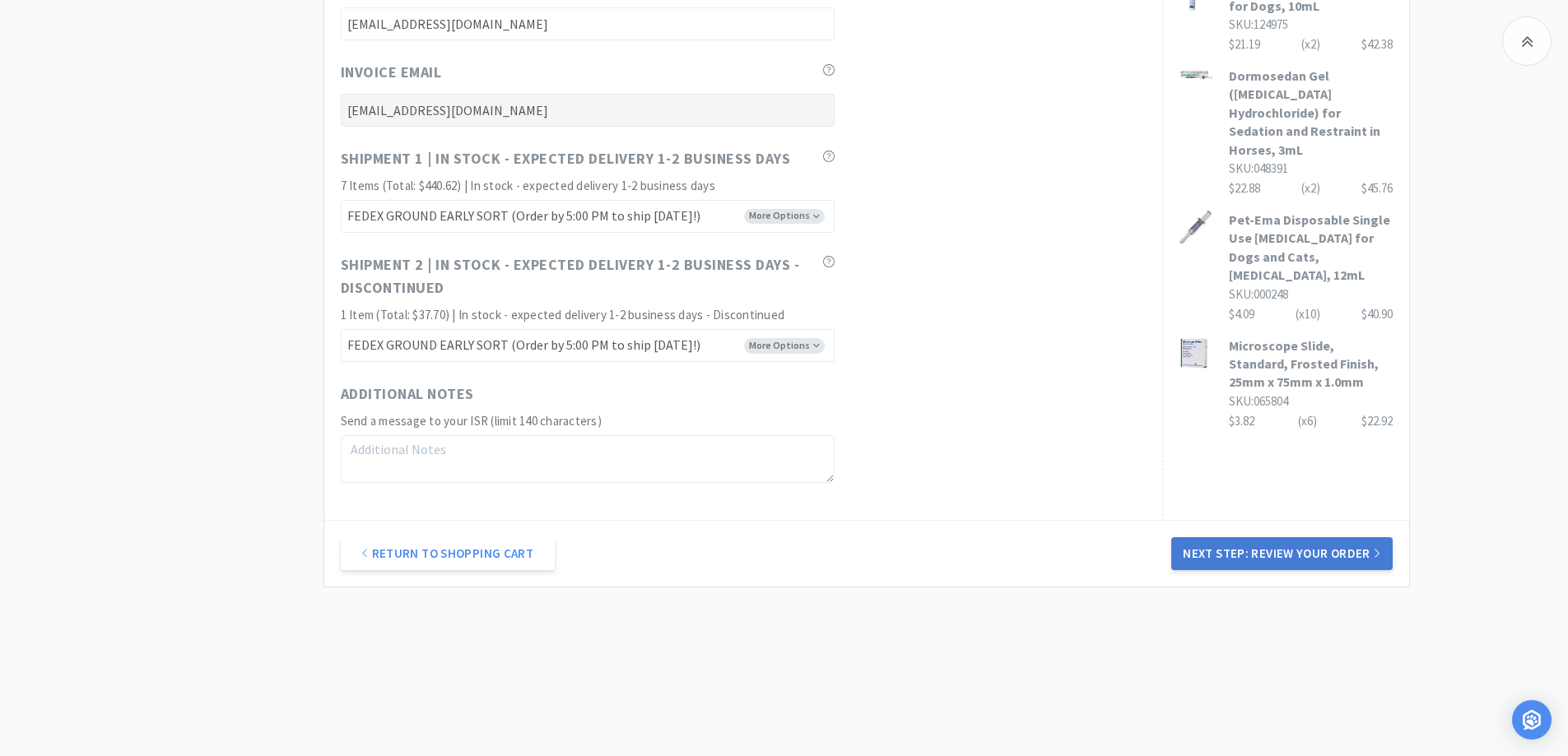
click at [1264, 552] on button "Next Step: Review Your Order" at bounding box center [1280, 554] width 220 height 33
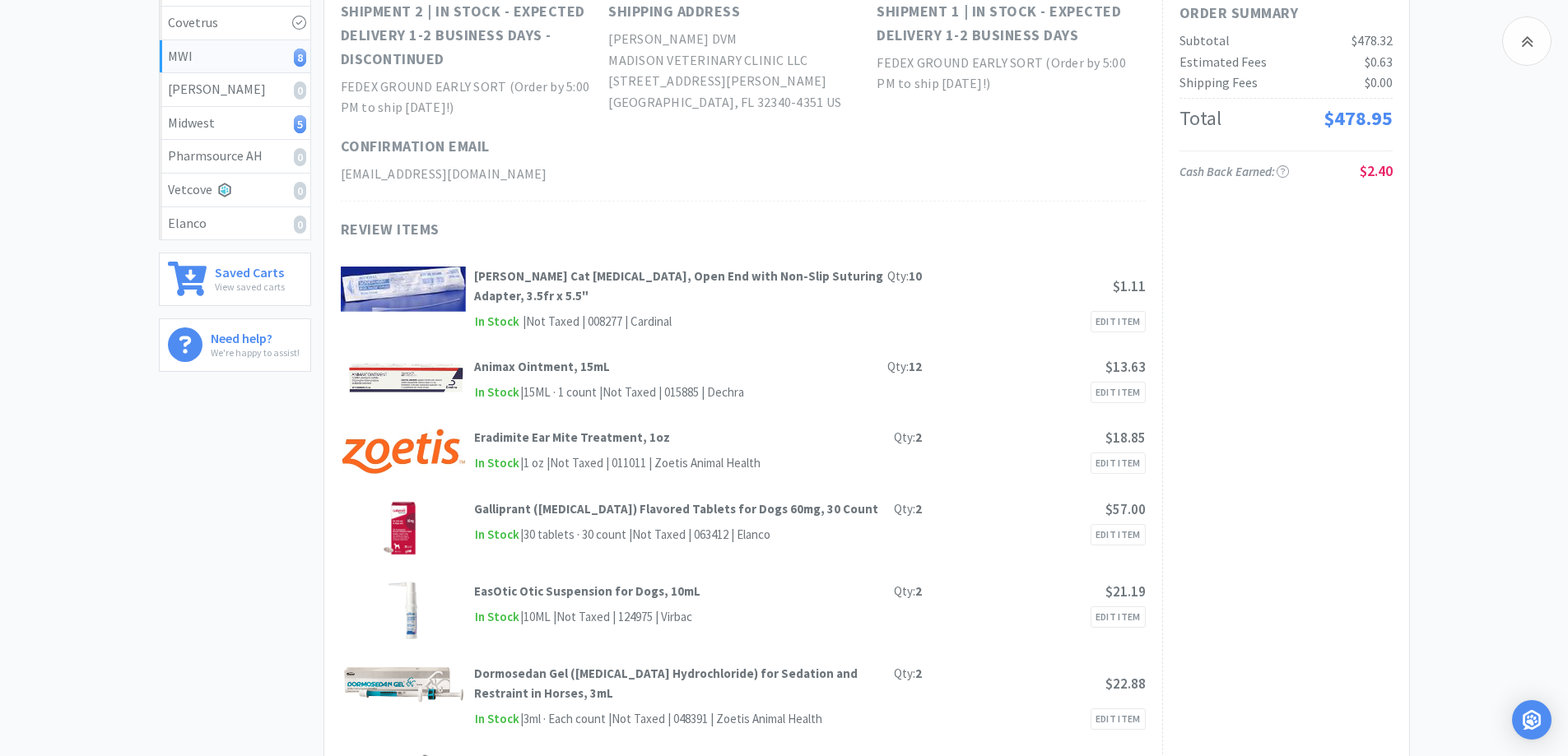
scroll to position [0, 0]
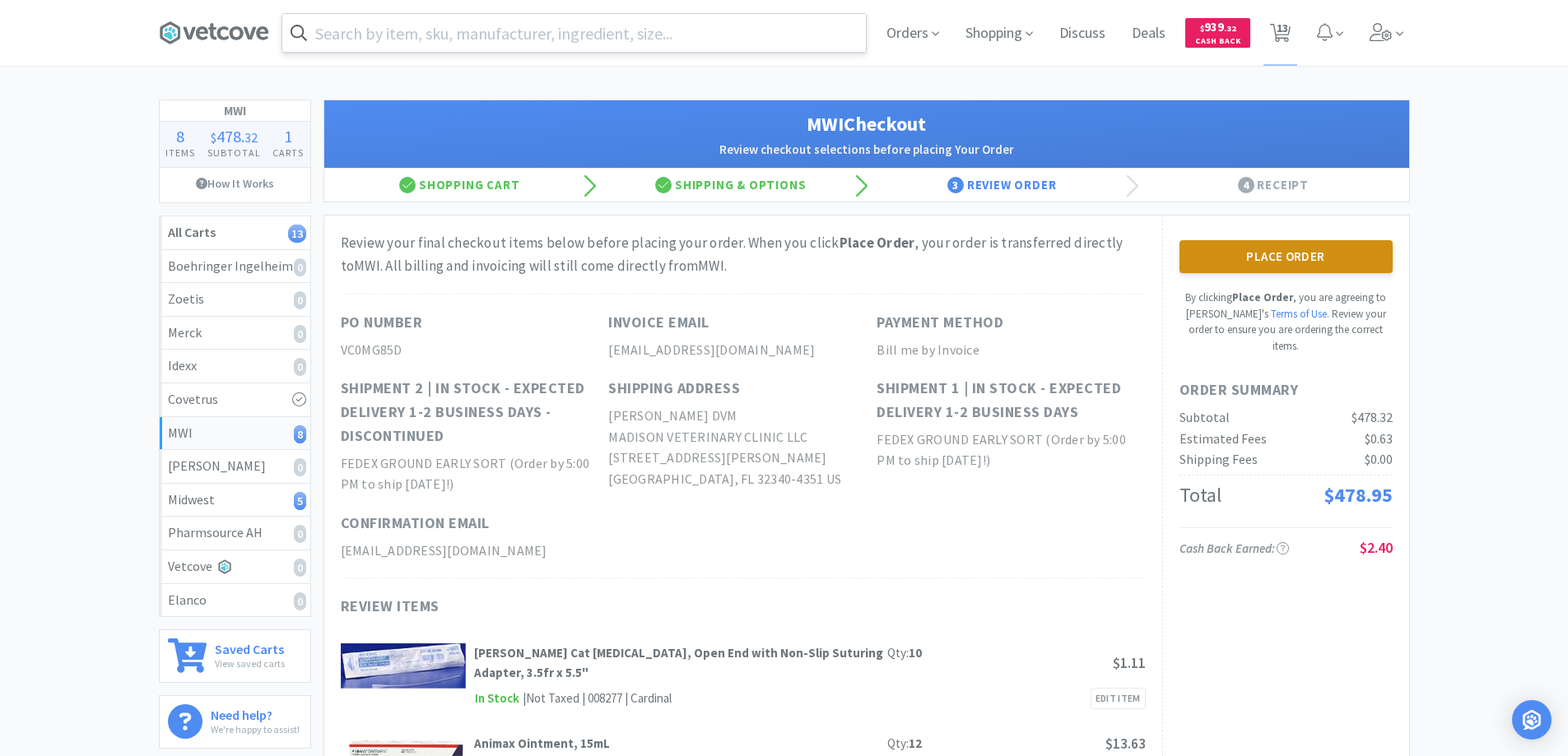
click at [1255, 257] on button "Place Order" at bounding box center [1286, 257] width 213 height 33
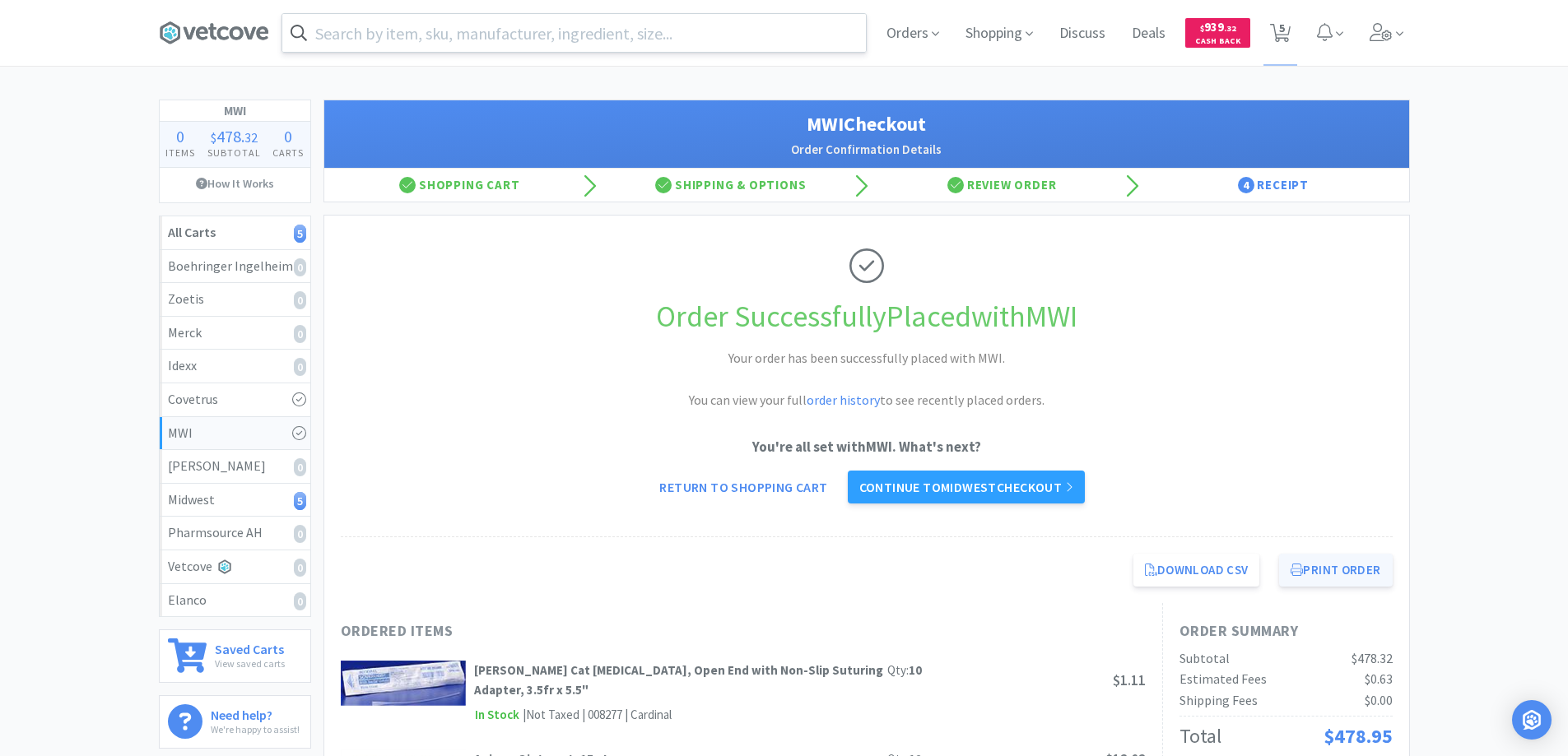
click at [1320, 569] on button "Print Order" at bounding box center [1335, 570] width 113 height 33
click at [215, 28] on icon at bounding box center [211, 32] width 8 height 16
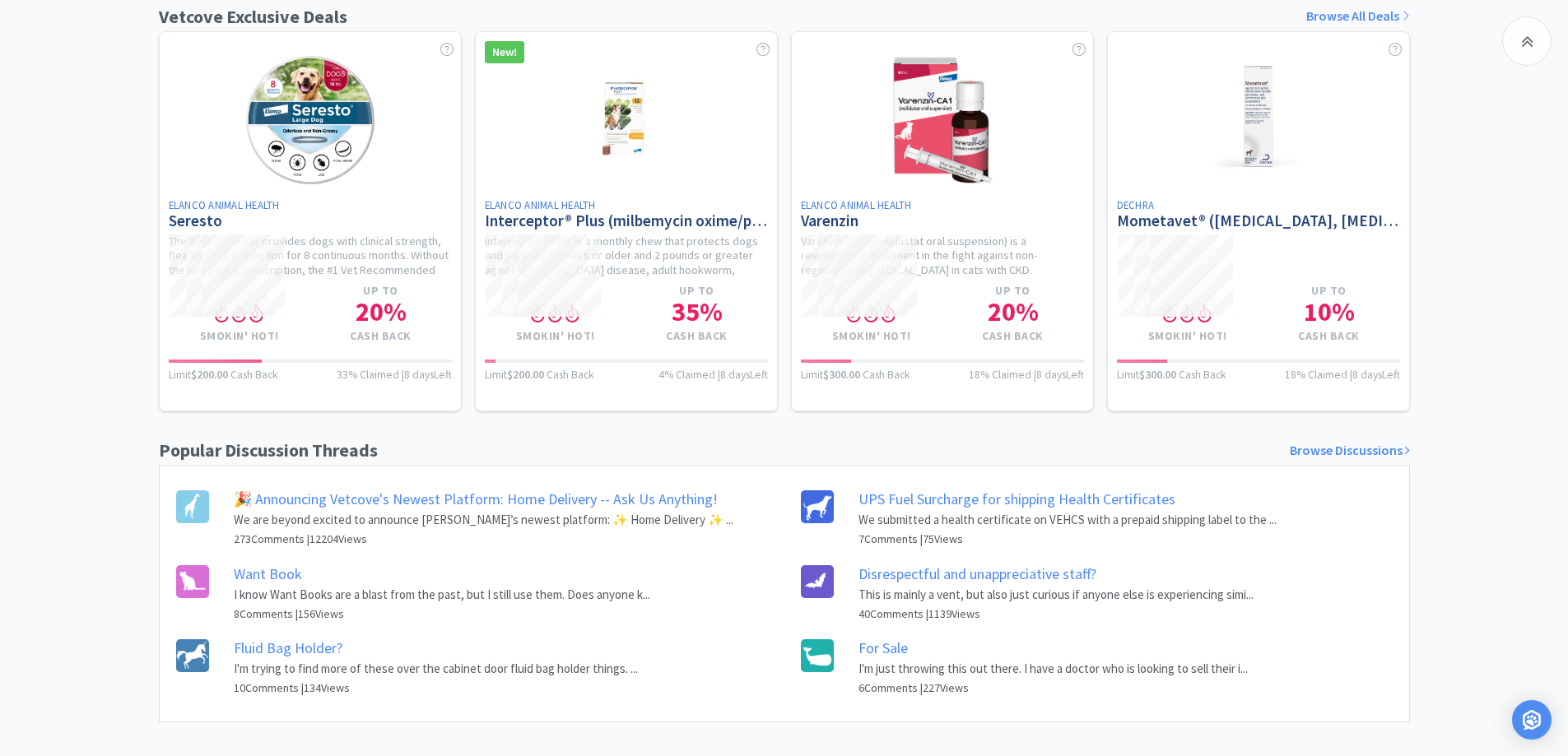
scroll to position [658, 0]
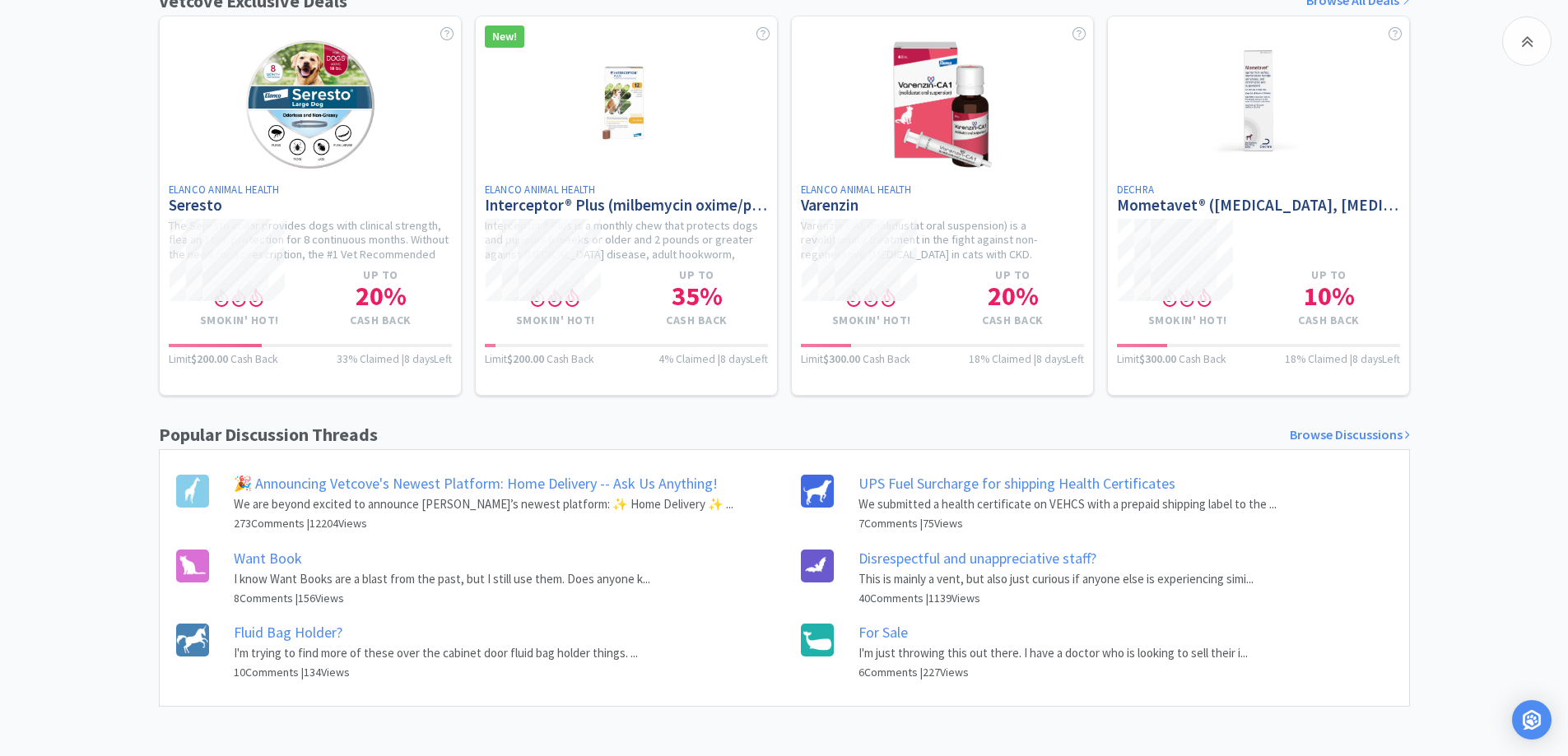
click at [274, 556] on link "Want Book" at bounding box center [268, 558] width 68 height 19
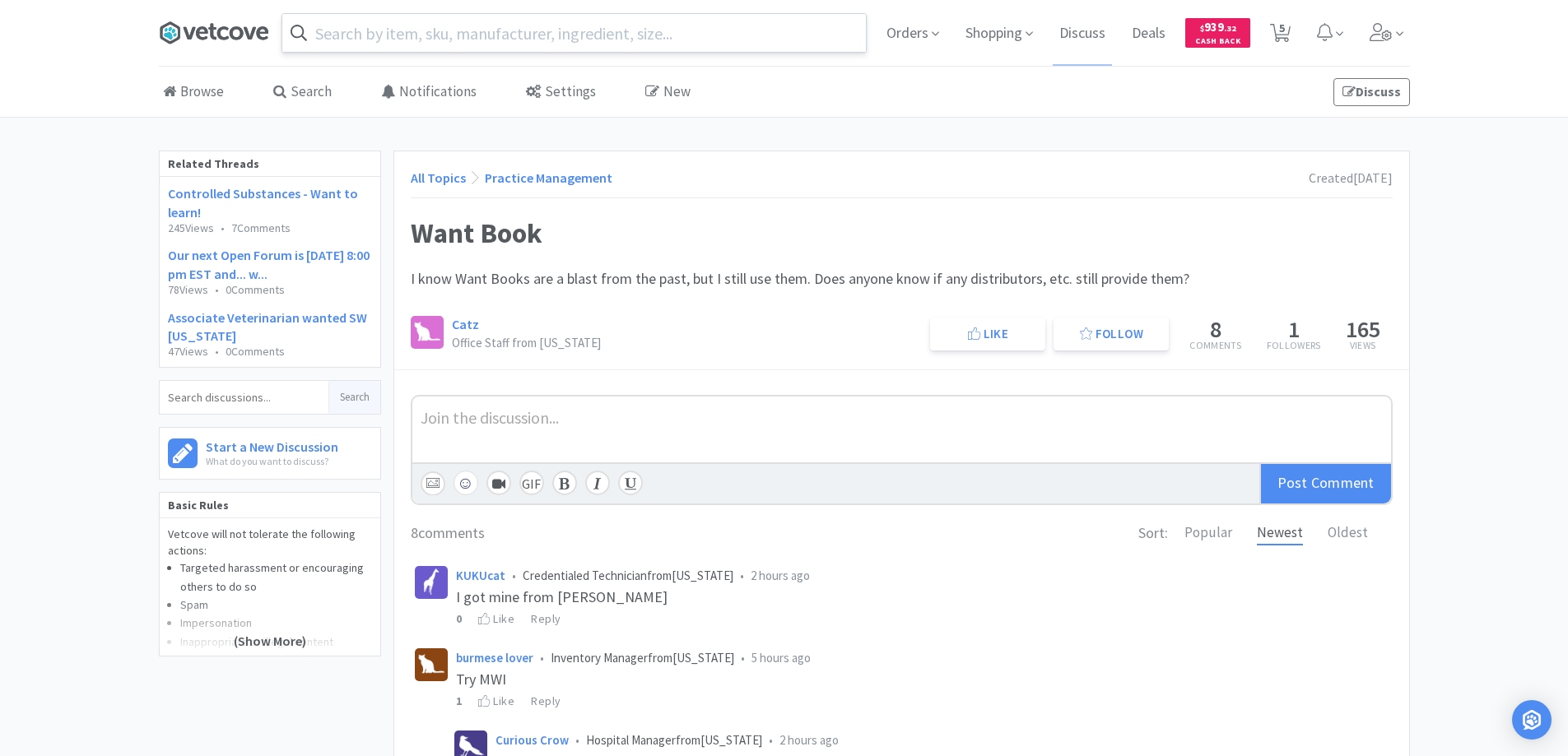
click at [216, 27] on icon at bounding box center [214, 33] width 111 height 25
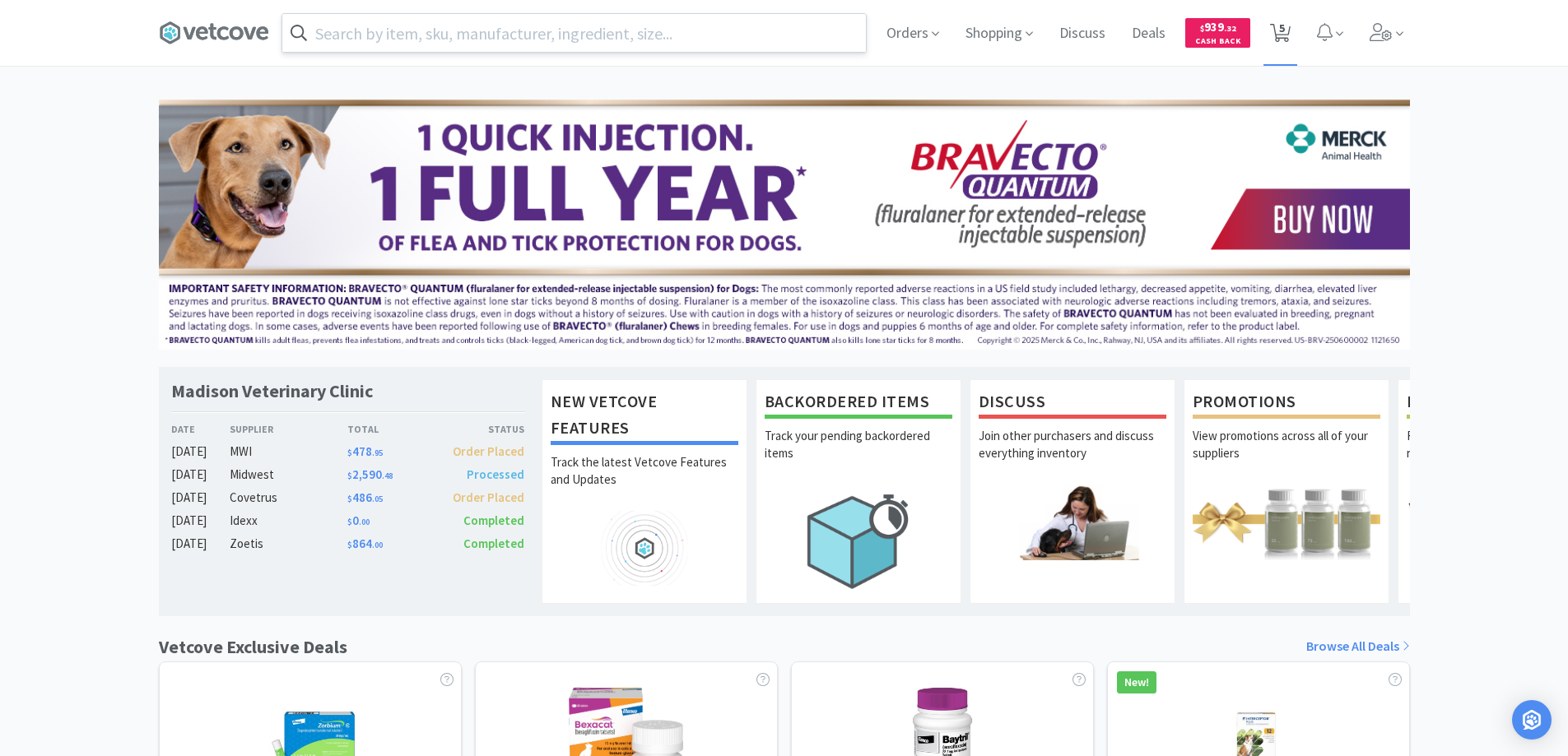
click at [1279, 31] on span "5" at bounding box center [1281, 28] width 5 height 66
select select "1"
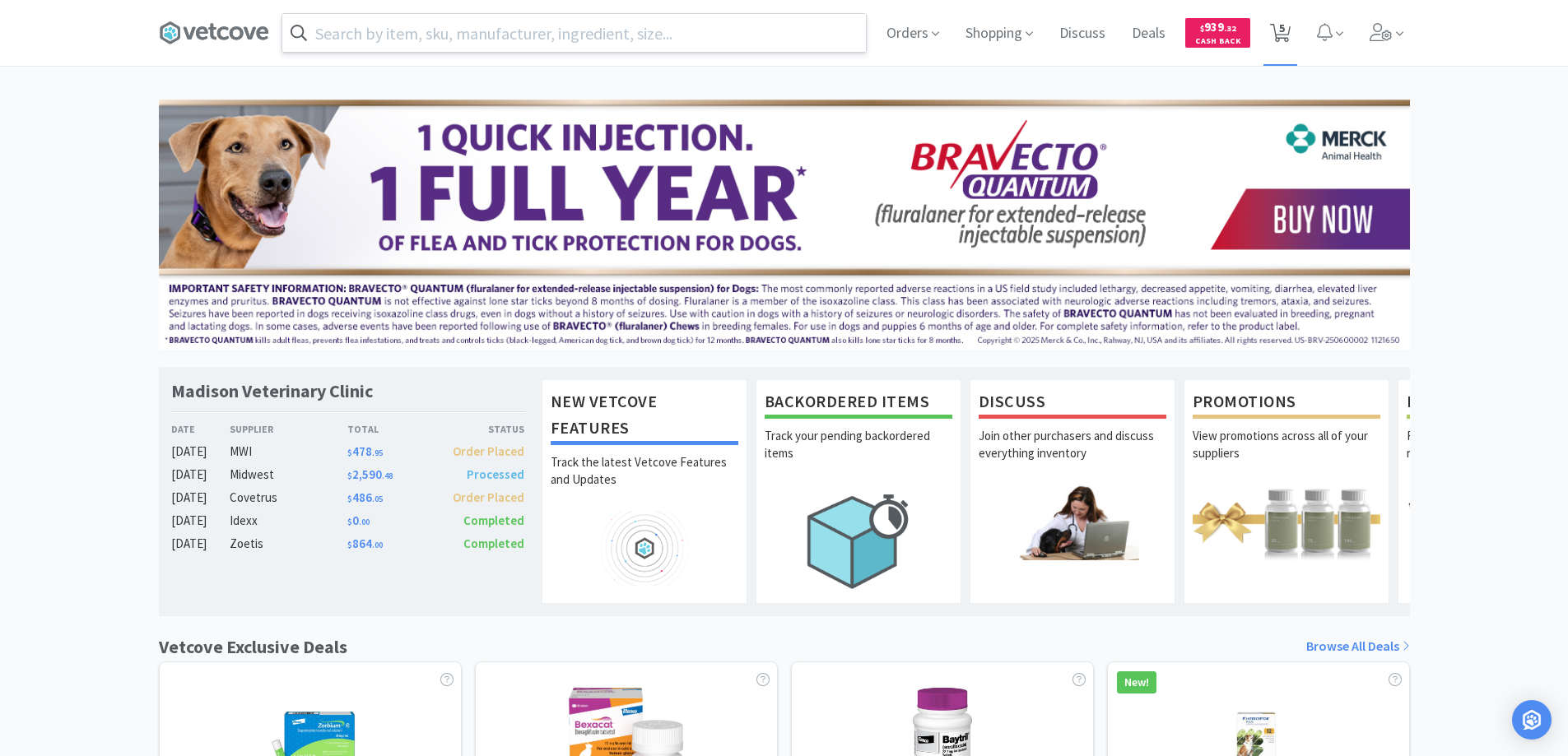
select select "1"
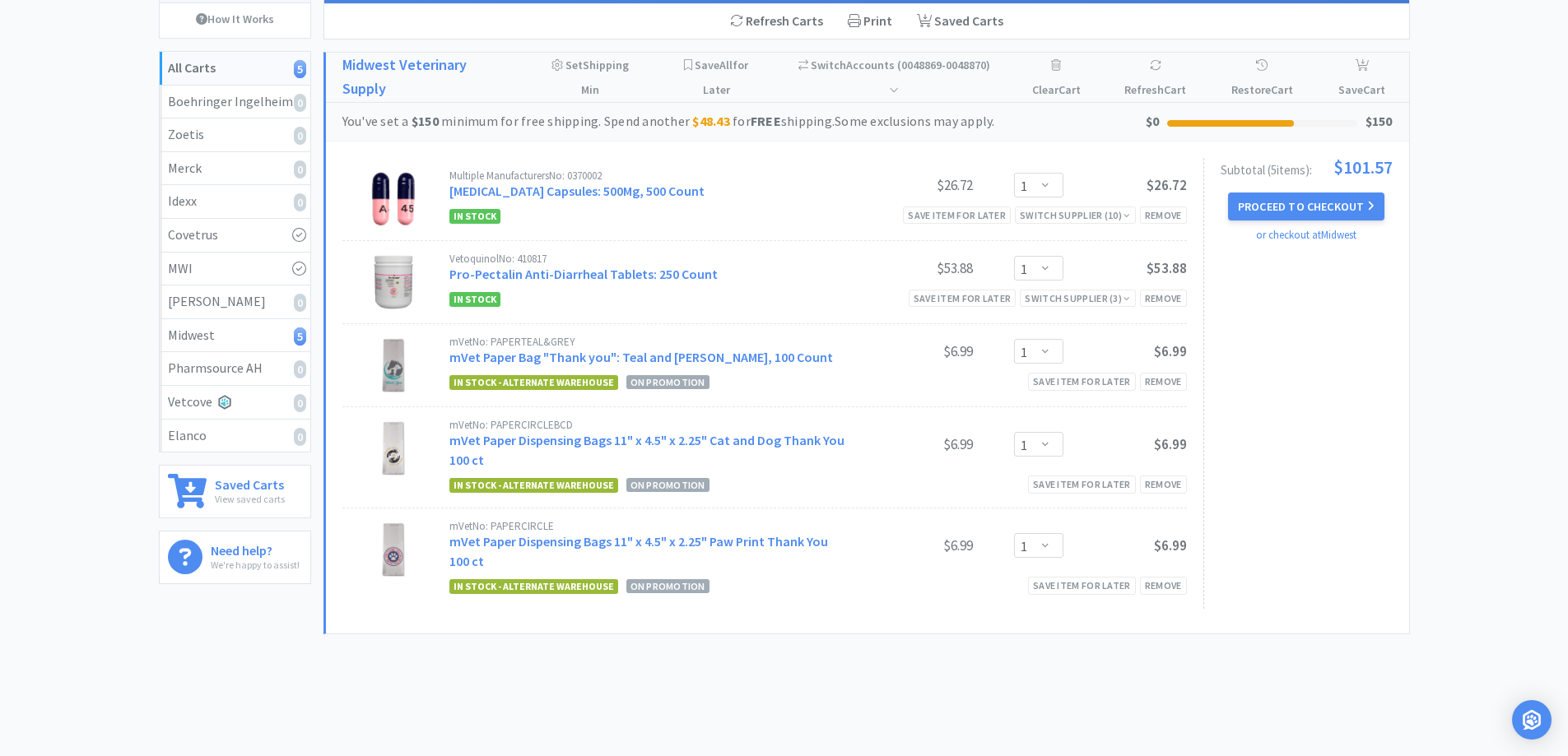
scroll to position [83, 0]
